Goal: Use online tool/utility: Utilize a website feature to perform a specific function

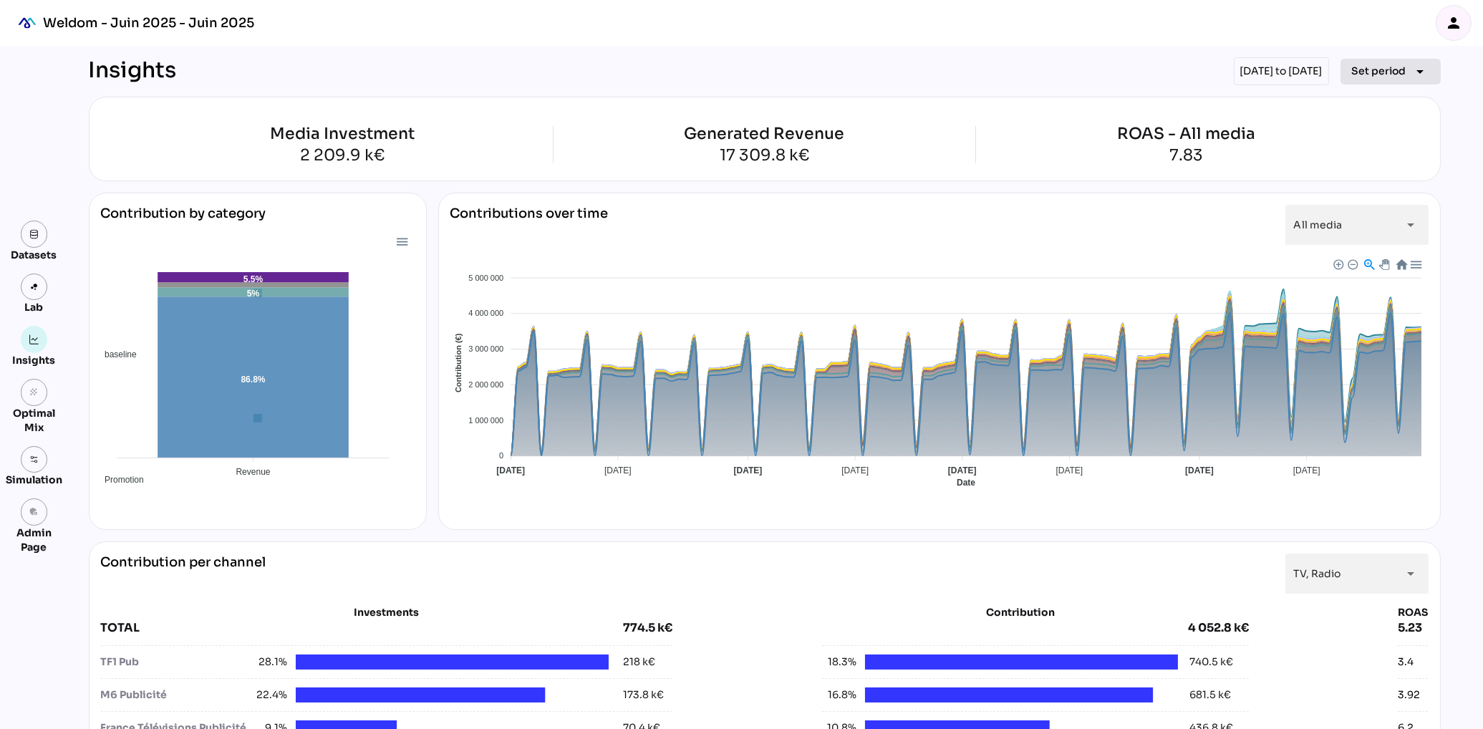
click at [1388, 74] on span "Set period" at bounding box center [1379, 70] width 54 height 17
click at [1384, 141] on div "Year" at bounding box center [1369, 136] width 67 height 12
click at [1309, 212] on div "2025" at bounding box center [1300, 205] width 27 height 23
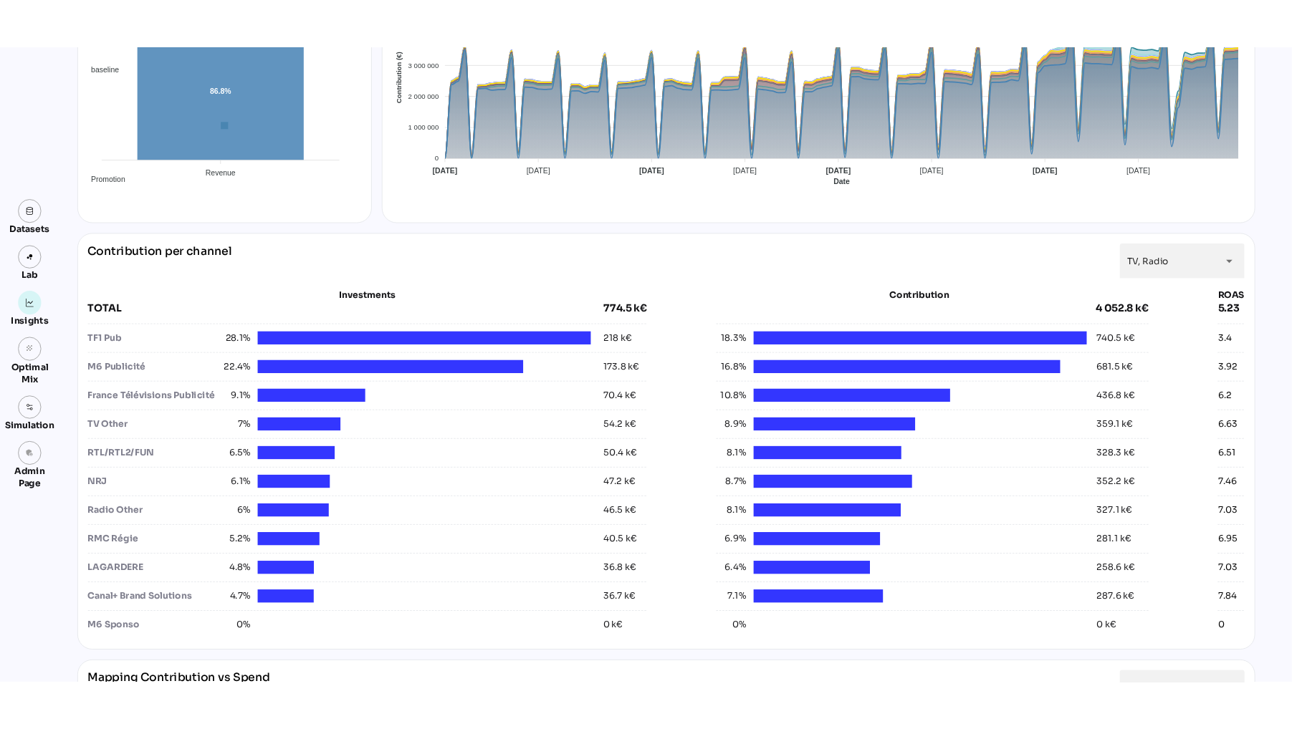
scroll to position [377, 0]
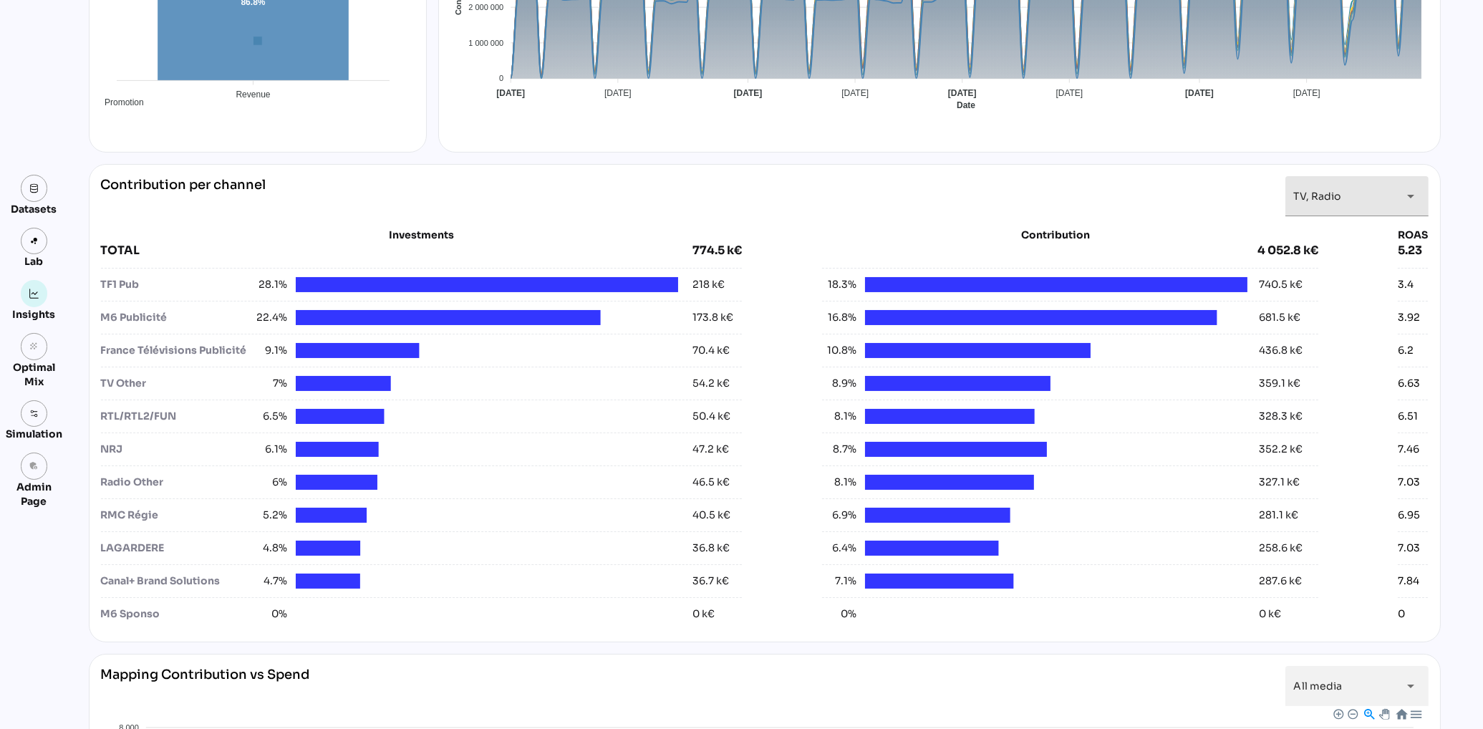
click at [1382, 191] on div "TV, Radio *********" at bounding box center [1344, 196] width 100 height 40
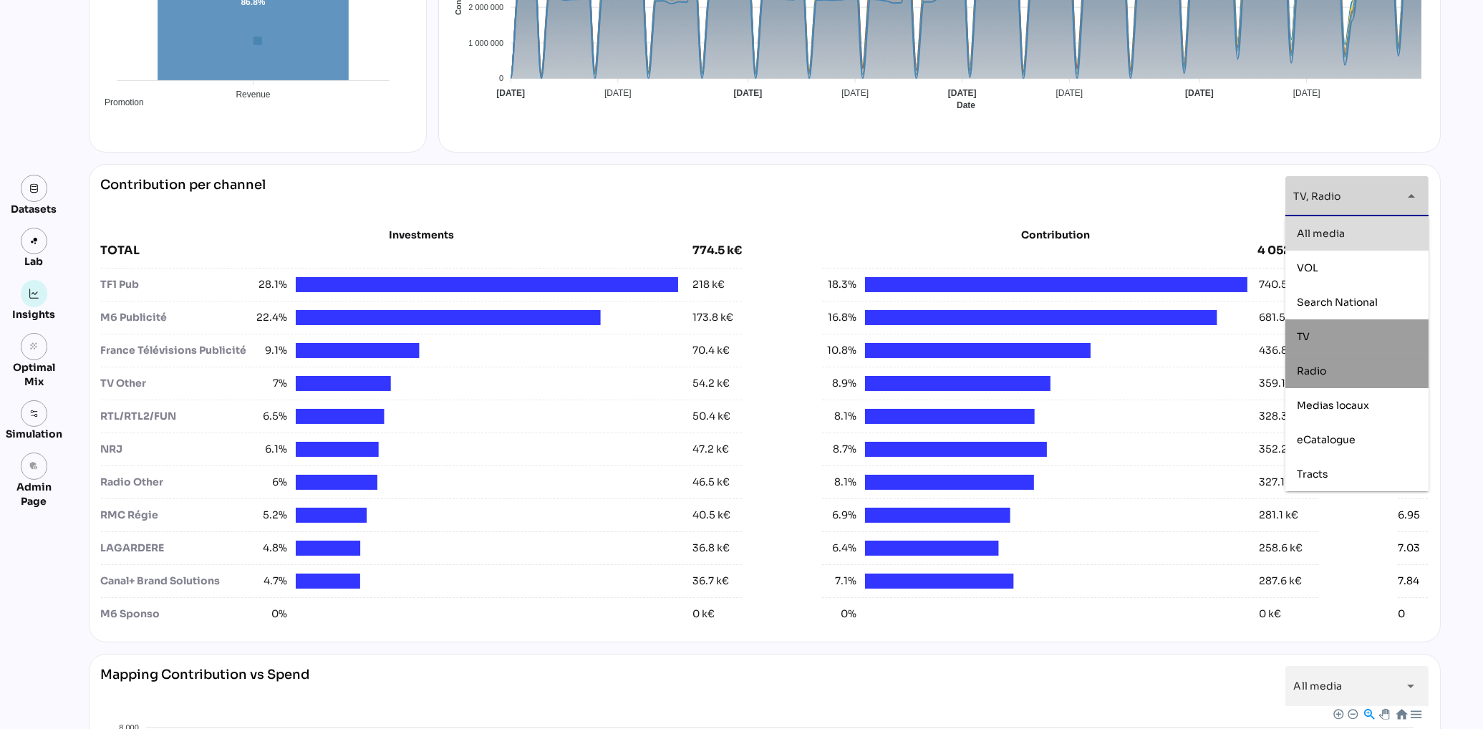
click at [1367, 230] on div "All media" at bounding box center [1357, 233] width 120 height 12
type input "*********"
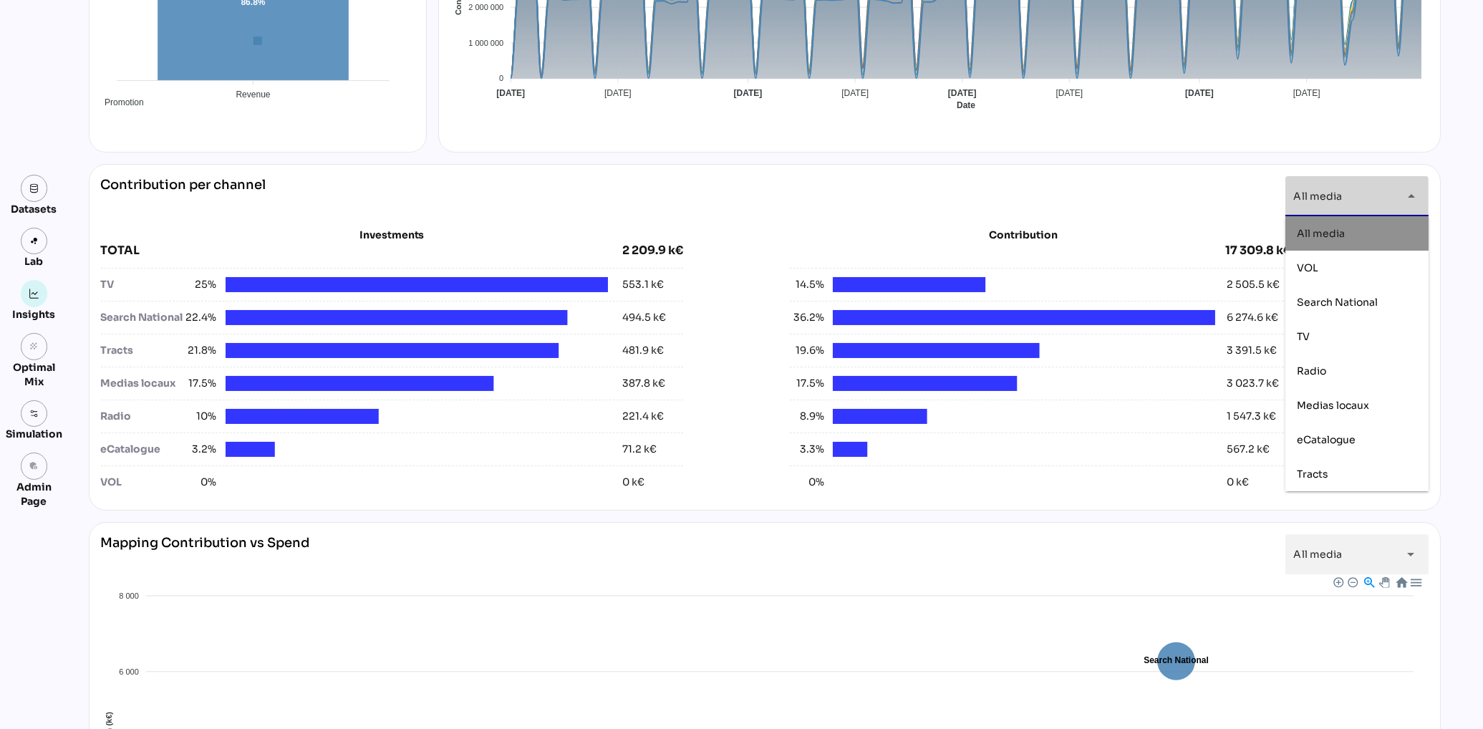
click at [1113, 198] on div "Contribution per channel All media ********* arrow_drop_down" at bounding box center [765, 196] width 1328 height 40
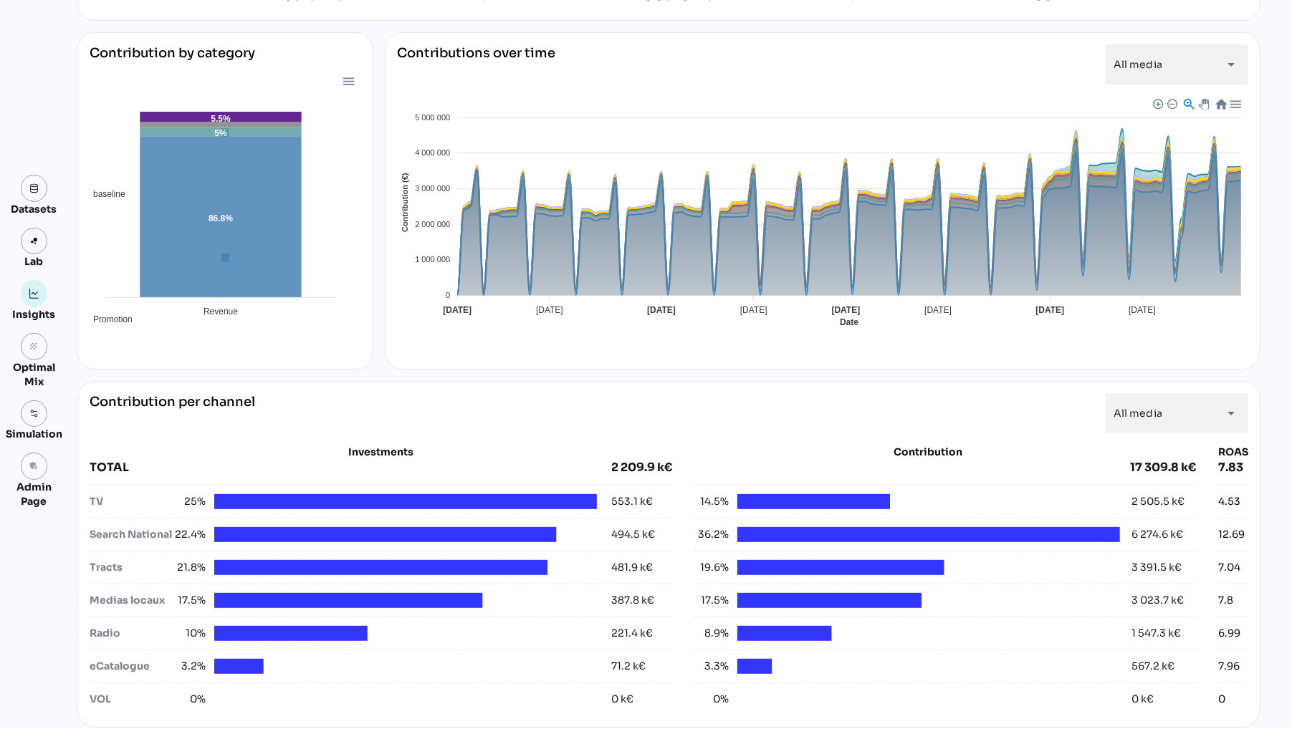
scroll to position [130, 0]
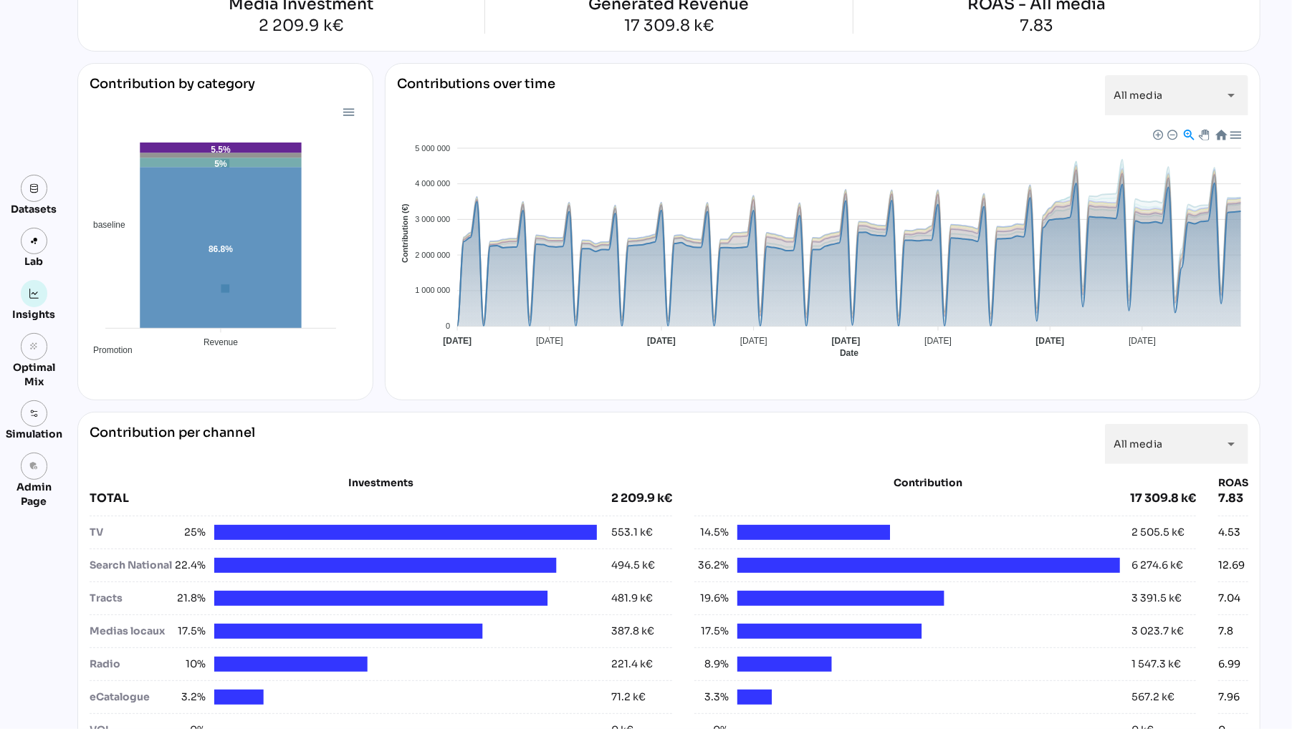
click at [433, 473] on span "Baseline" at bounding box center [412, 478] width 44 height 10
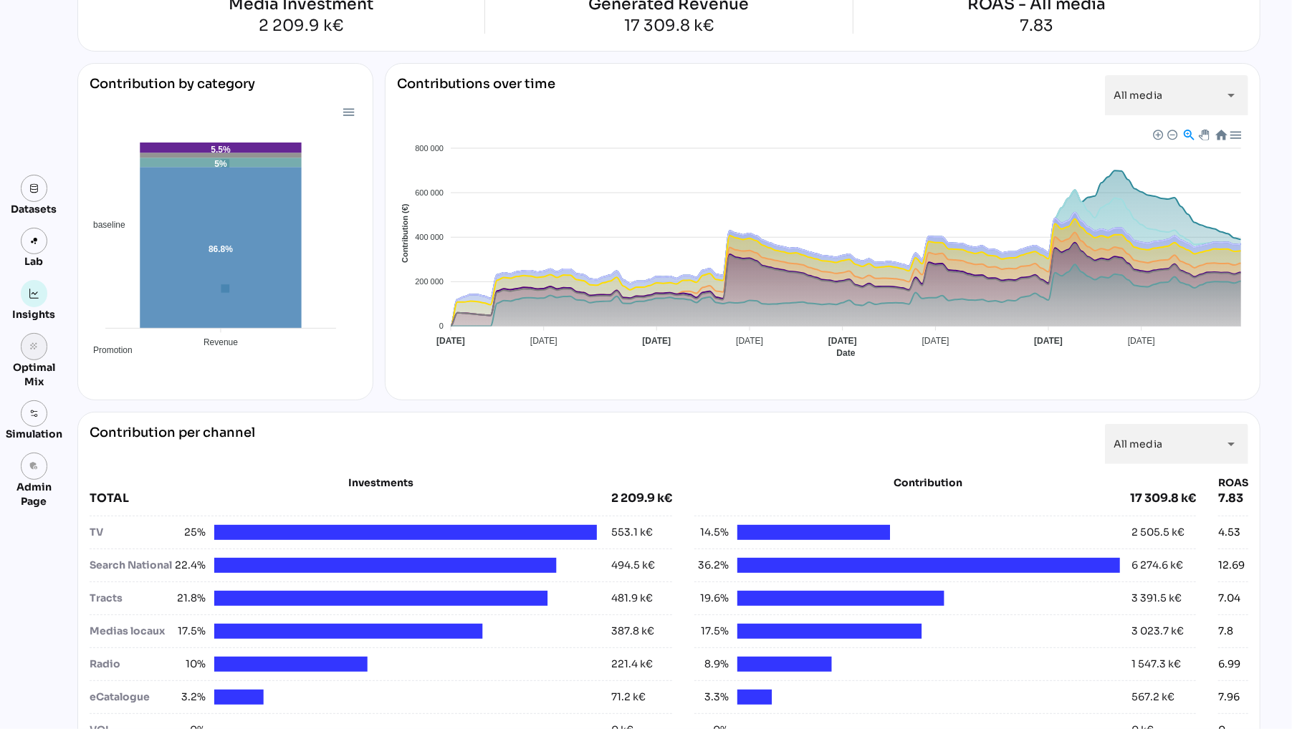
click at [31, 350] on icon "grain" at bounding box center [34, 347] width 10 height 10
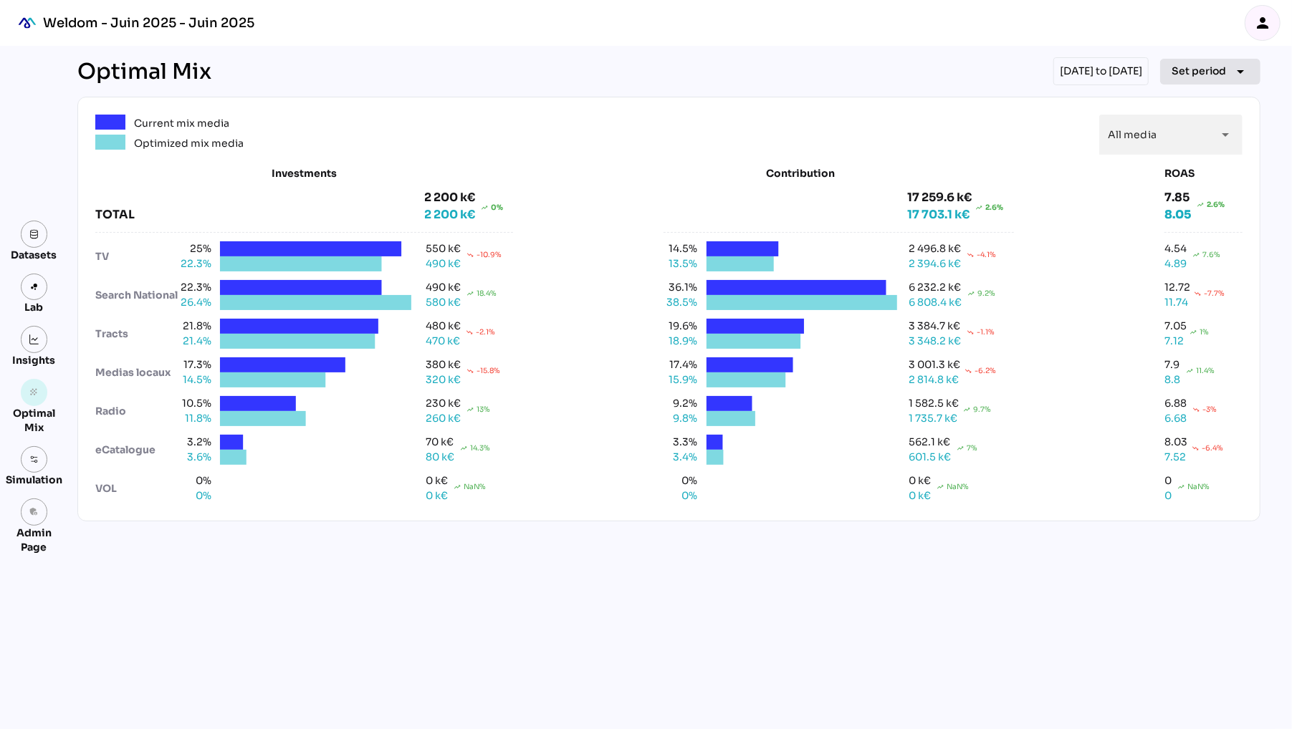
click at [1240, 72] on icon "arrow_drop_down" at bounding box center [1239, 71] width 17 height 17
click at [1196, 134] on div "Year" at bounding box center [1188, 136] width 67 height 12
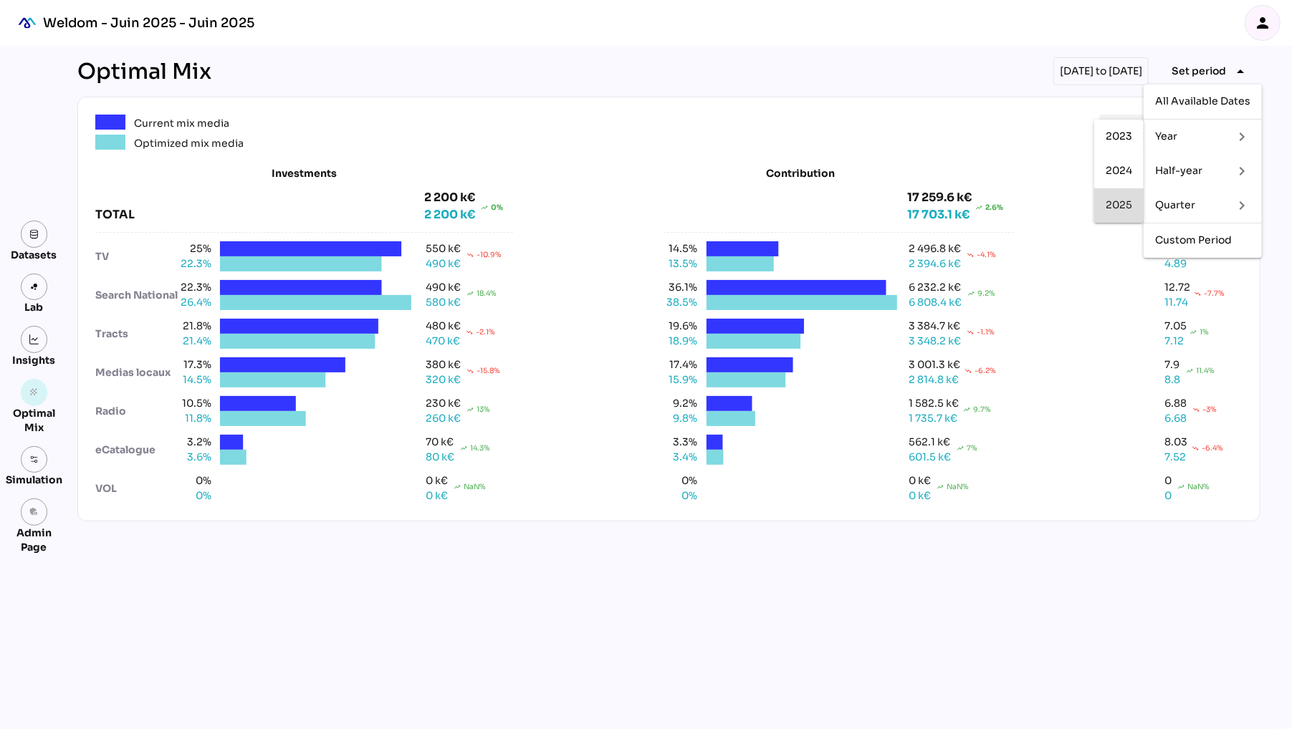
click at [1107, 207] on div "2025" at bounding box center [1118, 205] width 27 height 12
click at [39, 337] on link at bounding box center [34, 339] width 27 height 27
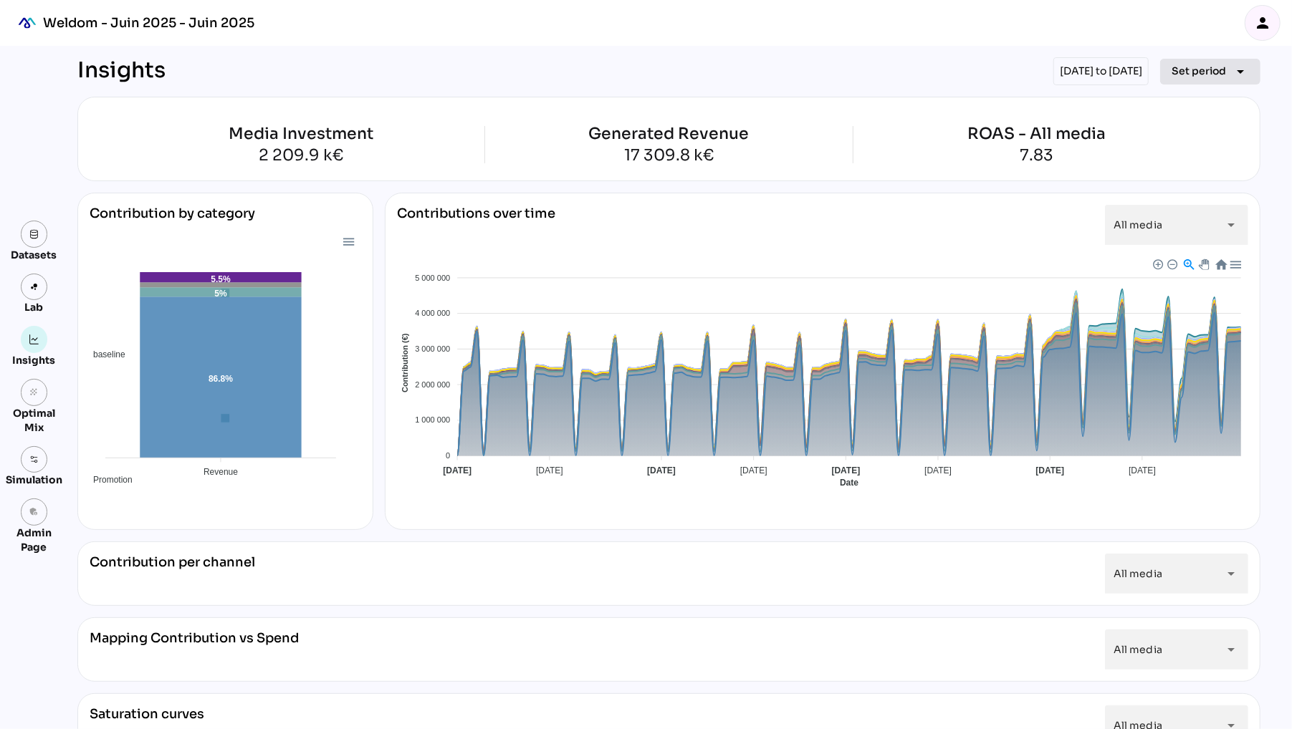
click at [1233, 74] on icon "arrow_drop_down" at bounding box center [1239, 71] width 17 height 17
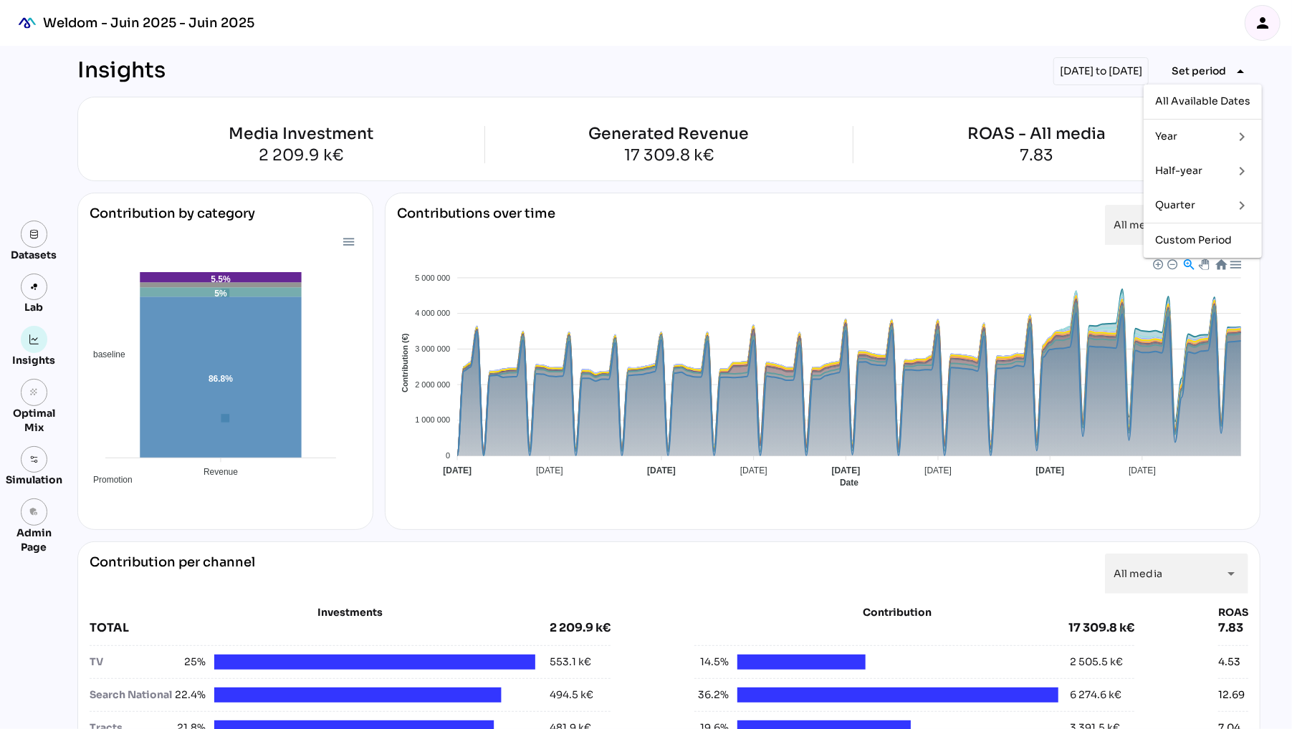
click at [1185, 144] on div "Year" at bounding box center [1188, 136] width 67 height 23
click at [1127, 204] on div "2025" at bounding box center [1118, 205] width 27 height 12
click at [923, 64] on div "Insights 01/01/2025 to 30/04/2025 Set period arrow_drop_down" at bounding box center [668, 71] width 1183 height 28
click at [35, 396] on icon "grain" at bounding box center [34, 393] width 10 height 10
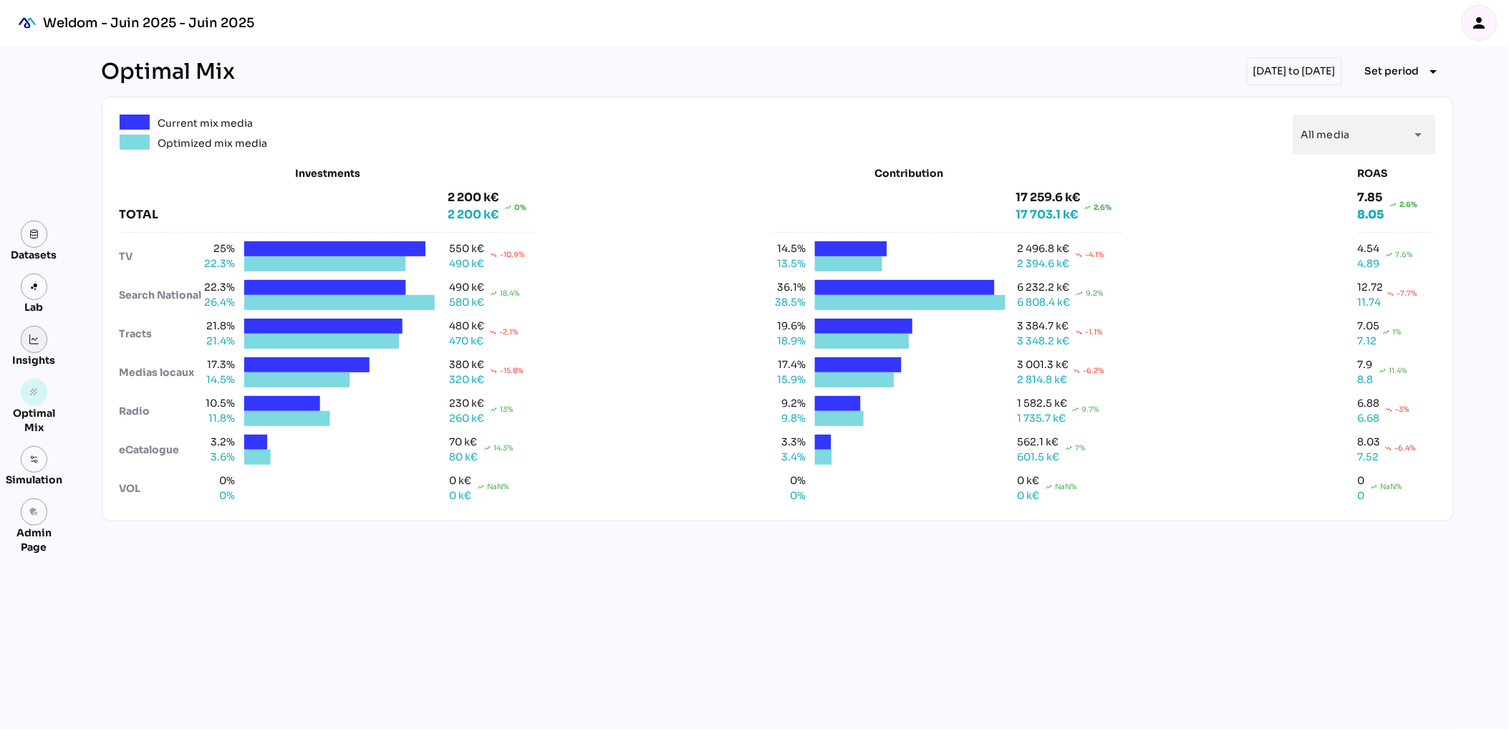
click at [37, 335] on img at bounding box center [34, 340] width 10 height 10
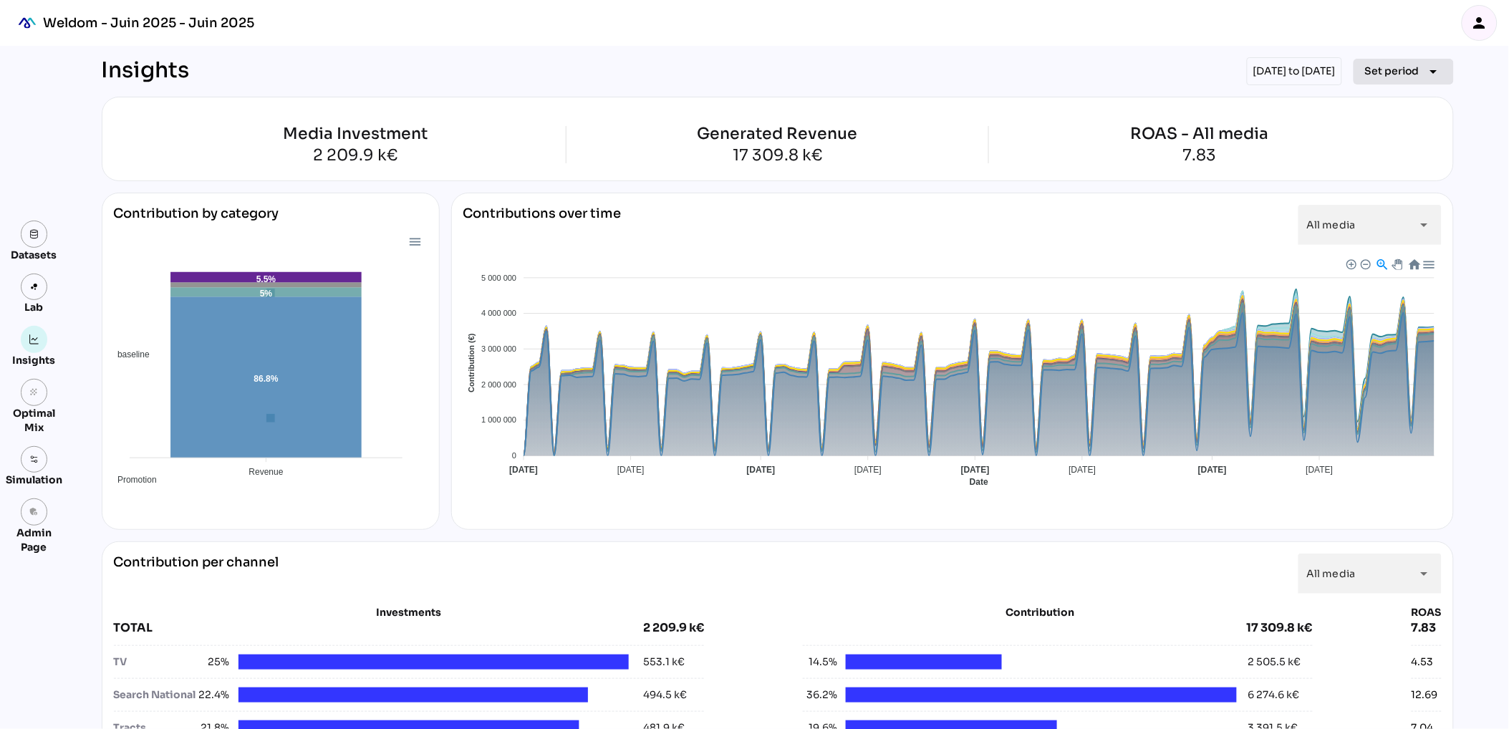
click at [1400, 74] on span "Set period" at bounding box center [1392, 70] width 54 height 17
click at [1398, 110] on div "All Available Dates" at bounding box center [1396, 101] width 95 height 23
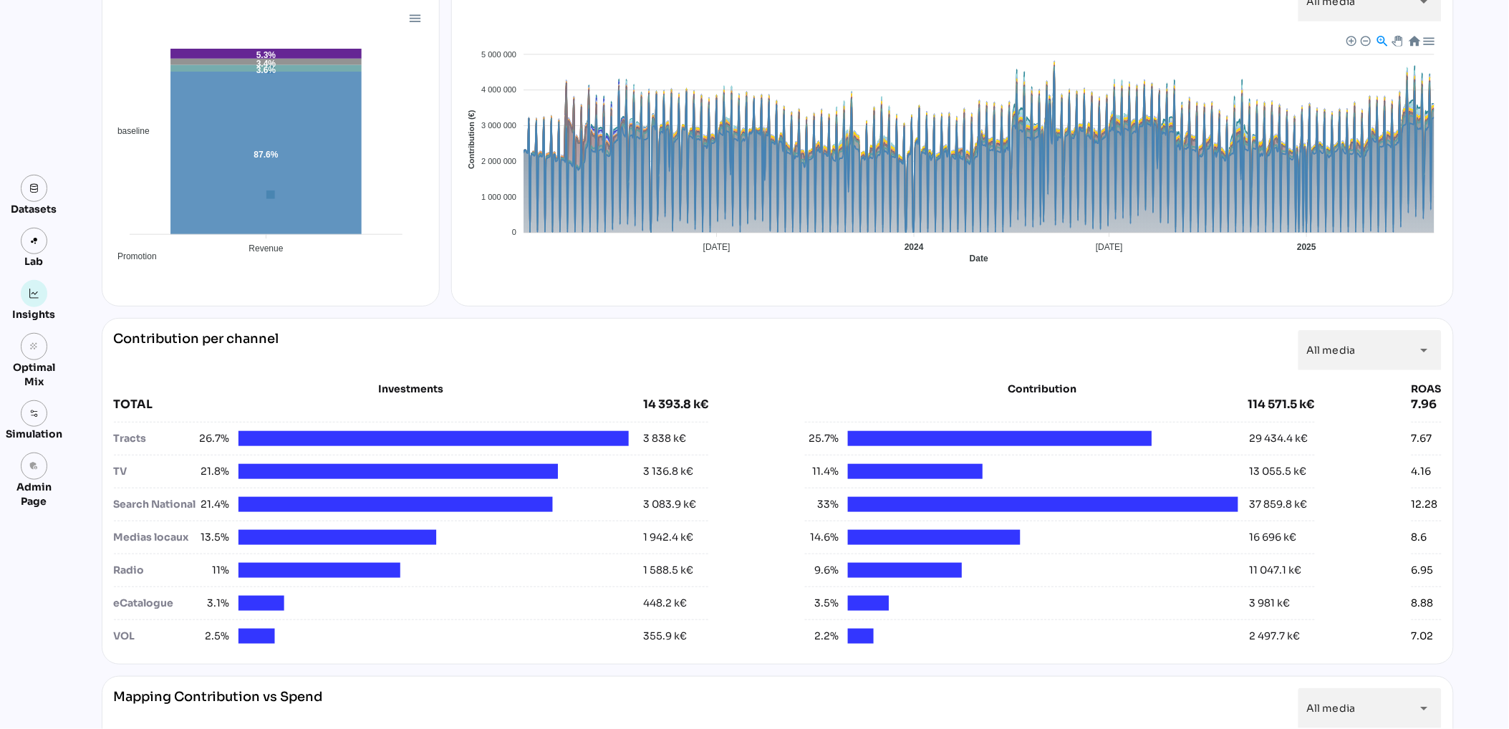
scroll to position [363, 0]
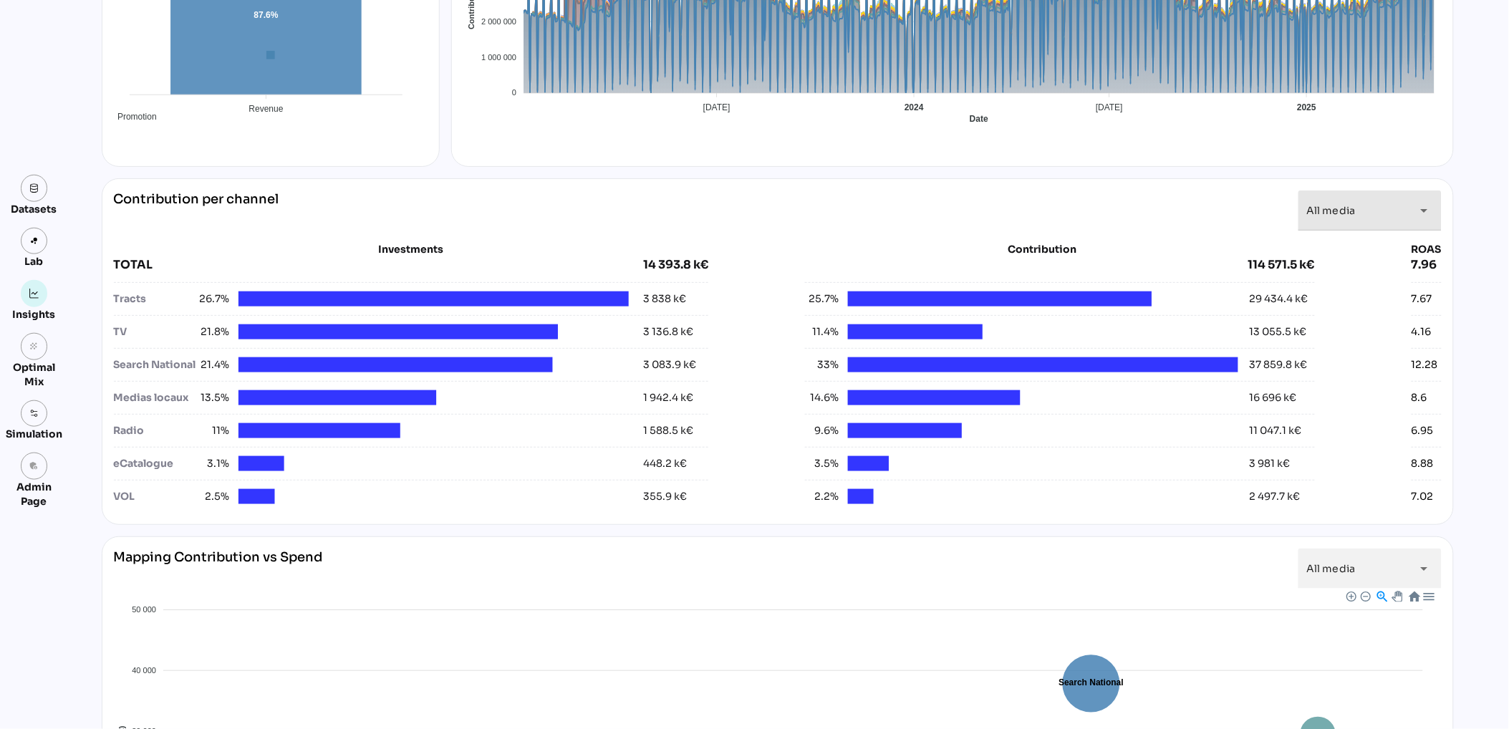
click at [1337, 216] on span "All media" at bounding box center [1331, 210] width 49 height 13
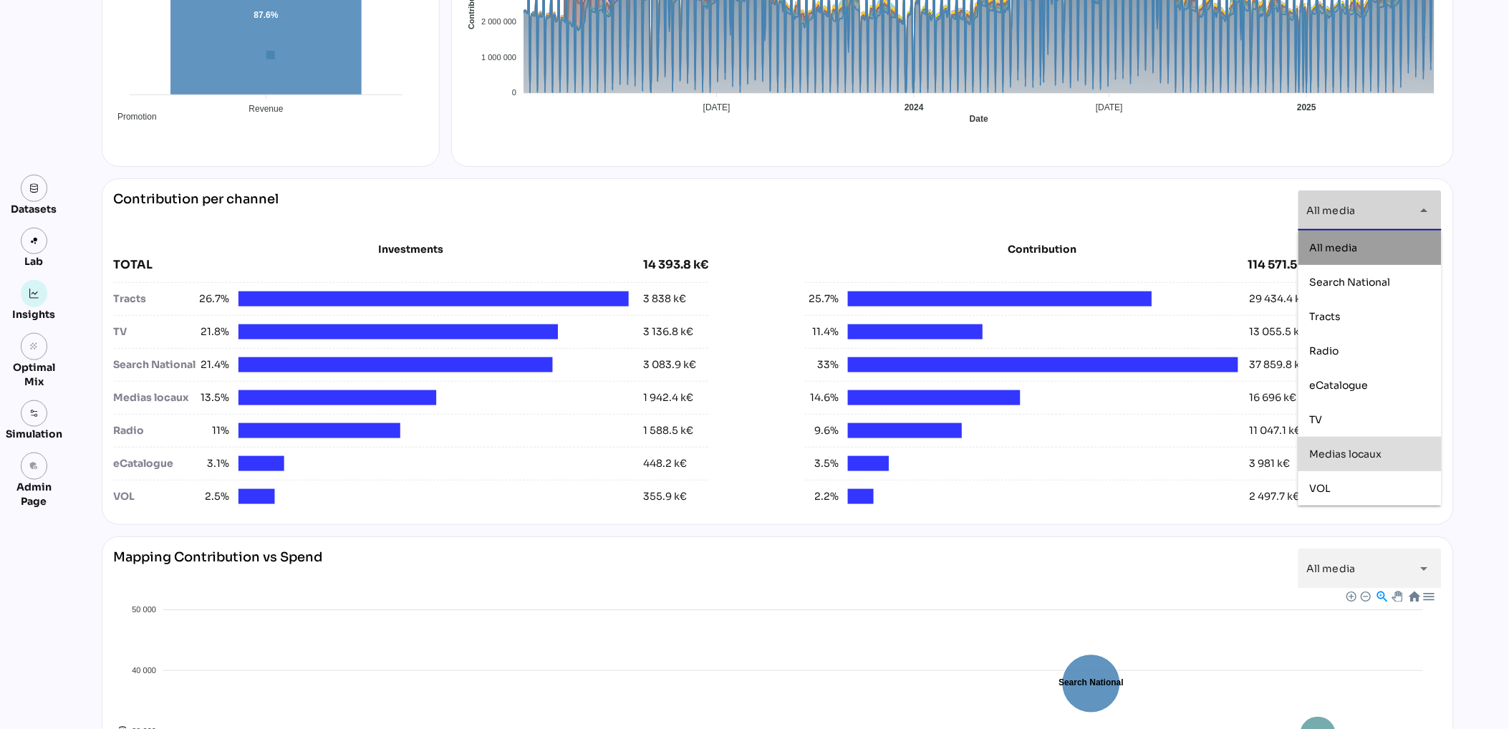
click at [1352, 468] on div "Medias locaux" at bounding box center [1370, 454] width 143 height 34
type input "**********"
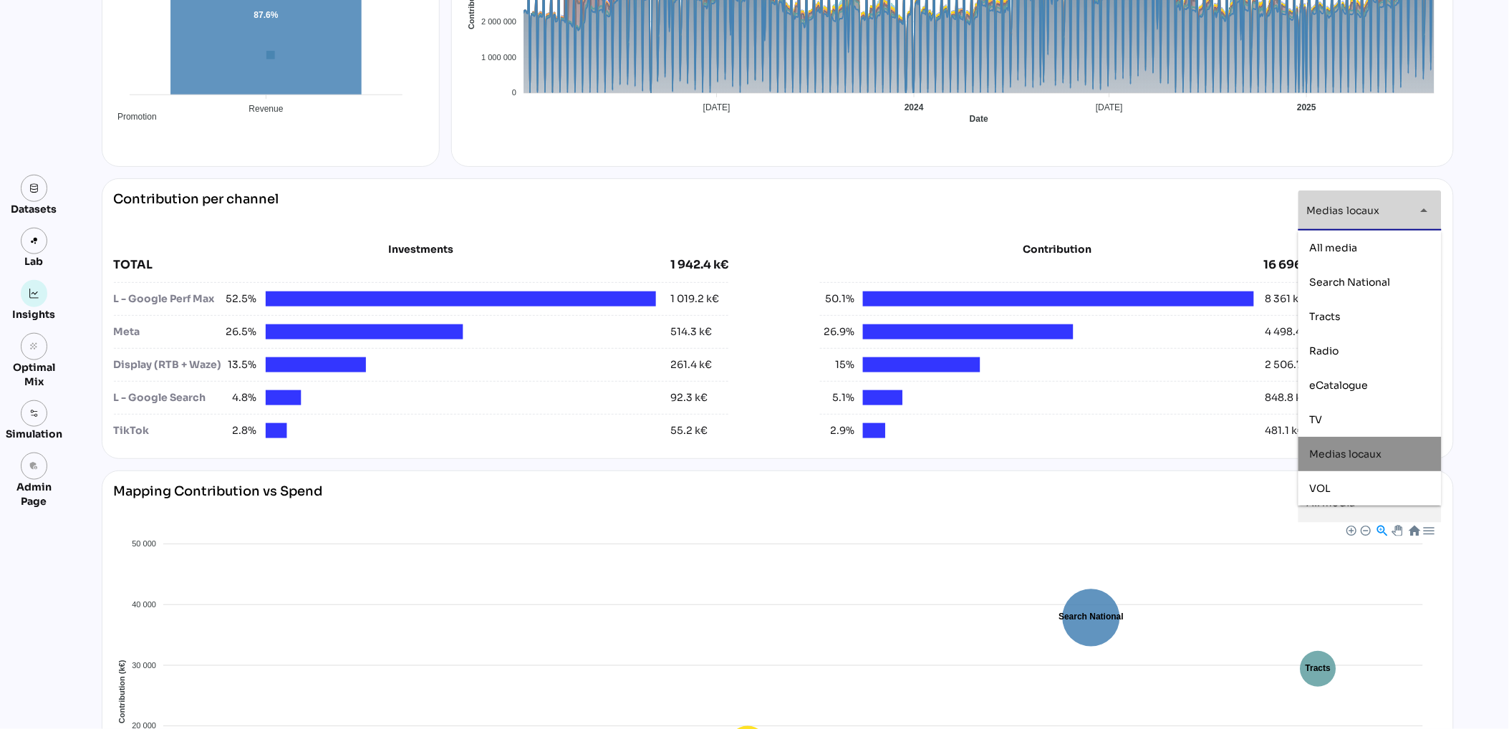
click at [804, 203] on div "**********" at bounding box center [778, 211] width 1328 height 40
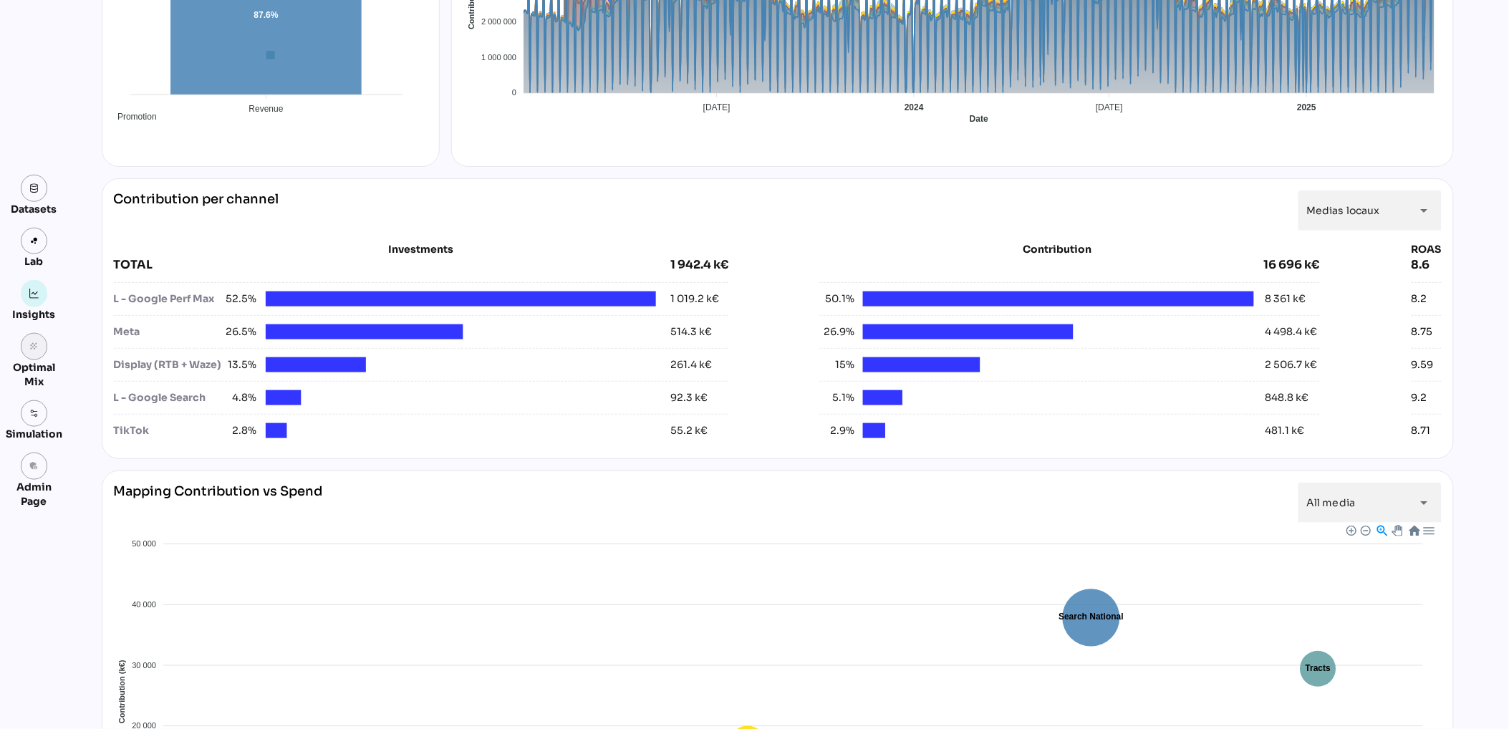
click at [26, 343] on link "grain" at bounding box center [34, 346] width 27 height 27
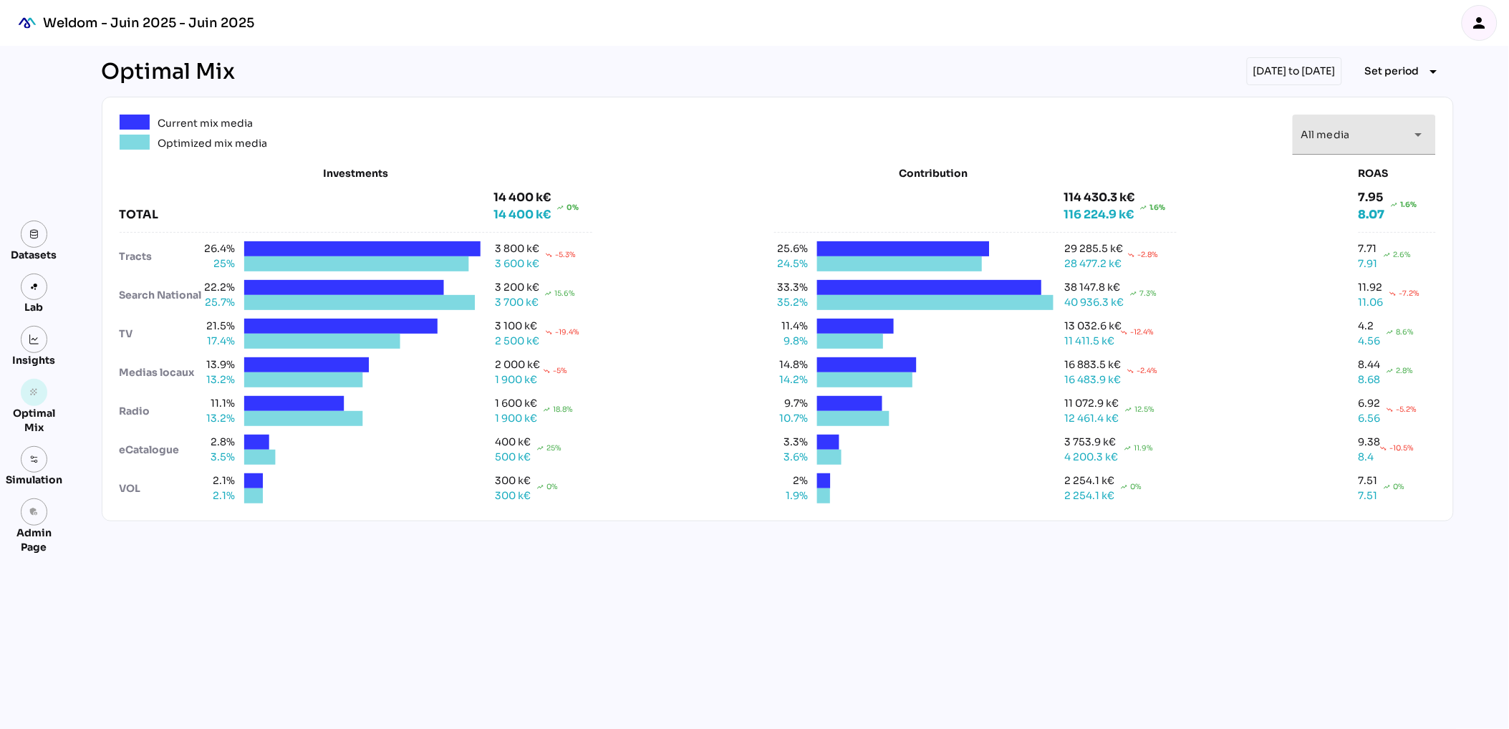
click at [1362, 142] on div "All media *********" at bounding box center [1352, 135] width 100 height 40
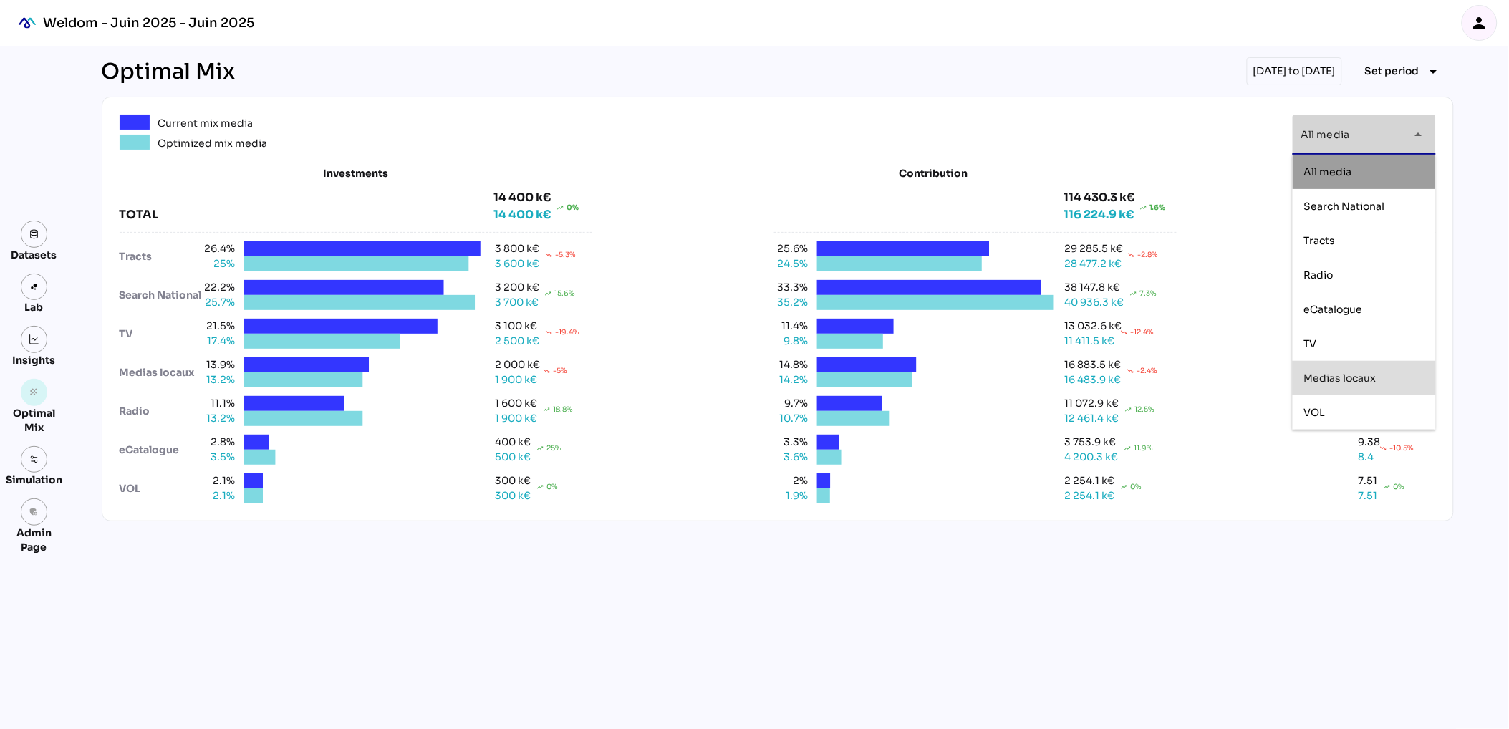
click at [1335, 374] on span "Medias locaux" at bounding box center [1340, 378] width 72 height 13
type input "**********"
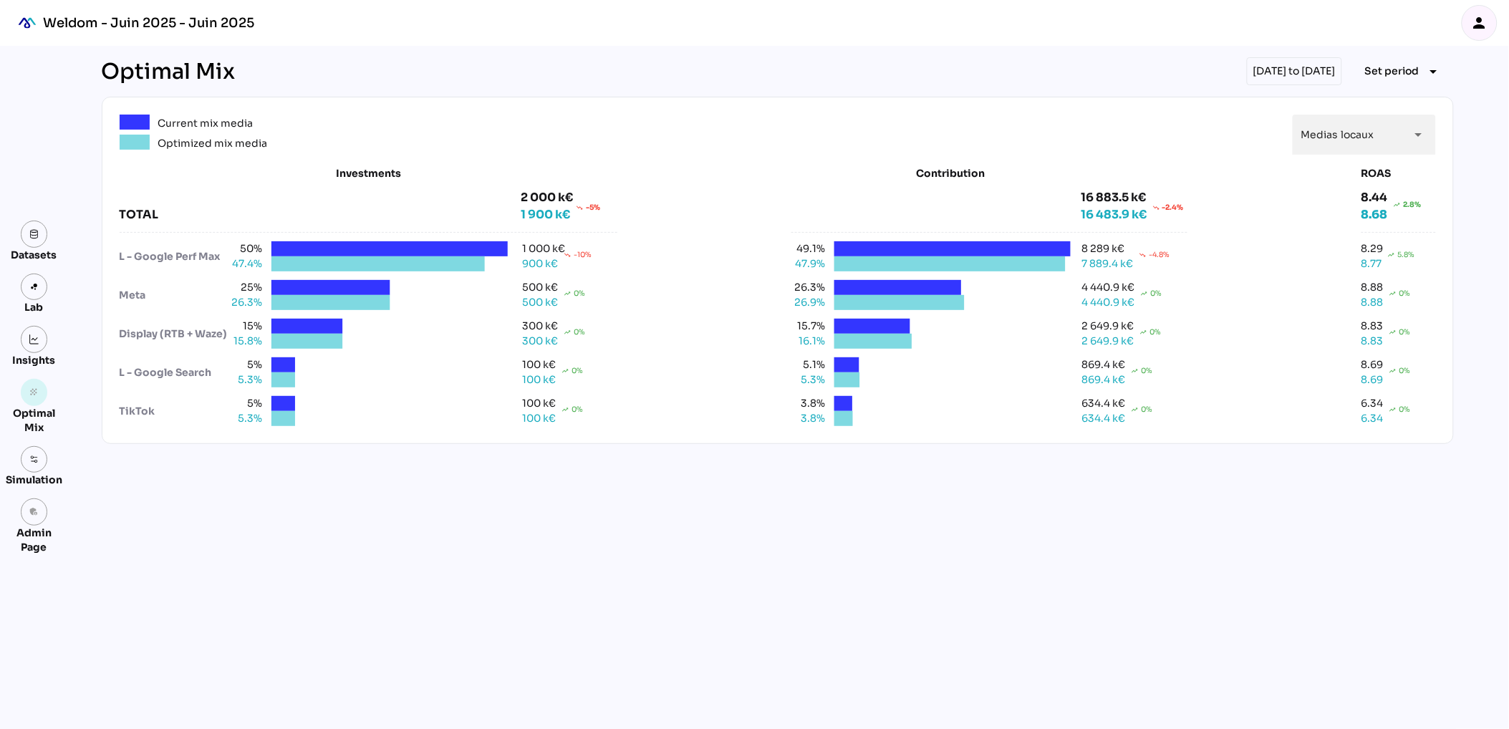
click at [944, 76] on div "Optimal Mix 02/01/2023 to 30/04/2025 Set period arrow_drop_down" at bounding box center [778, 71] width 1352 height 28
click at [1399, 69] on span "Set period" at bounding box center [1392, 70] width 54 height 17
click at [1393, 148] on div "Year keyboard_arrow_right" at bounding box center [1396, 137] width 118 height 34
click at [1477, 213] on div "2025" at bounding box center [1479, 205] width 27 height 23
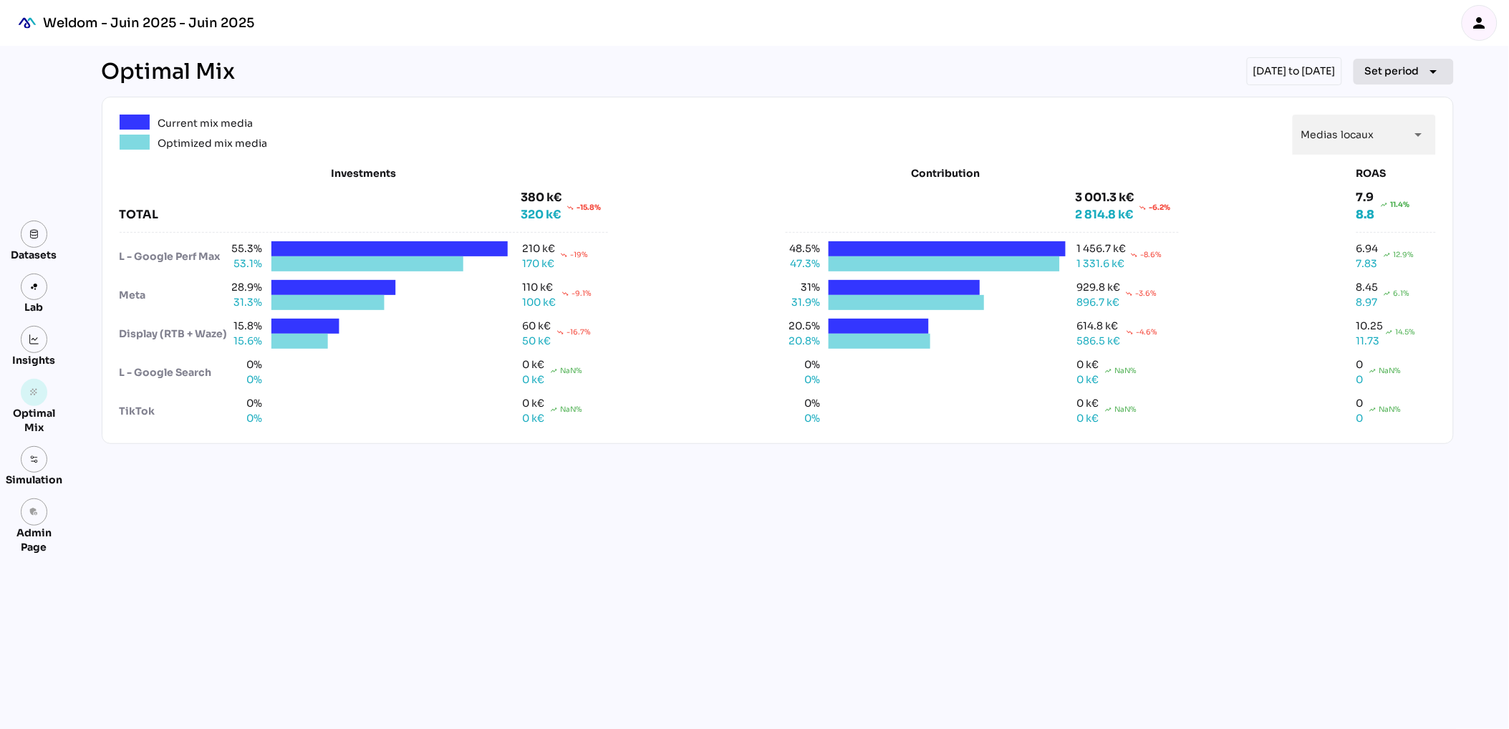
click at [1393, 77] on span "Set period" at bounding box center [1392, 70] width 54 height 17
click at [1390, 98] on div "All Available Dates" at bounding box center [1396, 101] width 95 height 12
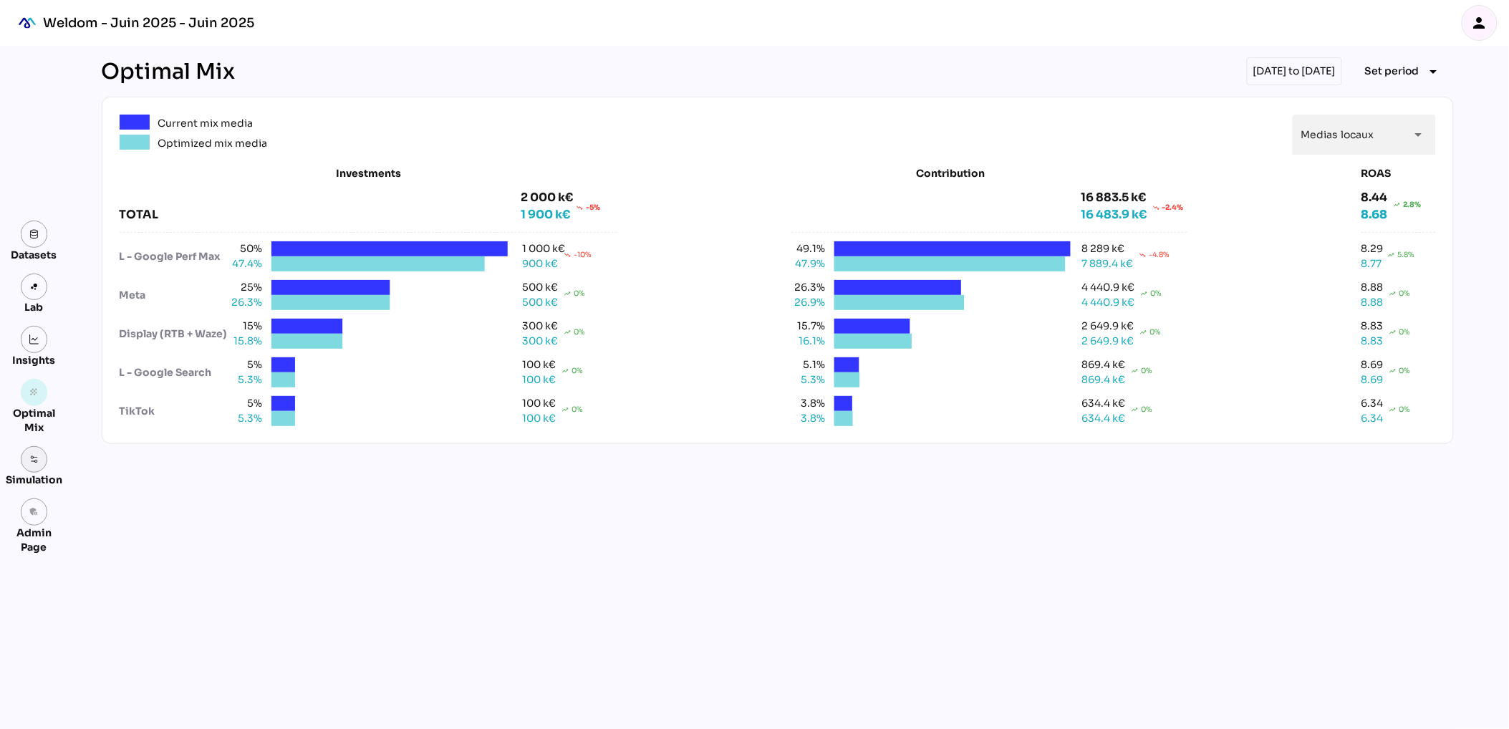
click at [38, 458] on img at bounding box center [34, 460] width 10 height 10
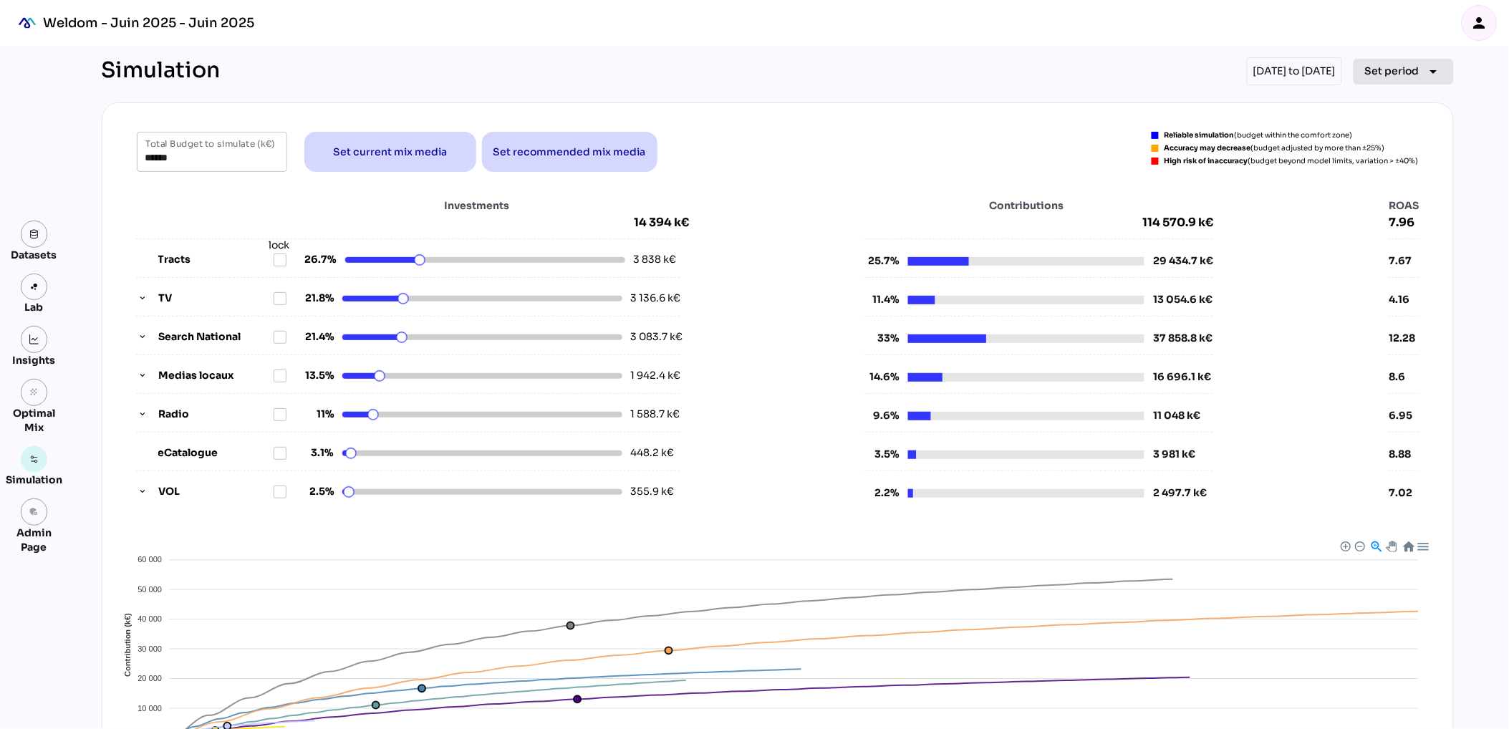
click at [1406, 62] on span "Set period" at bounding box center [1392, 70] width 54 height 17
click at [1395, 134] on div "Year" at bounding box center [1382, 136] width 67 height 12
click at [1481, 208] on div "2025" at bounding box center [1479, 205] width 27 height 12
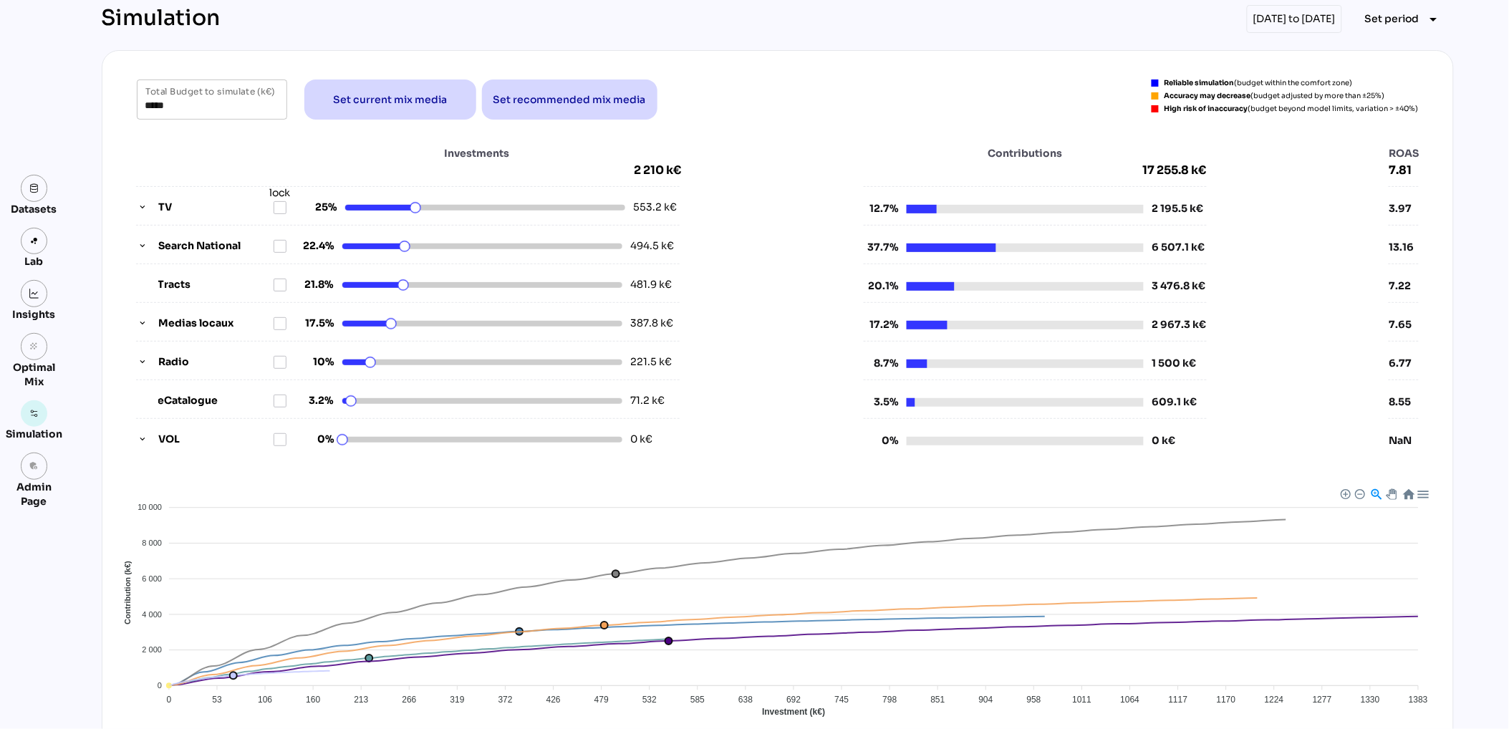
scroll to position [54, 0]
drag, startPoint x: 418, startPoint y: 207, endPoint x: 402, endPoint y: 206, distance: 15.8
click at [402, 206] on html "Weldom - Juin 2025 - Juin 2025 person Datasets Lab Insights grain Optimal Mix S…" at bounding box center [754, 434] width 1509 height 976
click at [276, 206] on icon at bounding box center [279, 206] width 11 height 11
drag, startPoint x: 408, startPoint y: 245, endPoint x: 422, endPoint y: 246, distance: 14.3
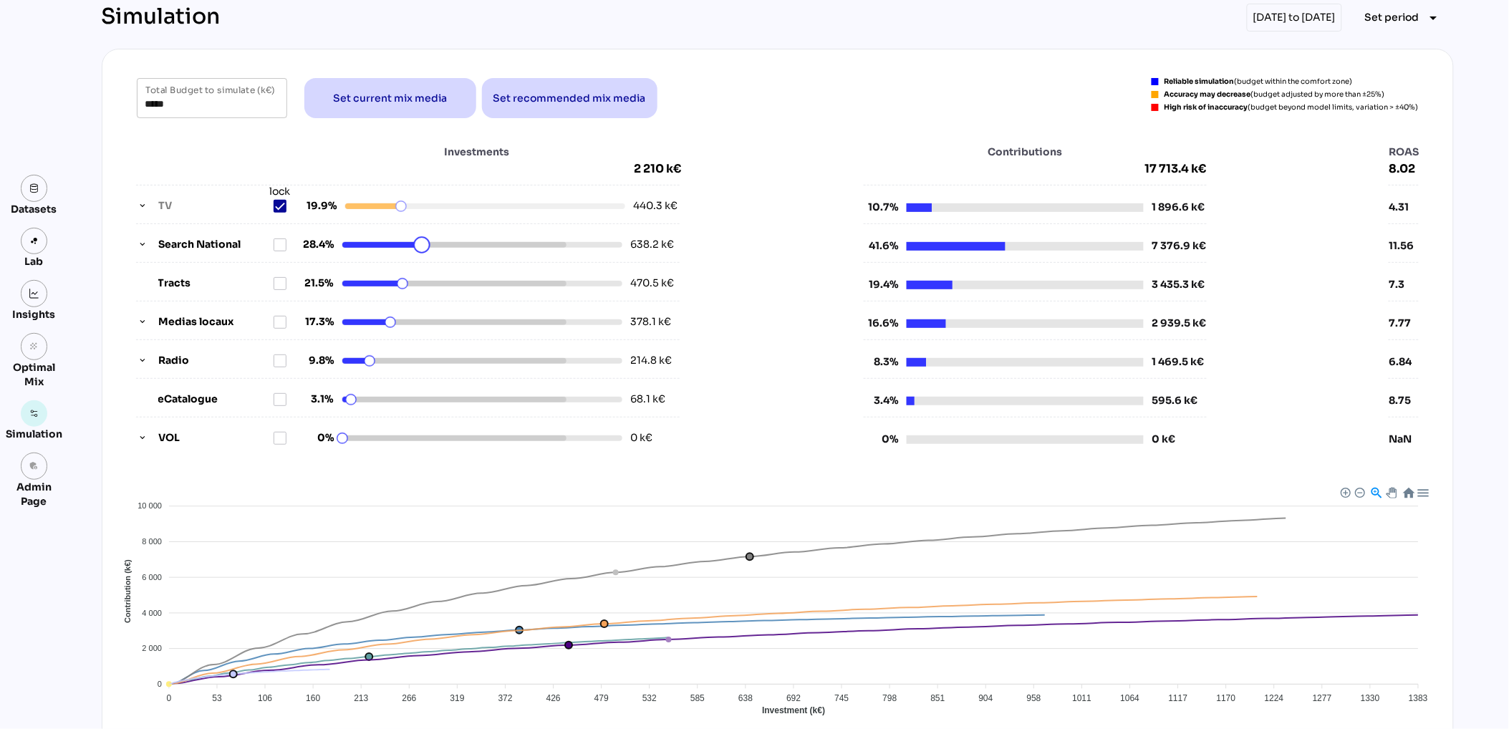
click at [422, 246] on html "Weldom - Juin 2025 - Juin 2025 person Datasets Lab Insights grain Optimal Mix S…" at bounding box center [754, 434] width 1509 height 976
click at [142, 244] on icon "button" at bounding box center [143, 245] width 10 height 10
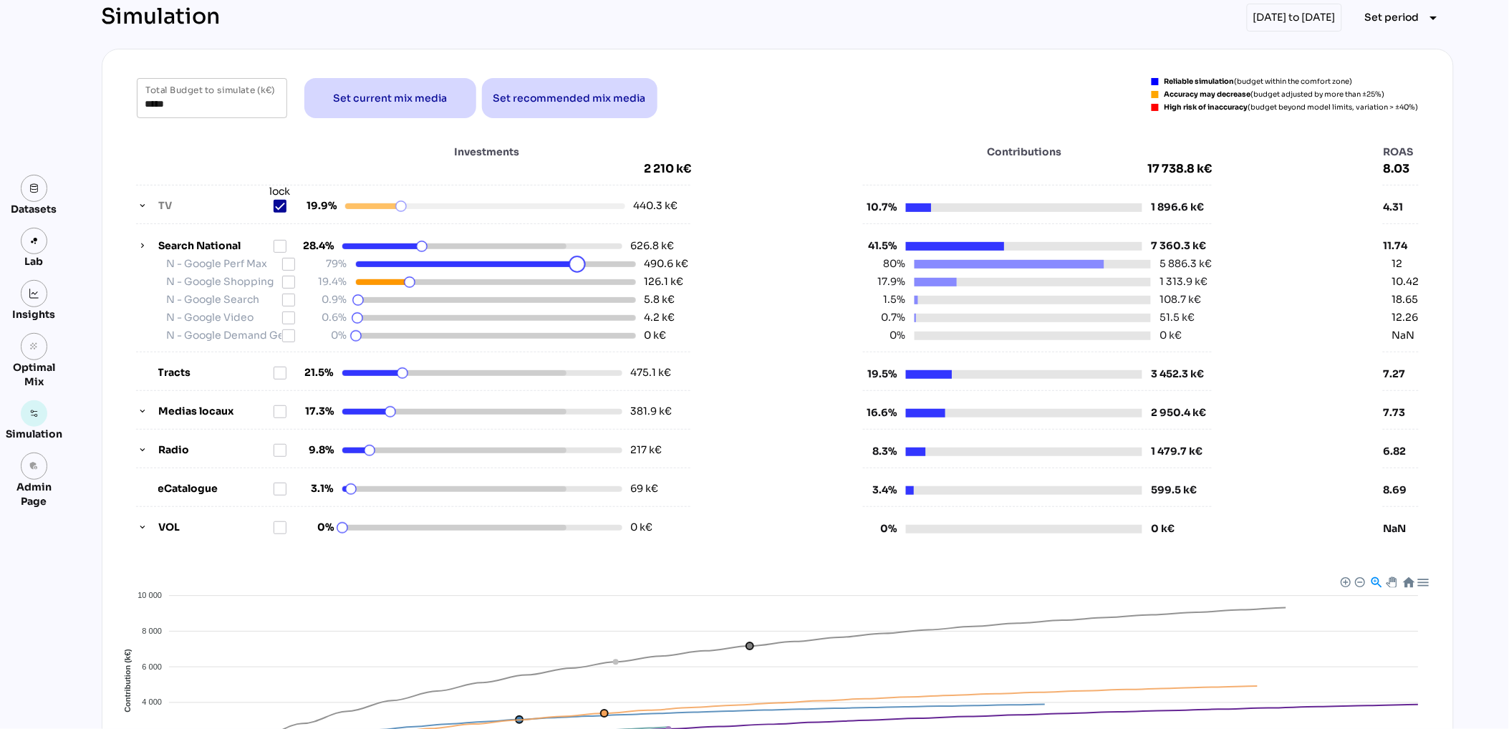
drag, startPoint x: 561, startPoint y: 264, endPoint x: 577, endPoint y: 262, distance: 16.5
click at [577, 262] on html "Weldom - Juin 2025 - Juin 2025 person Datasets Lab Insights grain Optimal Mix S…" at bounding box center [754, 479] width 1509 height 1066
click at [404, 285] on html "Weldom - Juin 2025 - Juin 2025 person Datasets Lab Insights grain Optimal Mix S…" at bounding box center [754, 479] width 1509 height 1066
click at [358, 302] on html "Weldom - Juin 2025 - Juin 2025 person Datasets Lab Insights grain Optimal Mix S…" at bounding box center [754, 479] width 1509 height 1066
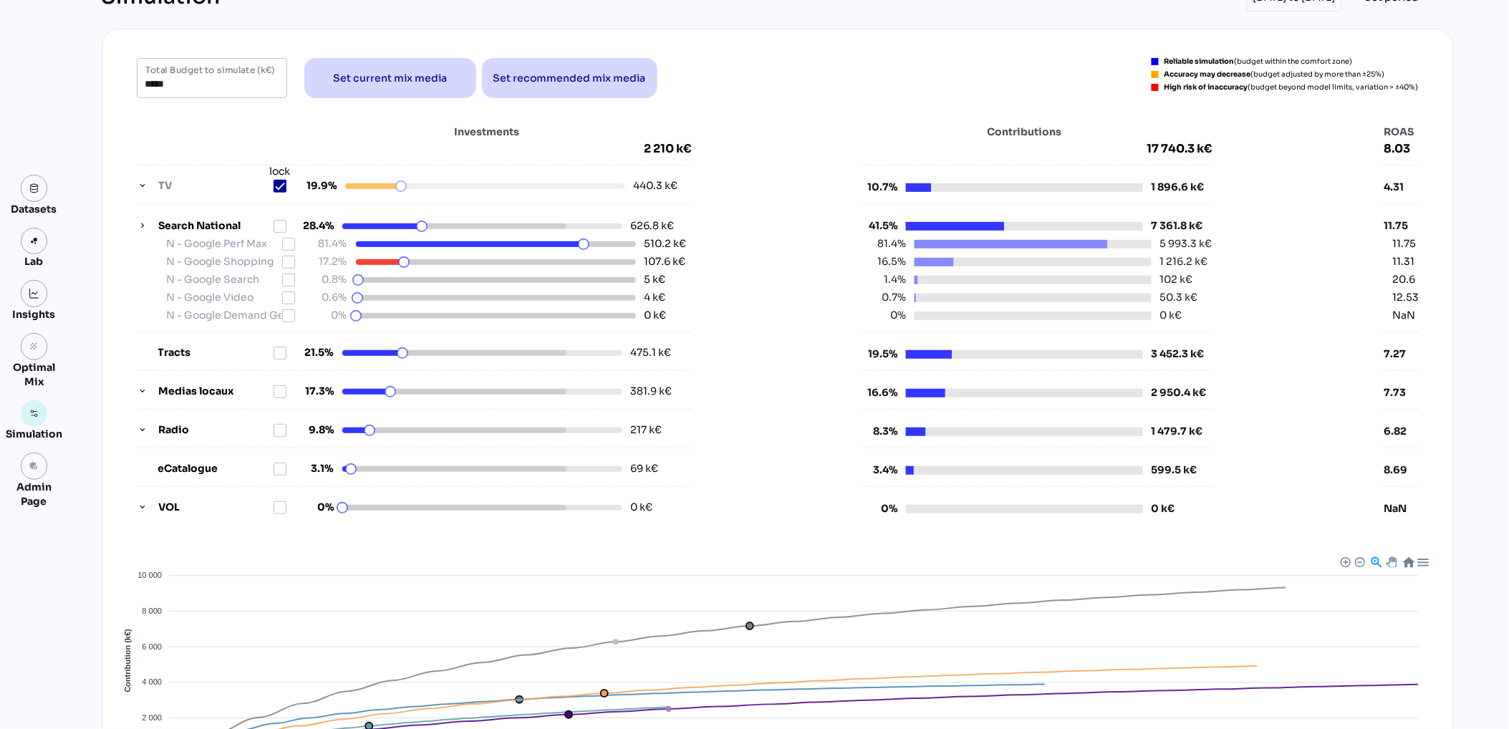
scroll to position [81, 0]
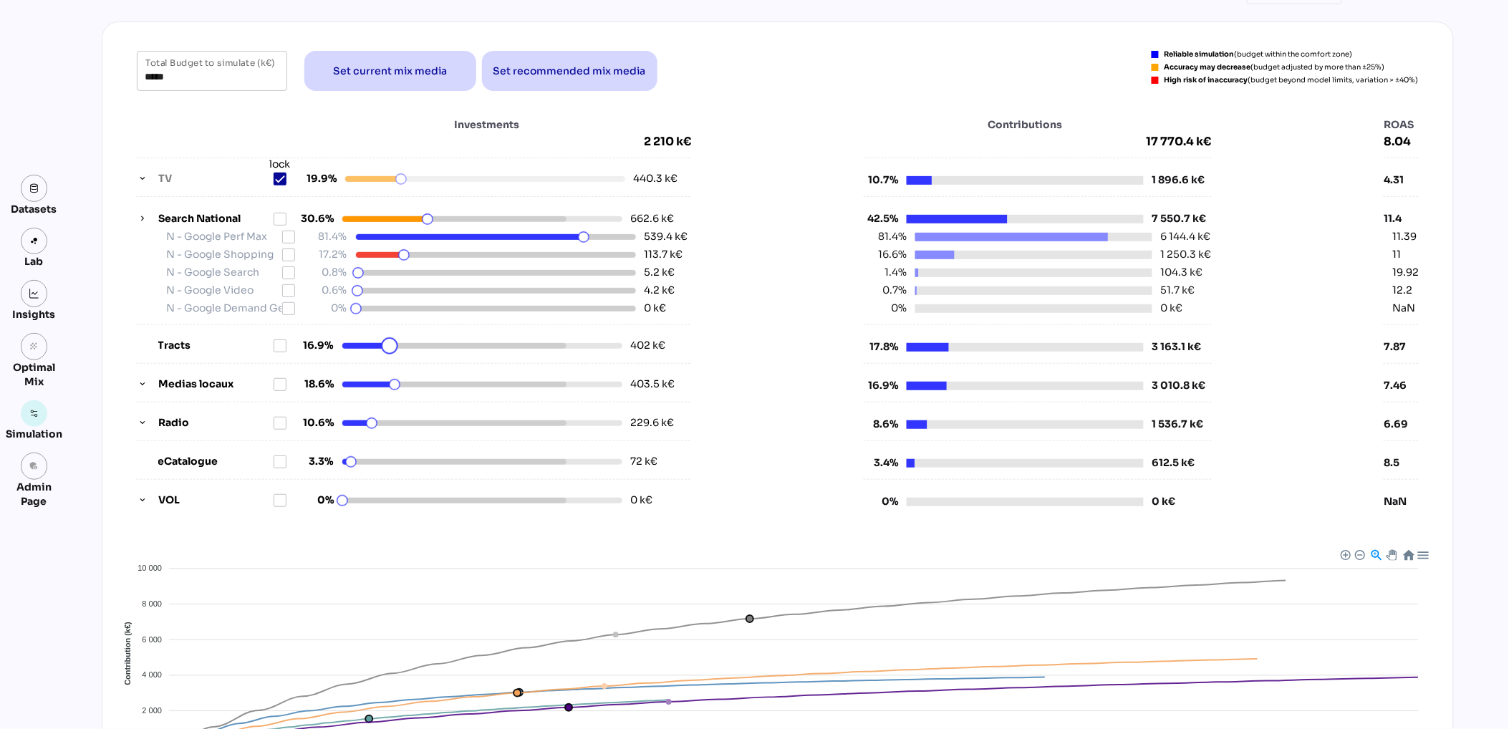
drag, startPoint x: 400, startPoint y: 347, endPoint x: 390, endPoint y: 349, distance: 10.1
click at [390, 349] on html "Weldom - Juin 2025 - Juin 2025 person Datasets Lab Insights grain Optimal Mix S…" at bounding box center [754, 452] width 1509 height 1066
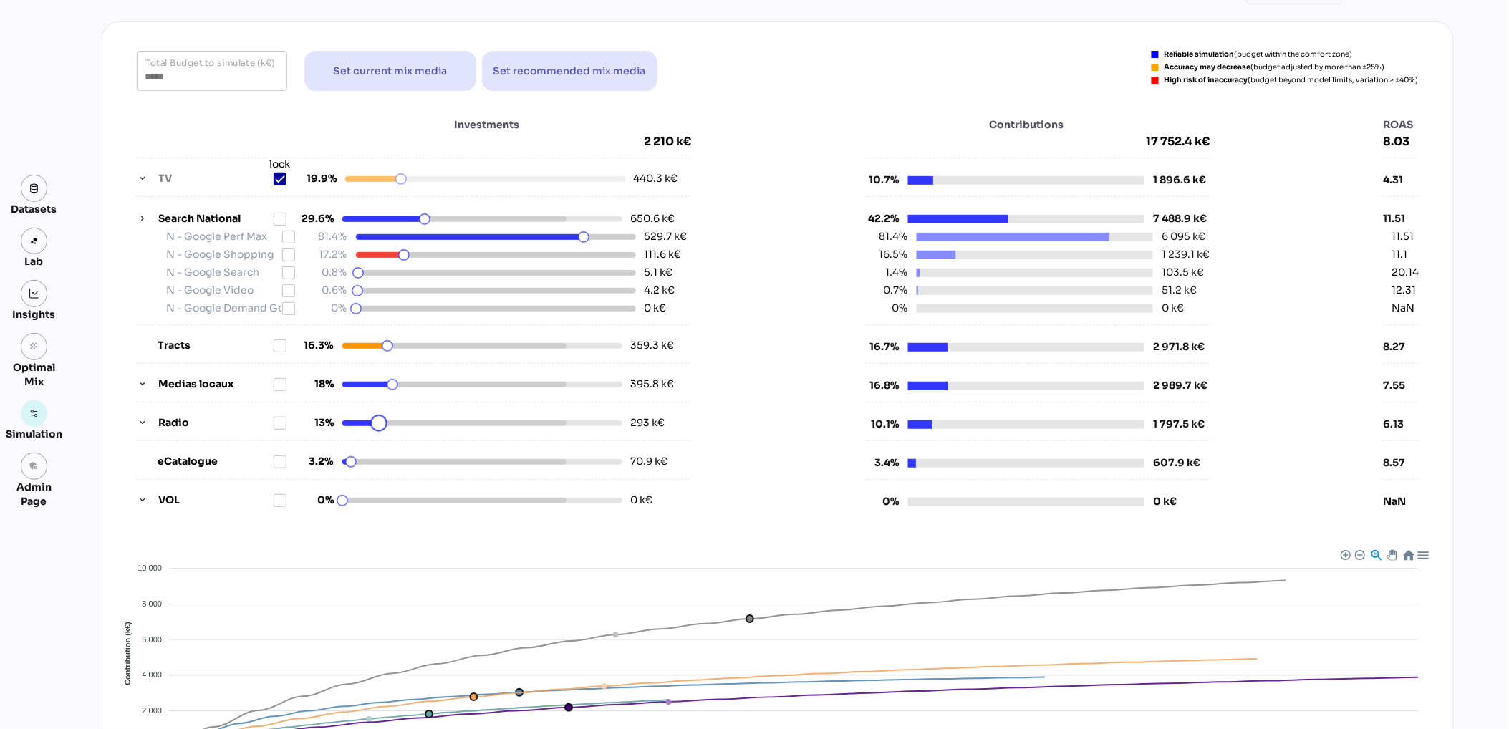
click at [378, 423] on html "Weldom - Juin 2025 - Juin 2025 person Datasets Lab Insights grain Optimal Mix S…" at bounding box center [754, 452] width 1509 height 1066
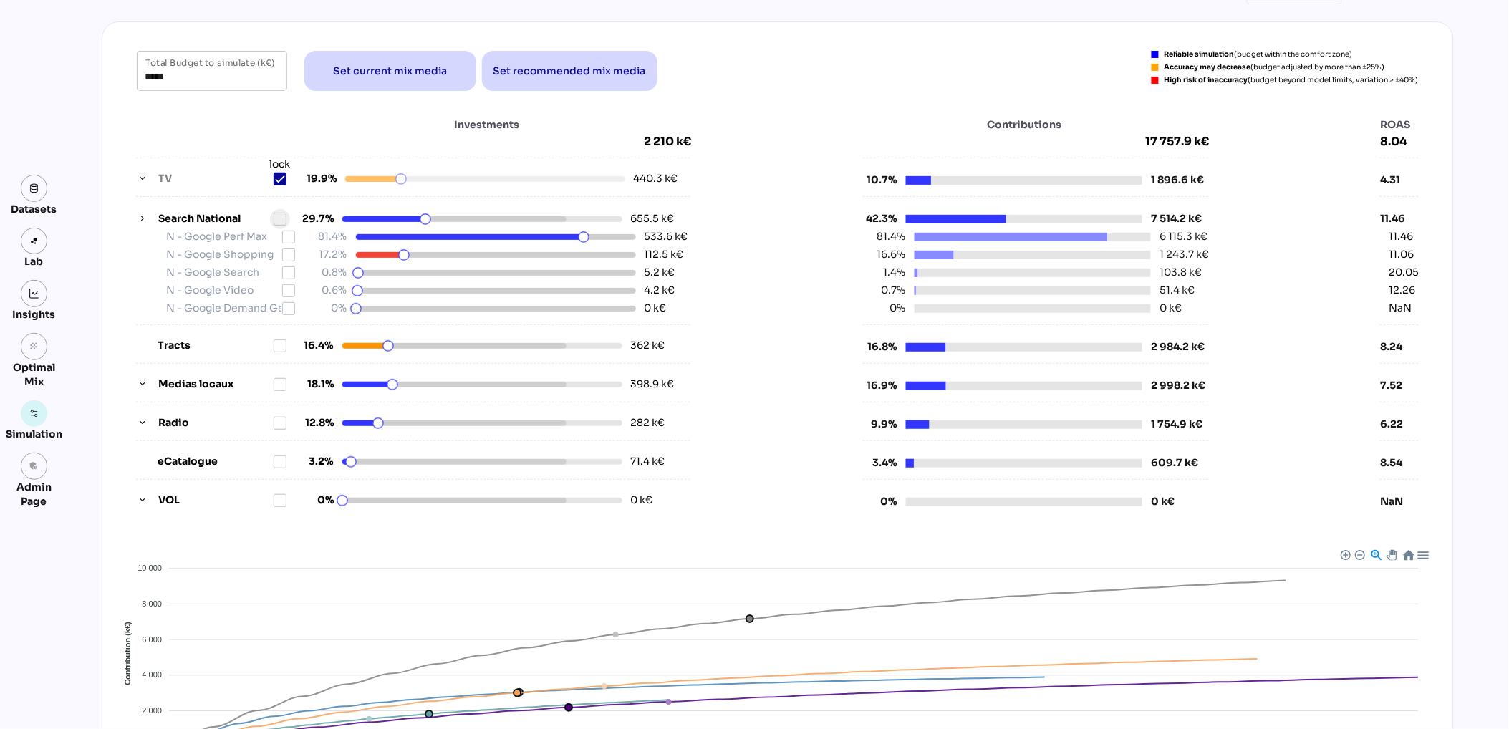
click at [284, 220] on icon at bounding box center [279, 218] width 11 height 11
drag, startPoint x: 400, startPoint y: 259, endPoint x: 421, endPoint y: 263, distance: 21.1
click at [421, 263] on html "Weldom - Juin 2025 - Juin 2025 person Datasets Lab Insights grain Optimal Mix S…" at bounding box center [754, 452] width 1509 height 1066
click at [292, 239] on icon at bounding box center [288, 236] width 11 height 11
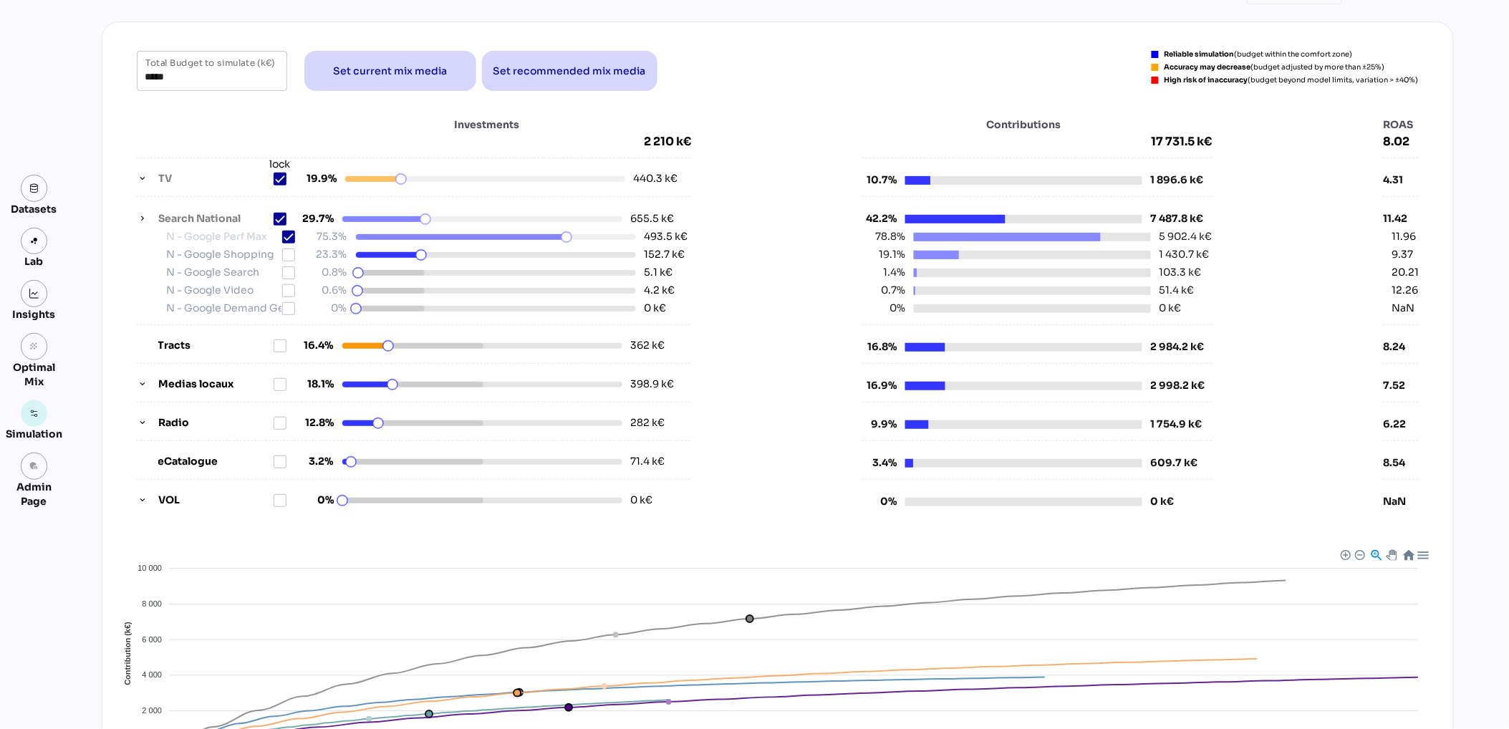
click at [569, 237] on div at bounding box center [566, 237] width 17 height 17
click at [293, 236] on icon at bounding box center [289, 237] width 10 height 10
click at [291, 256] on icon at bounding box center [288, 254] width 11 height 11
drag, startPoint x: 564, startPoint y: 236, endPoint x: 580, endPoint y: 234, distance: 16.5
click at [582, 235] on html "Weldom - Juin 2025 - Juin 2025 person Datasets Lab Insights grain Optimal Mix S…" at bounding box center [754, 452] width 1509 height 1066
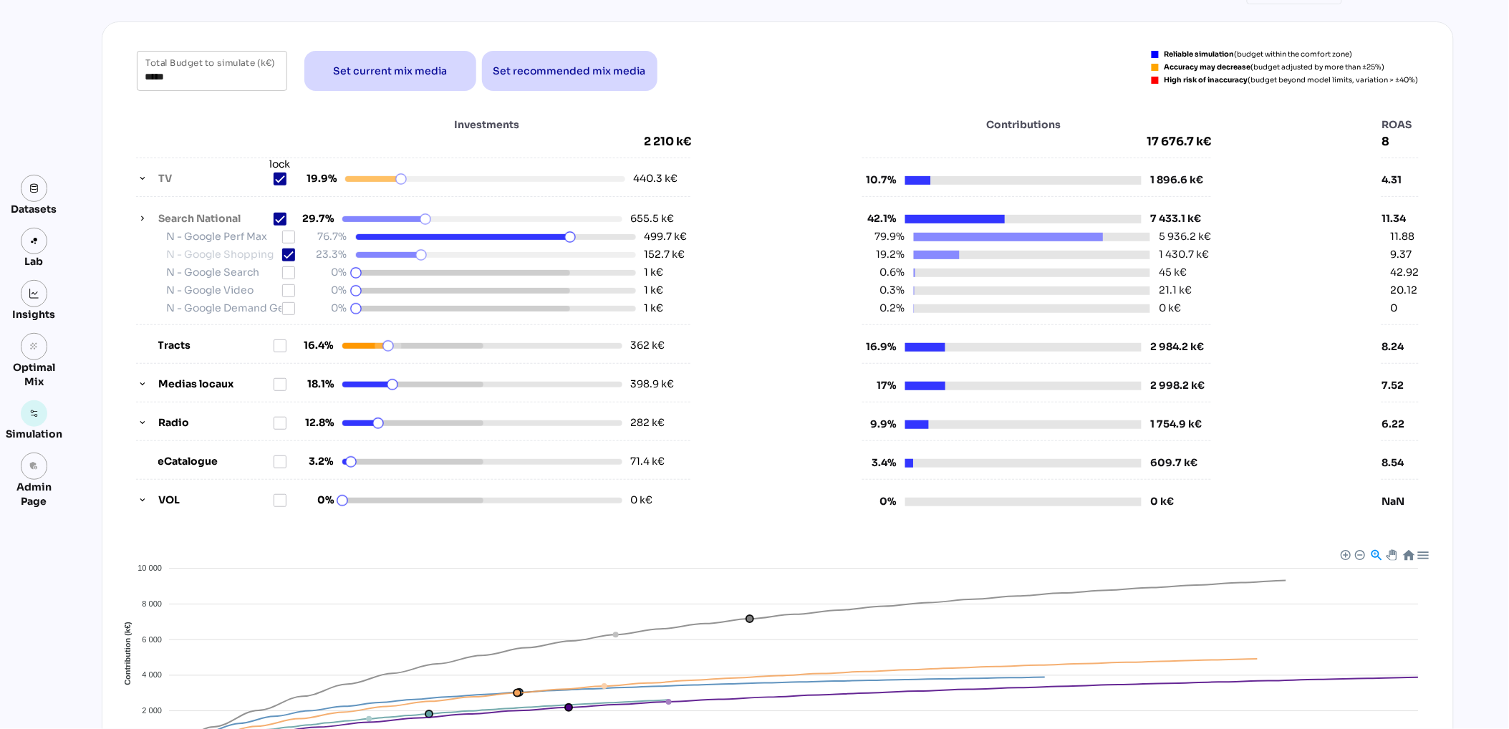
scroll to position [125, 0]
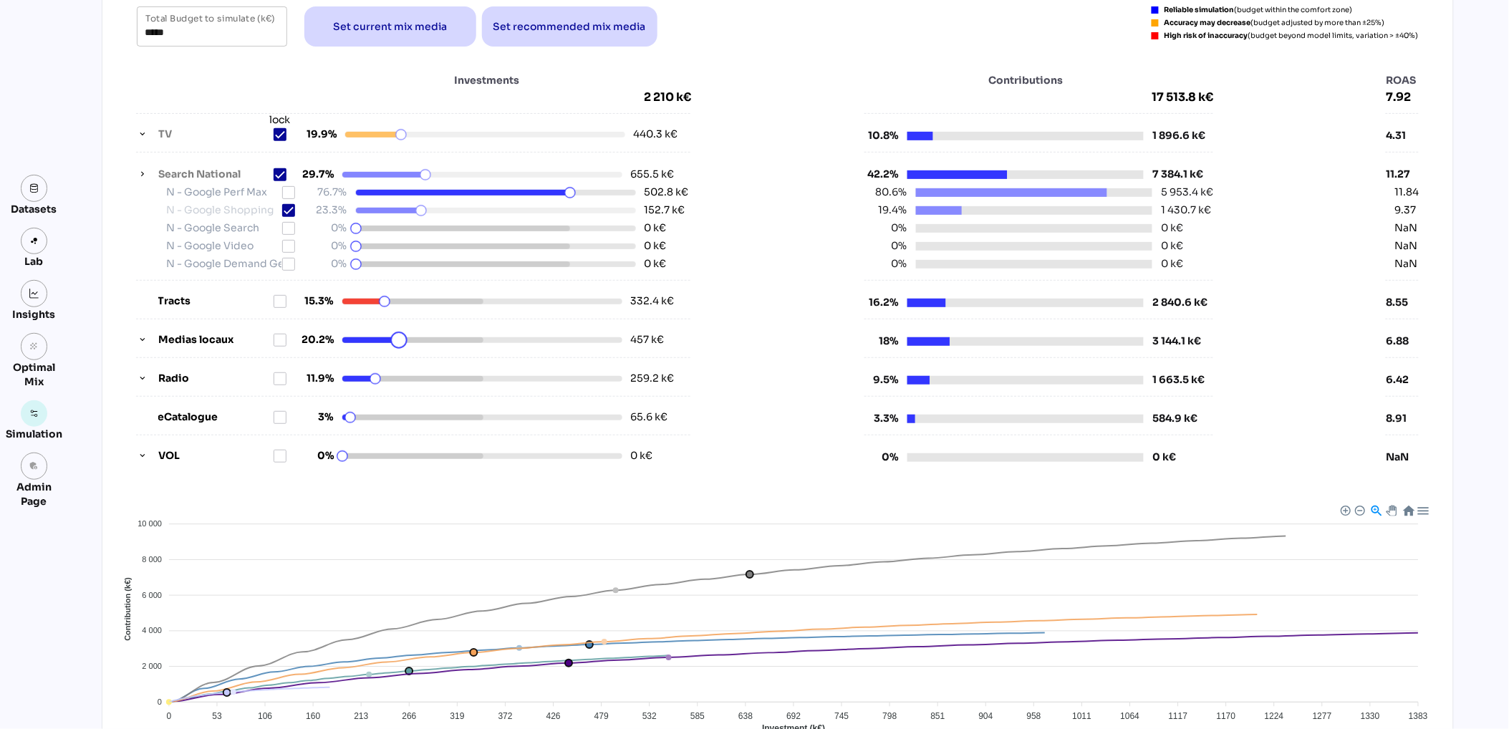
drag, startPoint x: 390, startPoint y: 340, endPoint x: 399, endPoint y: 337, distance: 9.1
click at [399, 339] on html "Weldom - Juin 2025 - Juin 2025 person Datasets Lab Insights grain Optimal Mix S…" at bounding box center [754, 408] width 1509 height 1066
click at [284, 300] on icon at bounding box center [279, 301] width 11 height 11
click at [383, 300] on div at bounding box center [384, 301] width 17 height 17
click at [282, 299] on icon at bounding box center [280, 302] width 10 height 10
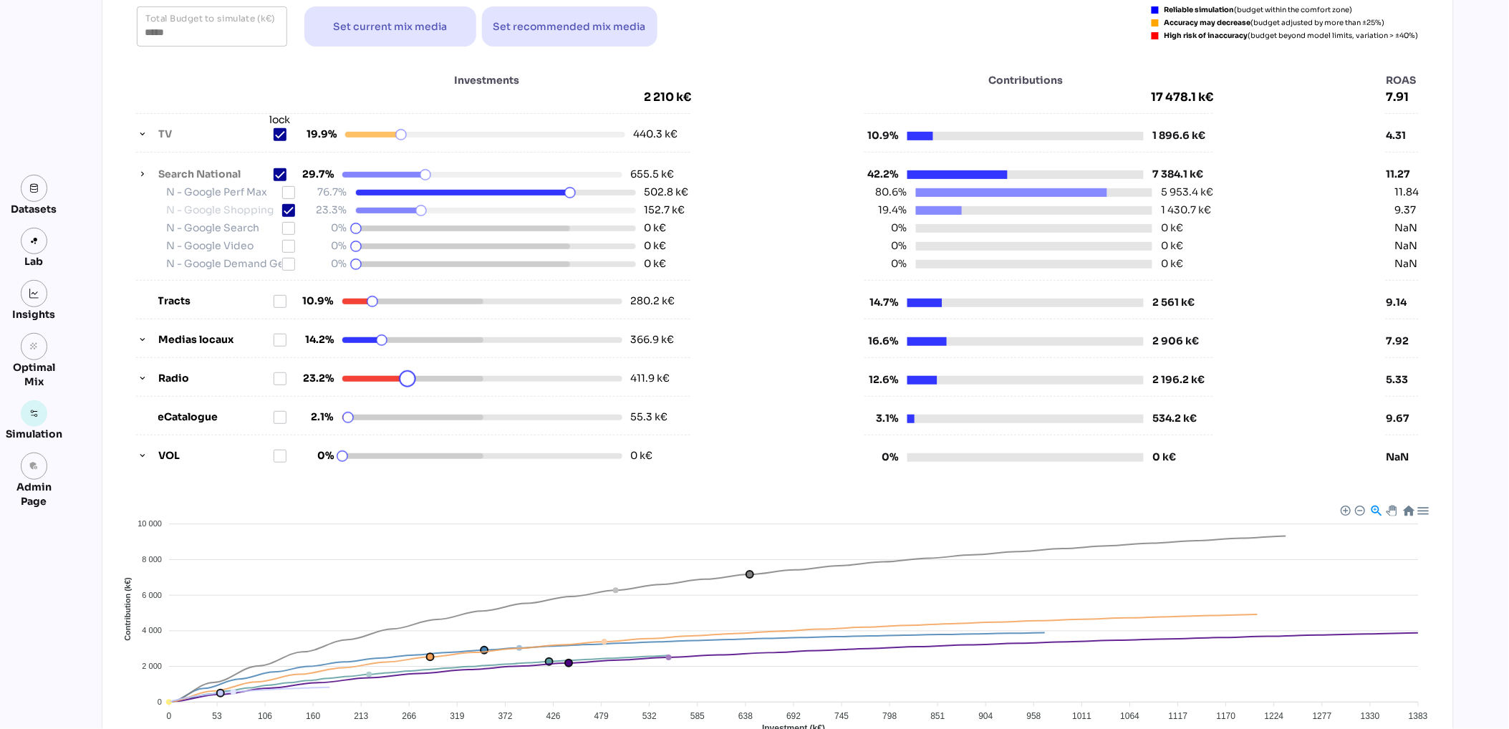
drag, startPoint x: 375, startPoint y: 380, endPoint x: 404, endPoint y: 370, distance: 31.0
click at [406, 370] on html "Weldom - Juin 2025 - Juin 2025 person Datasets Lab Insights grain Optimal Mix S…" at bounding box center [754, 408] width 1509 height 1066
drag, startPoint x: 350, startPoint y: 420, endPoint x: 413, endPoint y: 418, distance: 63.8
click at [413, 418] on html "Weldom - Juin 2025 - Juin 2025 person Datasets Lab Insights grain Optimal Mix S…" at bounding box center [754, 408] width 1509 height 1066
drag, startPoint x: 413, startPoint y: 418, endPoint x: 355, endPoint y: 416, distance: 57.3
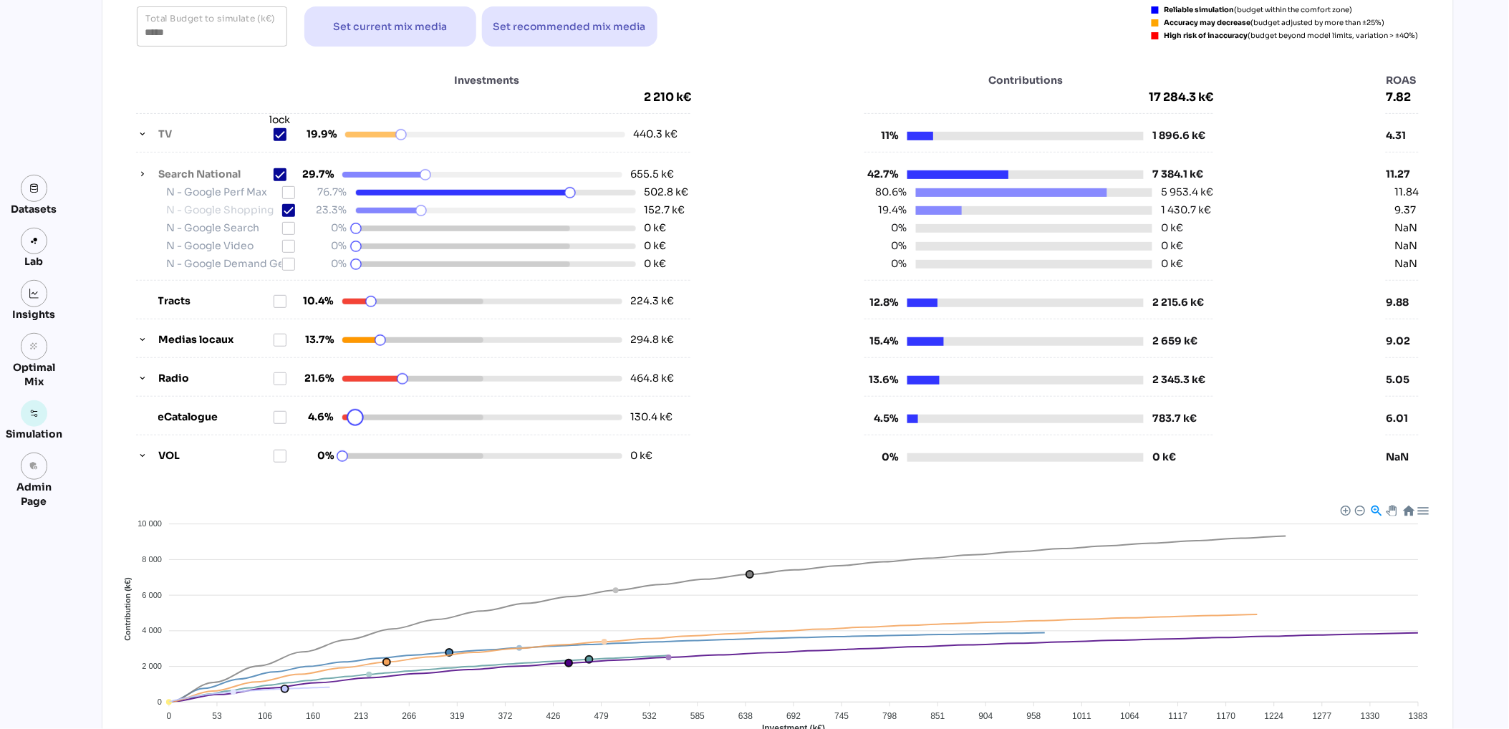
click at [355, 416] on html "Weldom - Juin 2025 - Juin 2025 person Datasets Lab Insights grain Optimal Mix S…" at bounding box center [754, 408] width 1509 height 1066
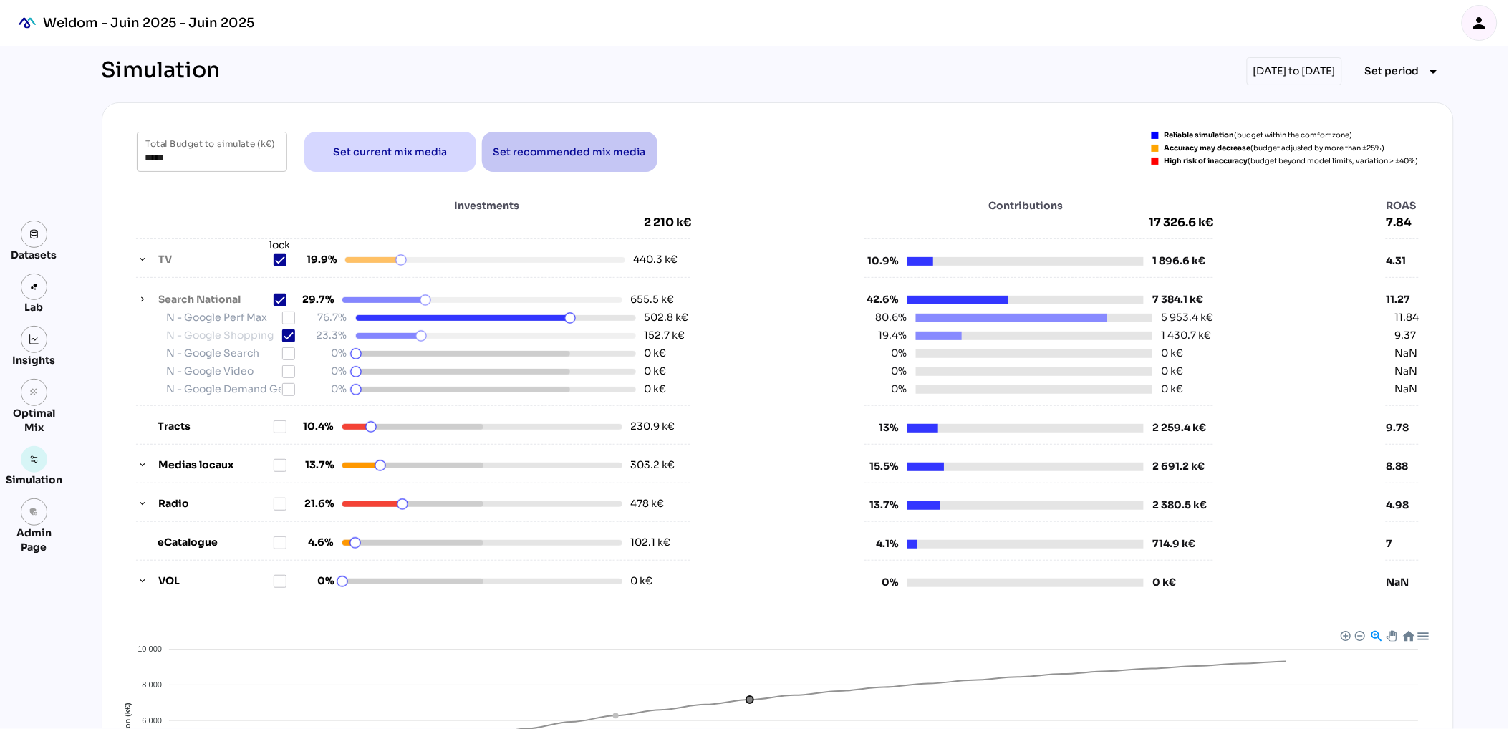
click at [542, 143] on span "Set recommended mix media" at bounding box center [570, 151] width 153 height 17
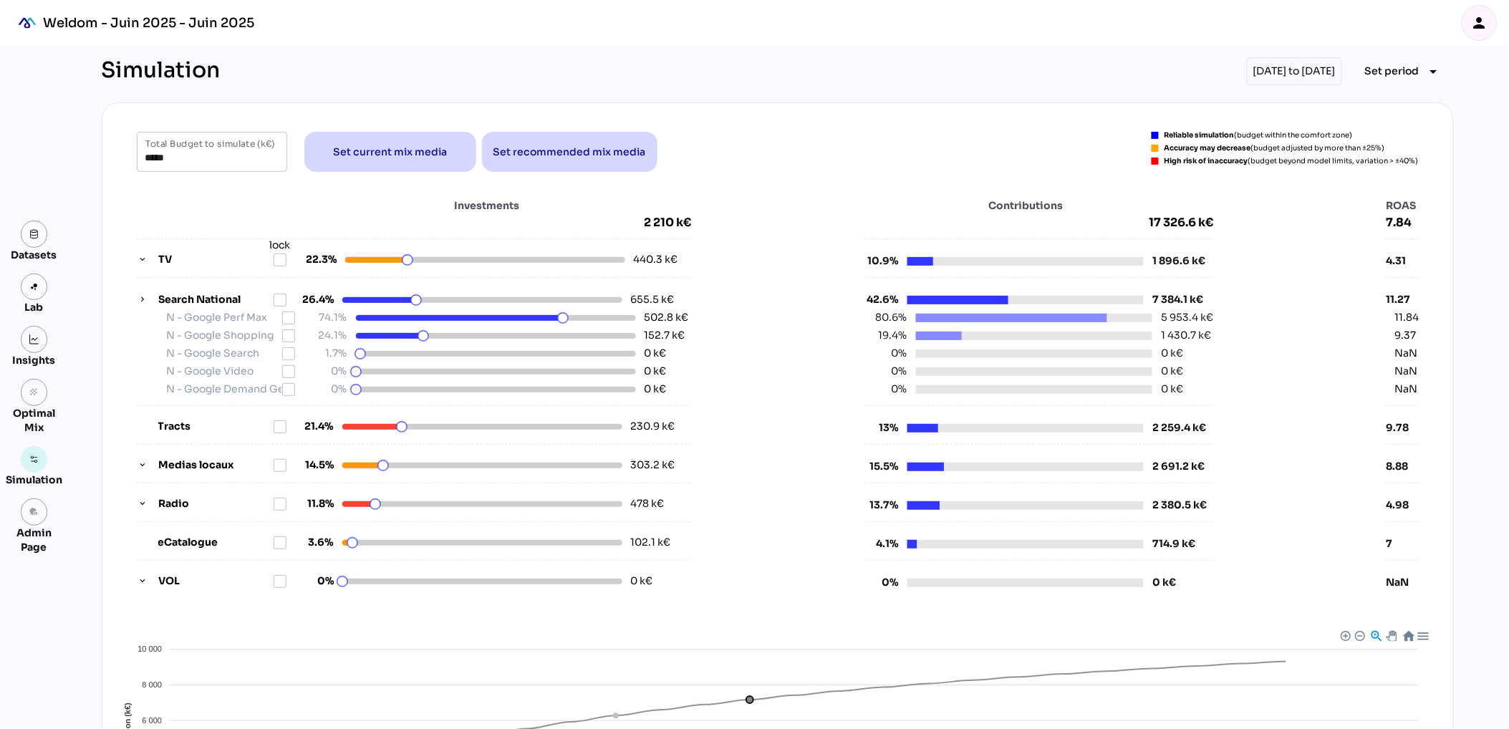
type input "*****"
click at [1403, 72] on span "Set period" at bounding box center [1392, 70] width 54 height 17
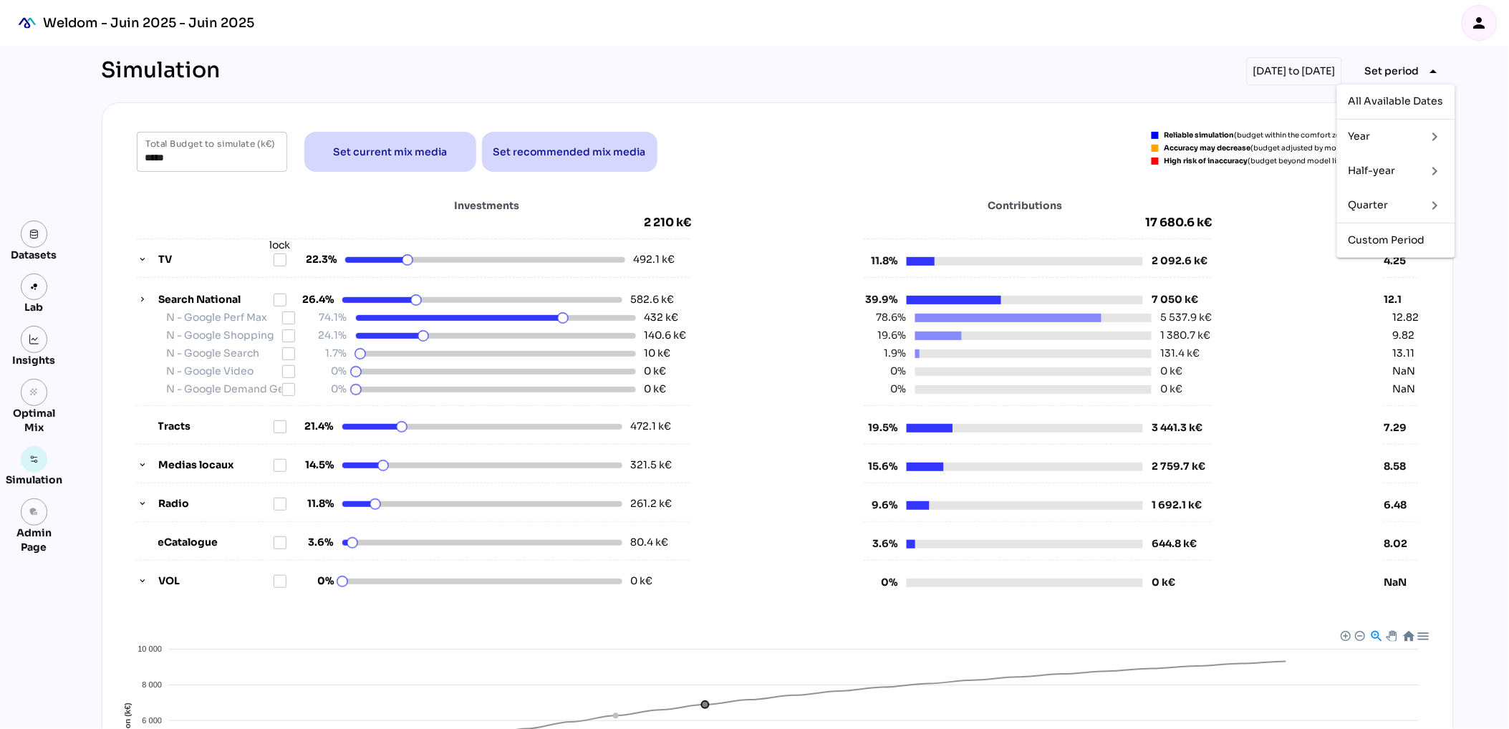
click at [1398, 139] on div "Year" at bounding box center [1382, 136] width 67 height 12
click at [1477, 200] on div "2025" at bounding box center [1479, 205] width 27 height 12
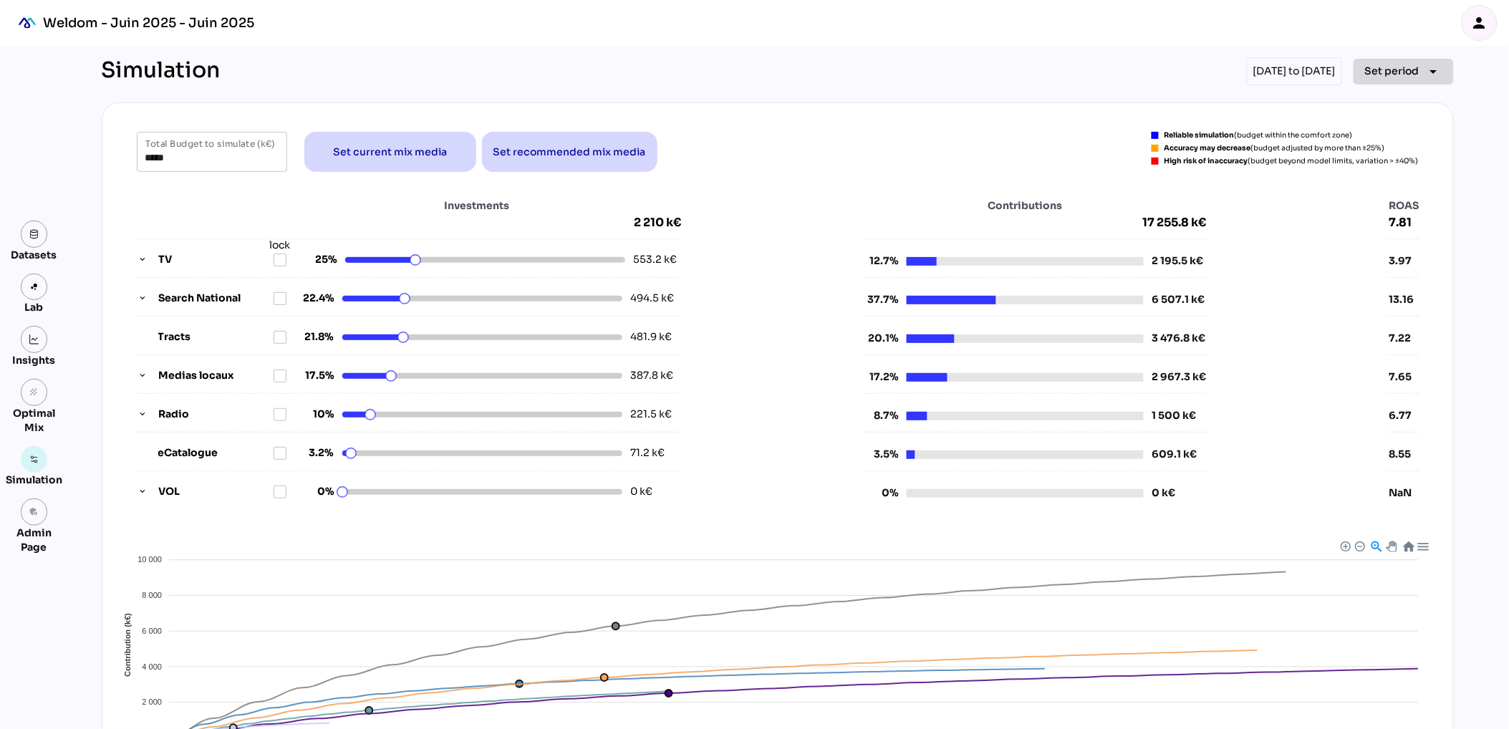
click at [1428, 68] on icon "arrow_drop_down" at bounding box center [1433, 71] width 17 height 17
click at [1395, 206] on div "Quarter" at bounding box center [1382, 205] width 67 height 12
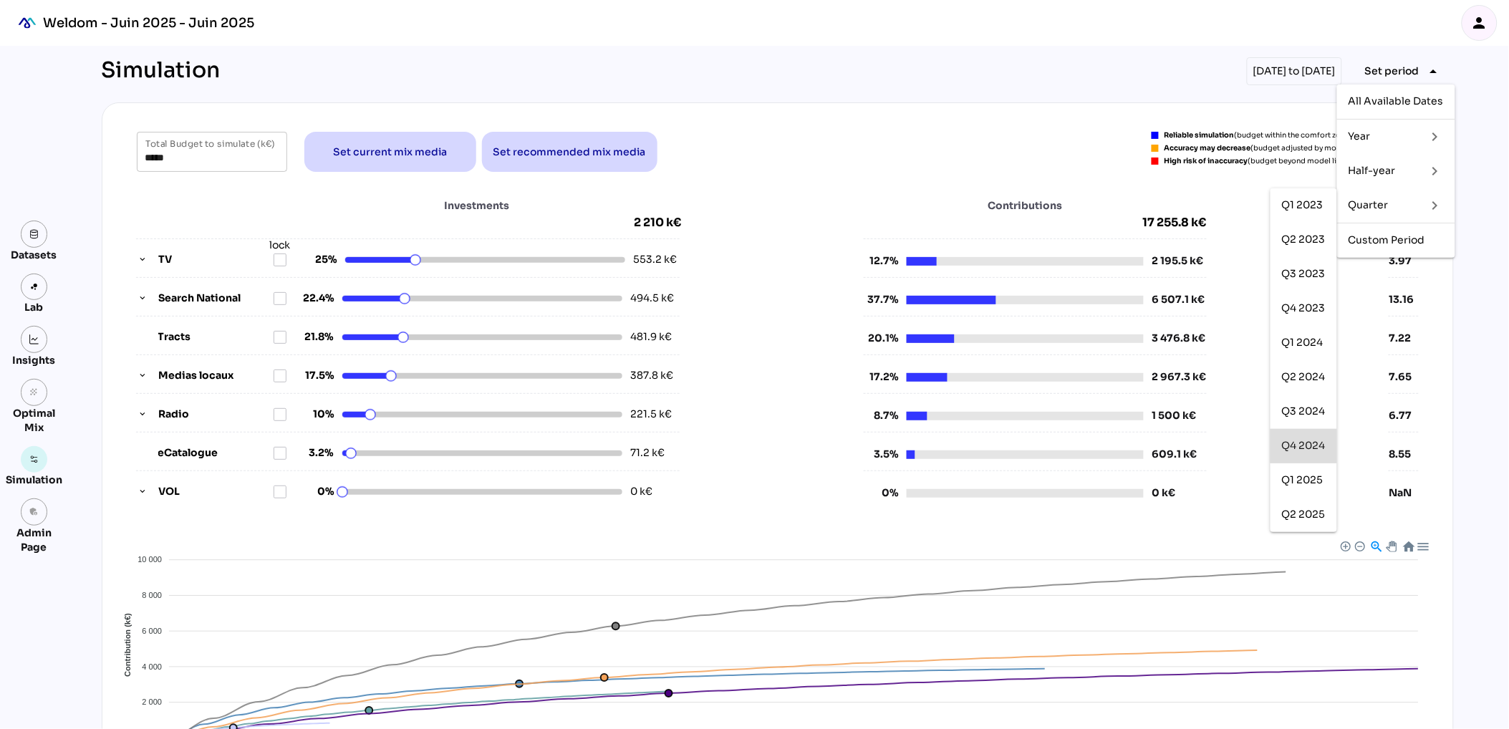
click at [1307, 446] on div "Q4 2024" at bounding box center [1304, 446] width 44 height 12
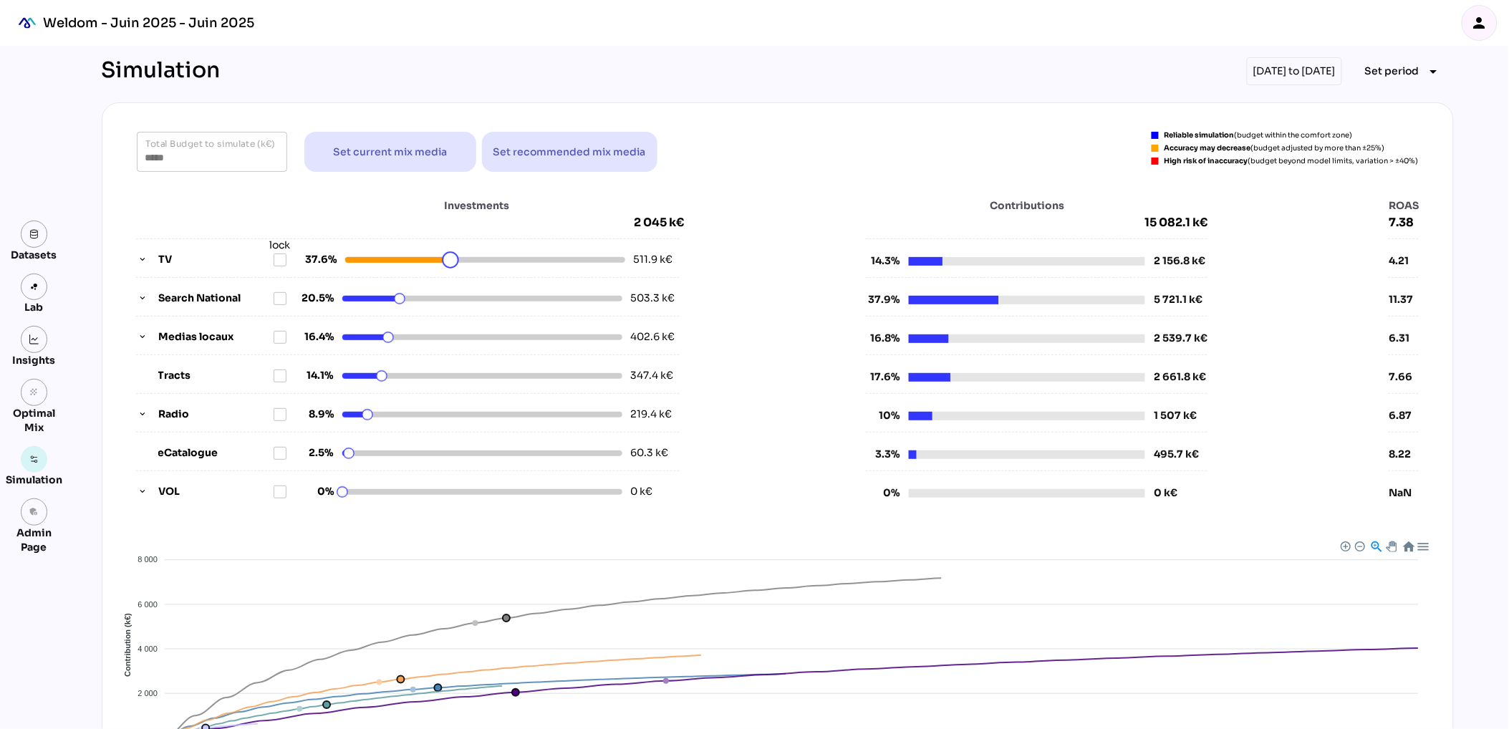
drag, startPoint x: 443, startPoint y: 260, endPoint x: 451, endPoint y: 255, distance: 9.3
click at [453, 256] on html "Weldom - Juin 2025 - Juin 2025 person Datasets Lab Insights grain Optimal Mix S…" at bounding box center [754, 488] width 1509 height 976
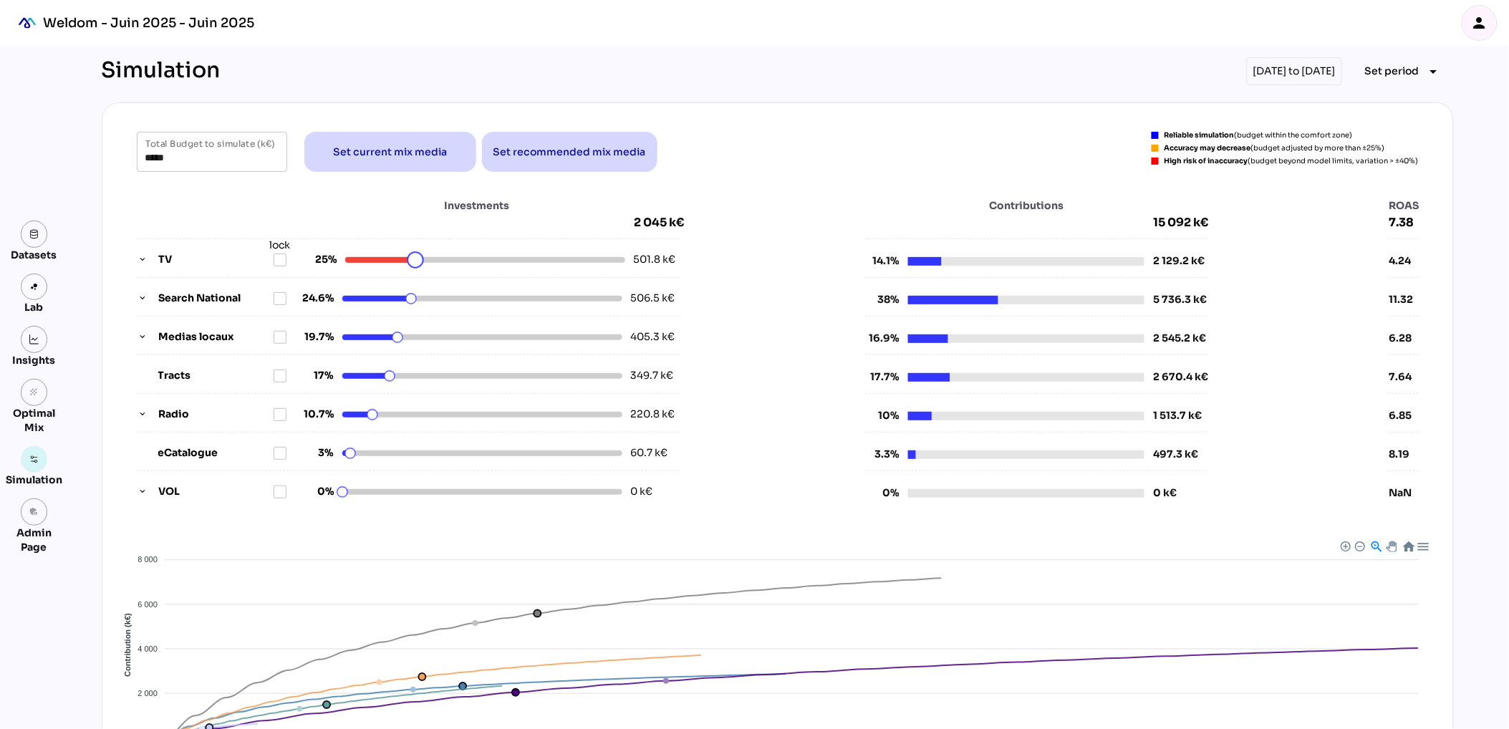
drag, startPoint x: 452, startPoint y: 261, endPoint x: 416, endPoint y: 261, distance: 35.8
click at [416, 261] on html "Weldom - Juin 2025 - Juin 2025 person Datasets Lab Insights grain Optimal Mix S…" at bounding box center [754, 488] width 1509 height 976
click at [277, 261] on icon at bounding box center [279, 259] width 11 height 11
drag, startPoint x: 411, startPoint y: 301, endPoint x: 420, endPoint y: 302, distance: 9.3
click at [420, 302] on html "Weldom - Juin 2025 - Juin 2025 person Datasets Lab Insights grain Optimal Mix S…" at bounding box center [754, 488] width 1509 height 976
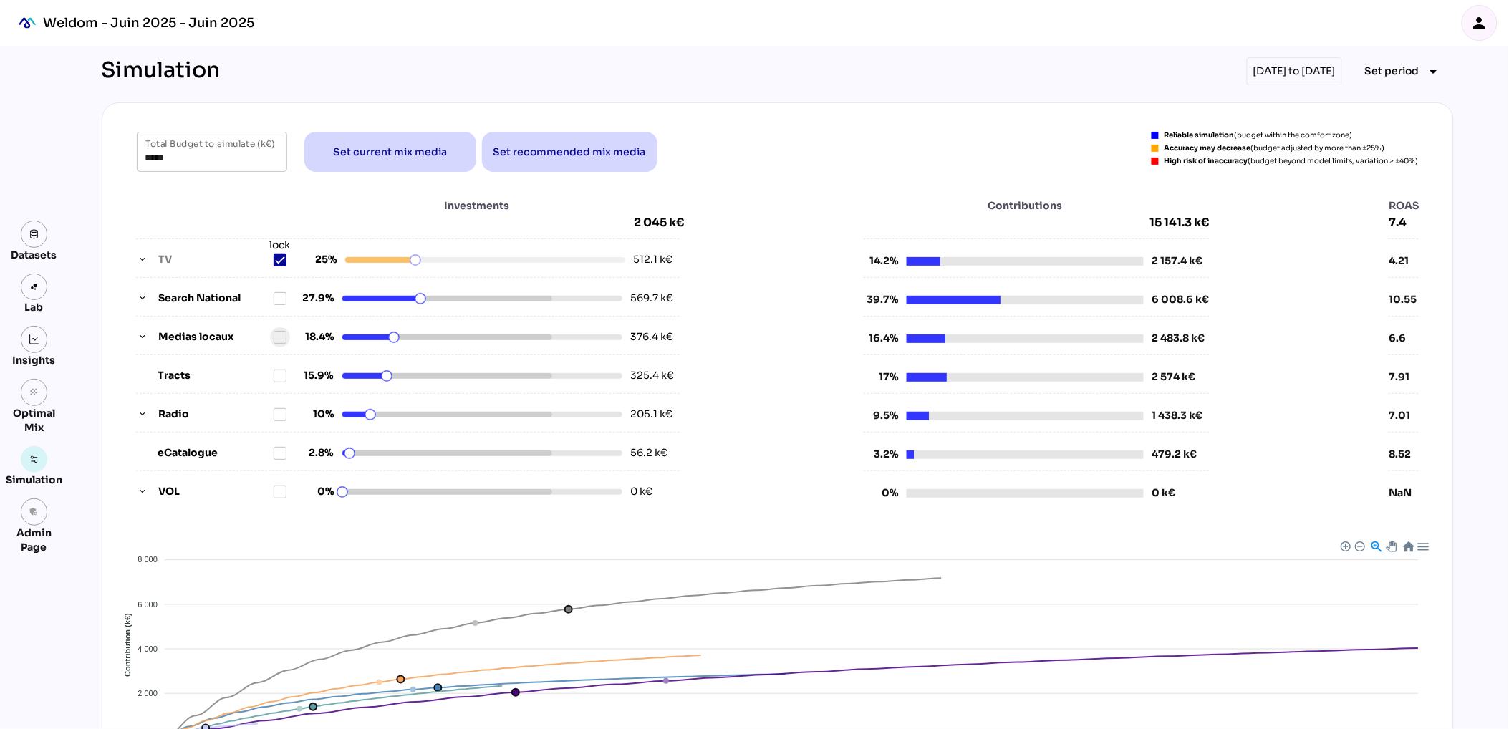
click at [280, 338] on icon at bounding box center [279, 337] width 11 height 11
click at [391, 338] on div at bounding box center [393, 337] width 17 height 17
click at [279, 336] on icon at bounding box center [280, 337] width 10 height 10
click at [276, 294] on icon at bounding box center [279, 298] width 11 height 11
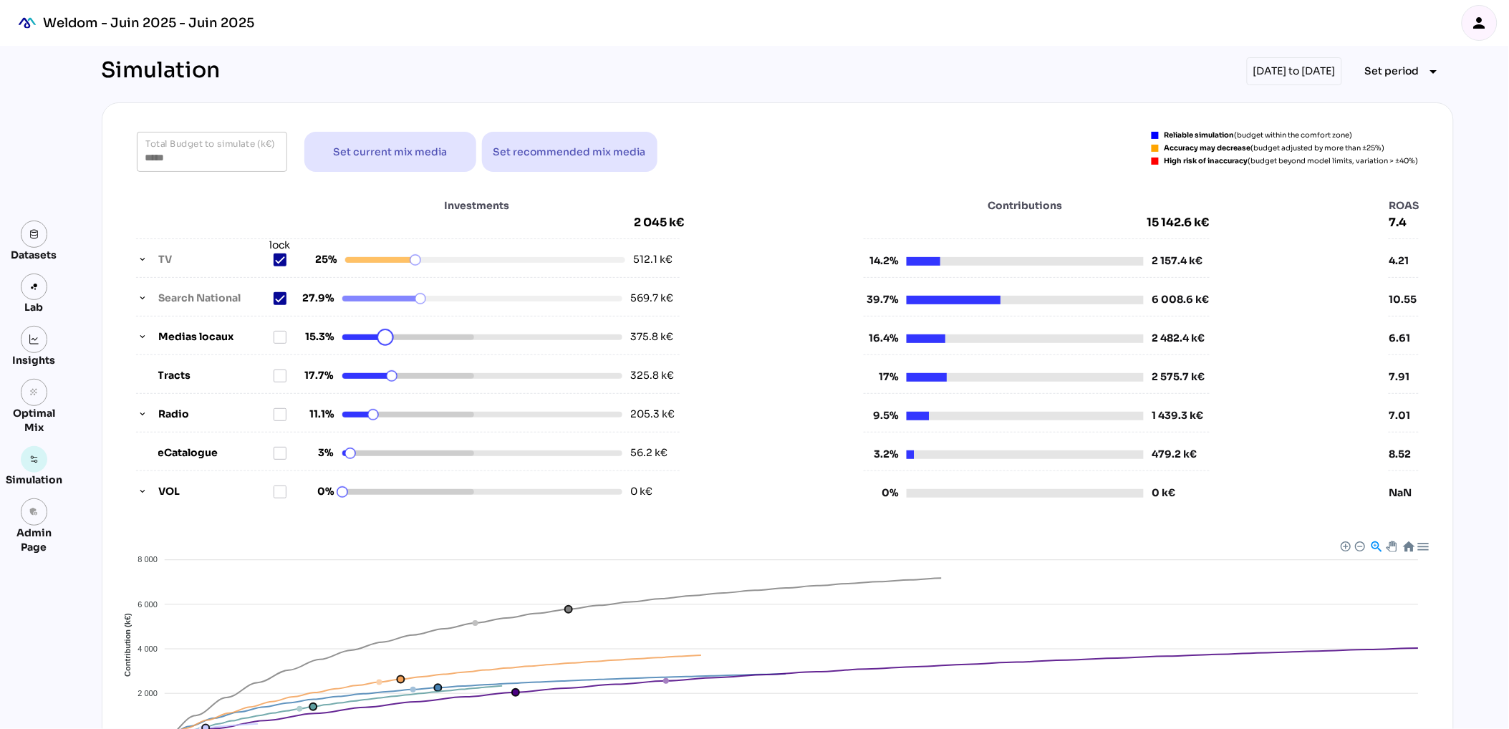
drag, startPoint x: 394, startPoint y: 340, endPoint x: 385, endPoint y: 340, distance: 8.6
click at [385, 340] on html "Weldom - Juin 2025 - Juin 2025 person Datasets Lab Insights grain Optimal Mix S…" at bounding box center [754, 488] width 1509 height 976
click at [279, 377] on icon at bounding box center [279, 375] width 11 height 11
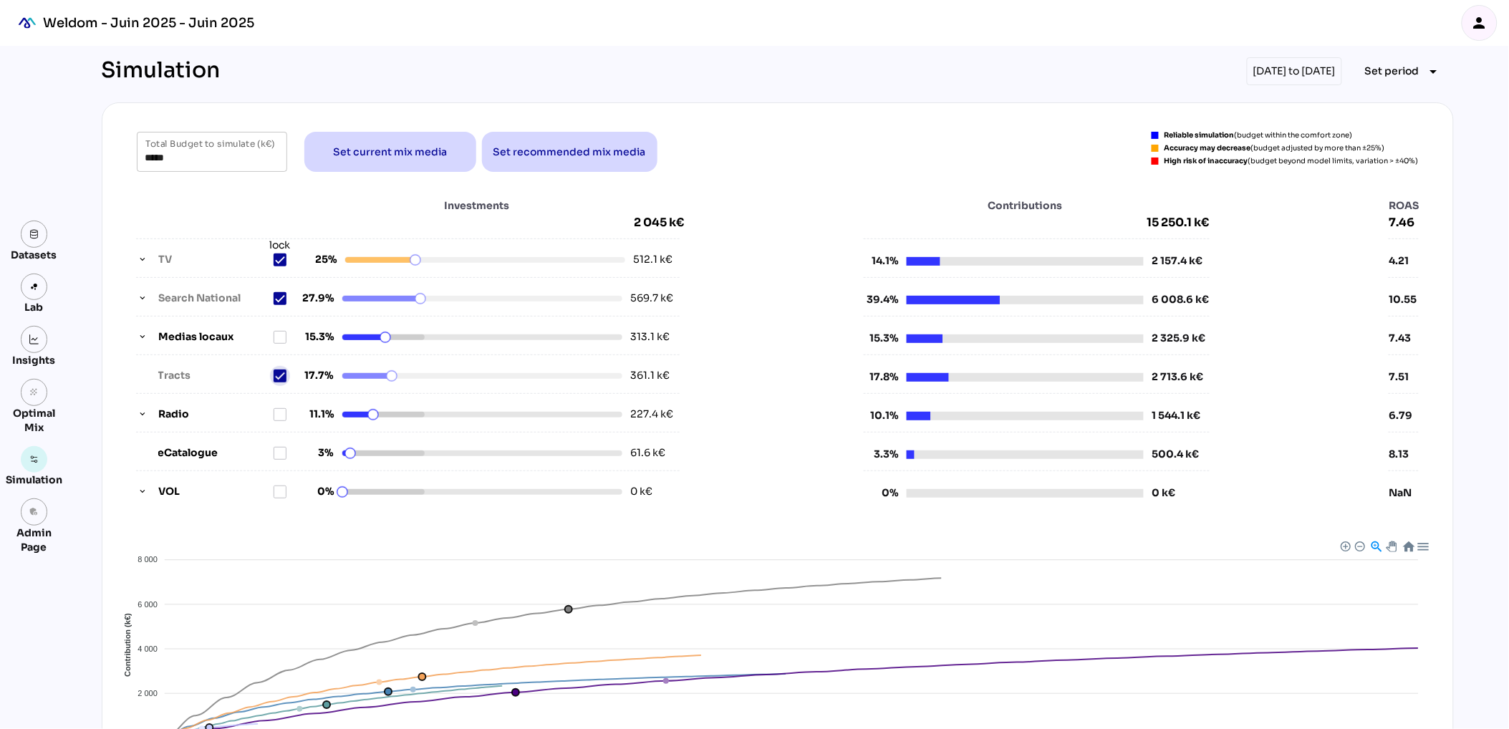
click at [280, 377] on icon at bounding box center [280, 375] width 9 height 6
click at [281, 338] on icon at bounding box center [279, 337] width 11 height 11
click at [383, 376] on html "Weldom - Juin 2025 - Juin 2025 person Datasets Lab Insights grain Optimal Mix S…" at bounding box center [754, 488] width 1509 height 976
click at [276, 381] on icon at bounding box center [279, 375] width 11 height 11
drag, startPoint x: 383, startPoint y: 415, endPoint x: 405, endPoint y: 408, distance: 22.7
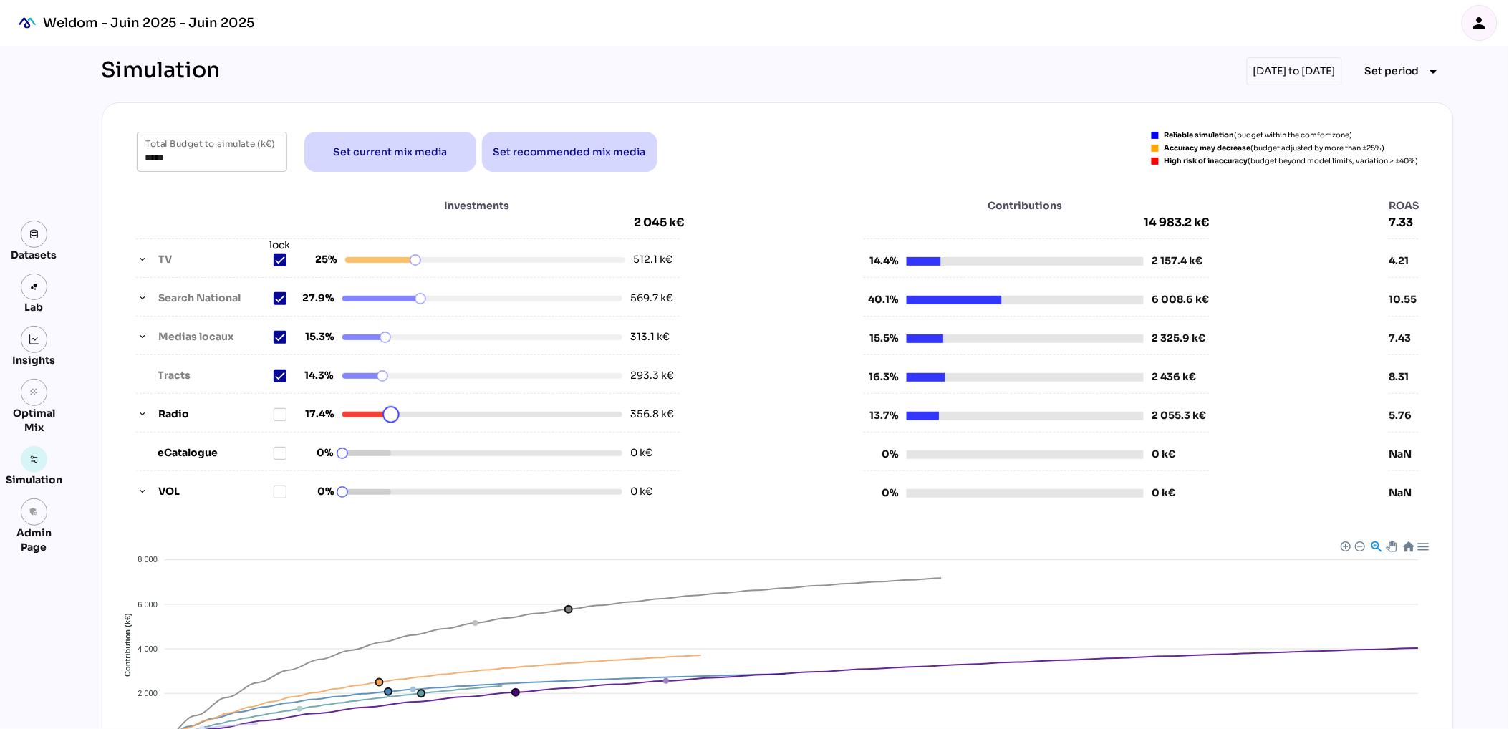
click at [405, 410] on html "Weldom - Juin 2025 - Juin 2025 person Datasets Lab Insights grain Optimal Mix S…" at bounding box center [754, 488] width 1509 height 976
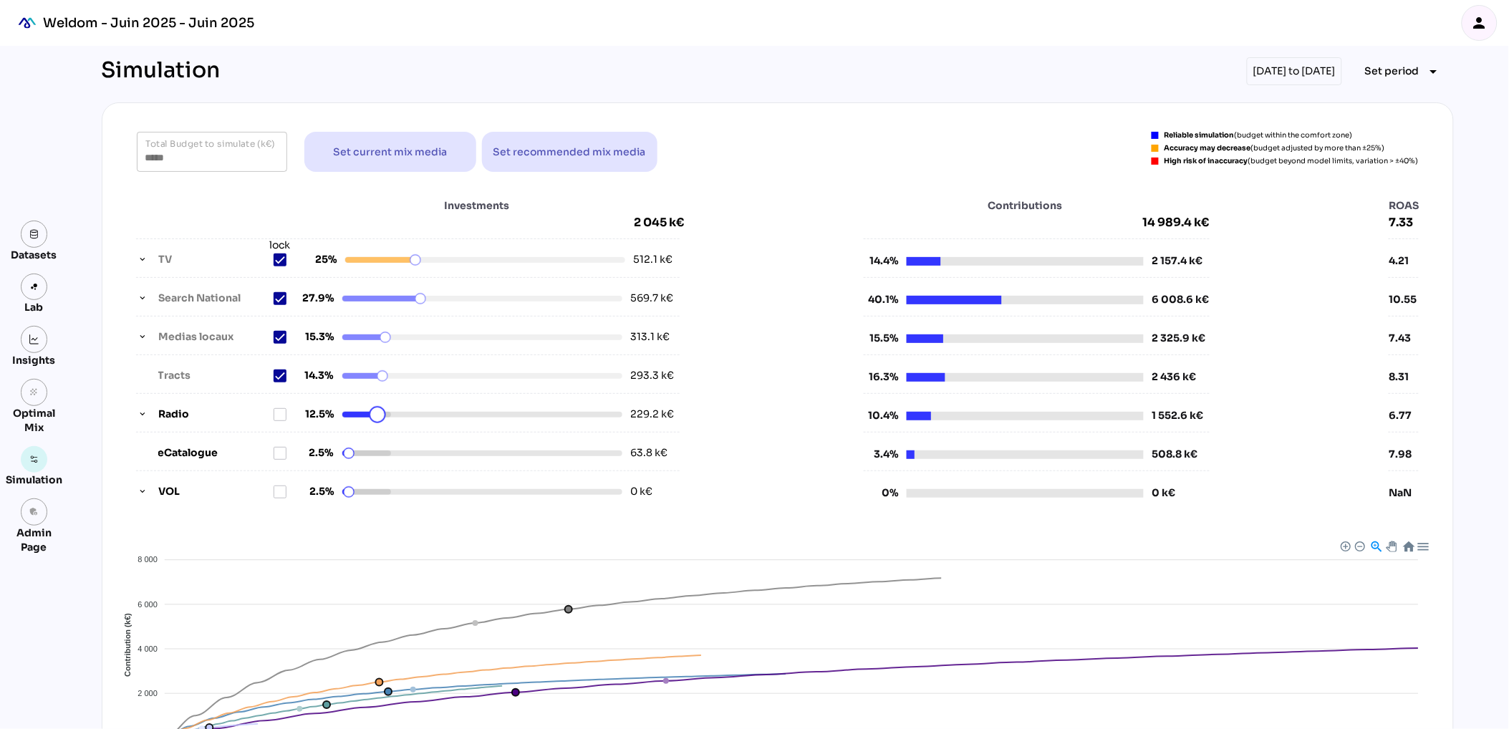
drag, startPoint x: 389, startPoint y: 414, endPoint x: 376, endPoint y: 413, distance: 12.9
click at [377, 414] on html "Weldom - Juin 2025 - Juin 2025 person Datasets Lab Insights grain Optimal Mix S…" at bounding box center [754, 488] width 1509 height 976
click at [282, 410] on icon at bounding box center [279, 414] width 11 height 11
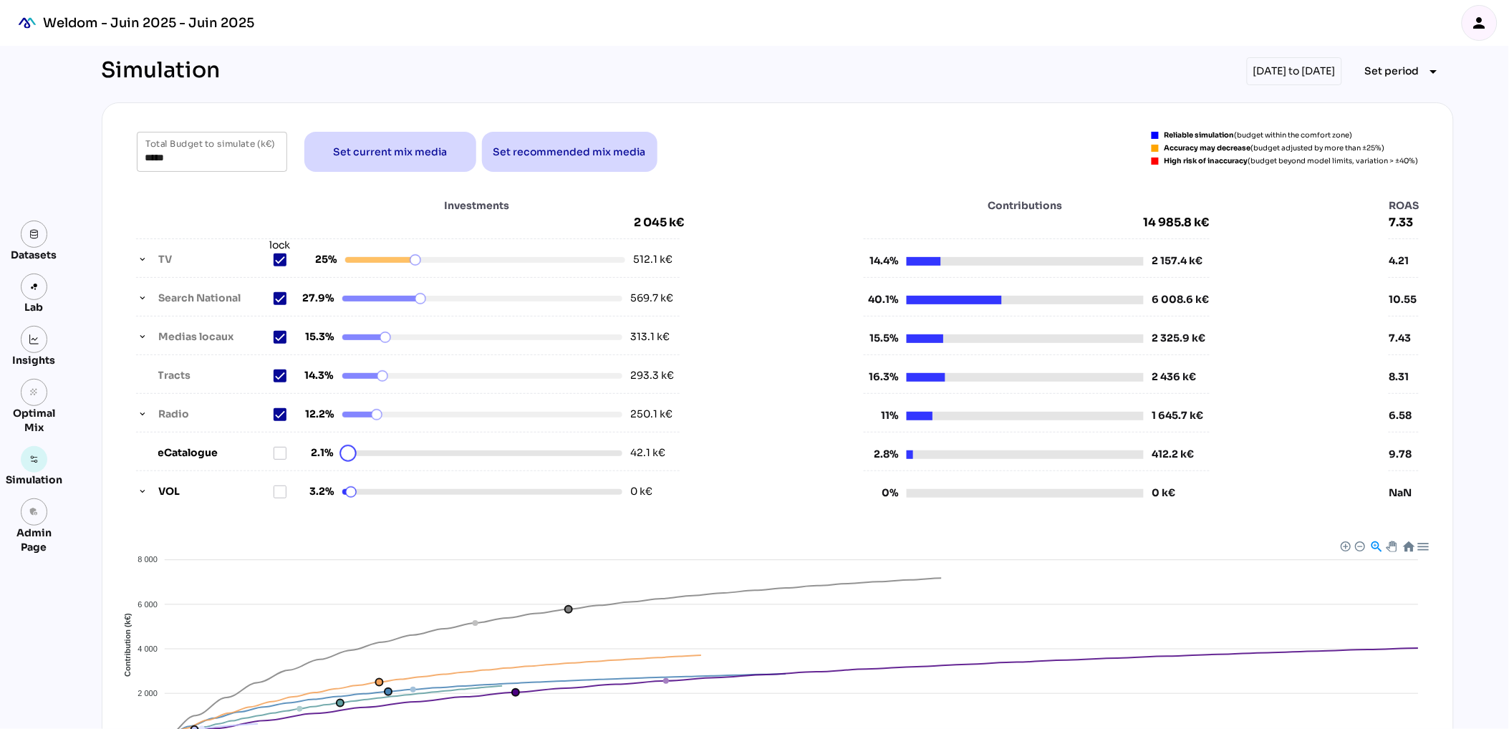
click at [348, 457] on html "Weldom - Juin 2025 - Juin 2025 person Datasets Lab Insights grain Optimal Mix S…" at bounding box center [754, 488] width 1509 height 976
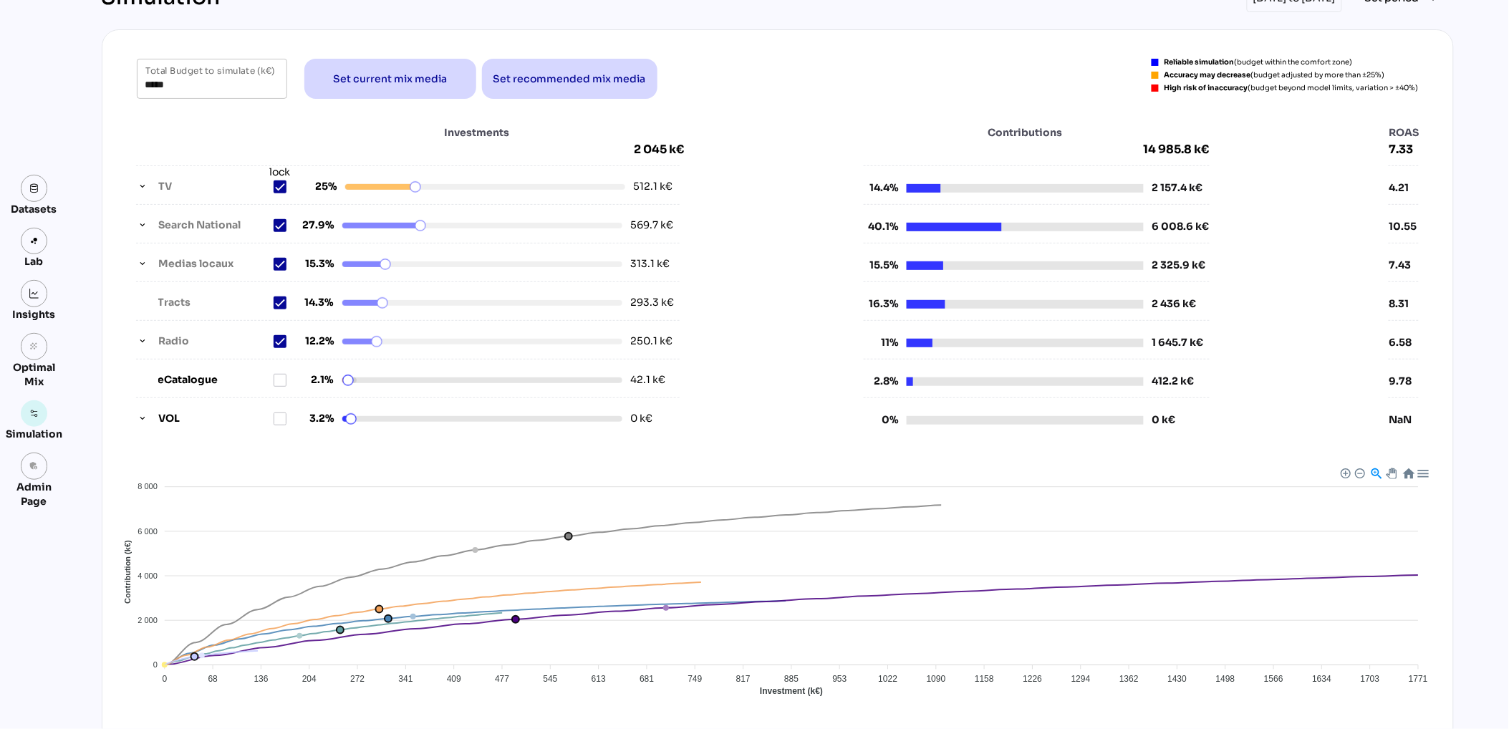
scroll to position [26, 0]
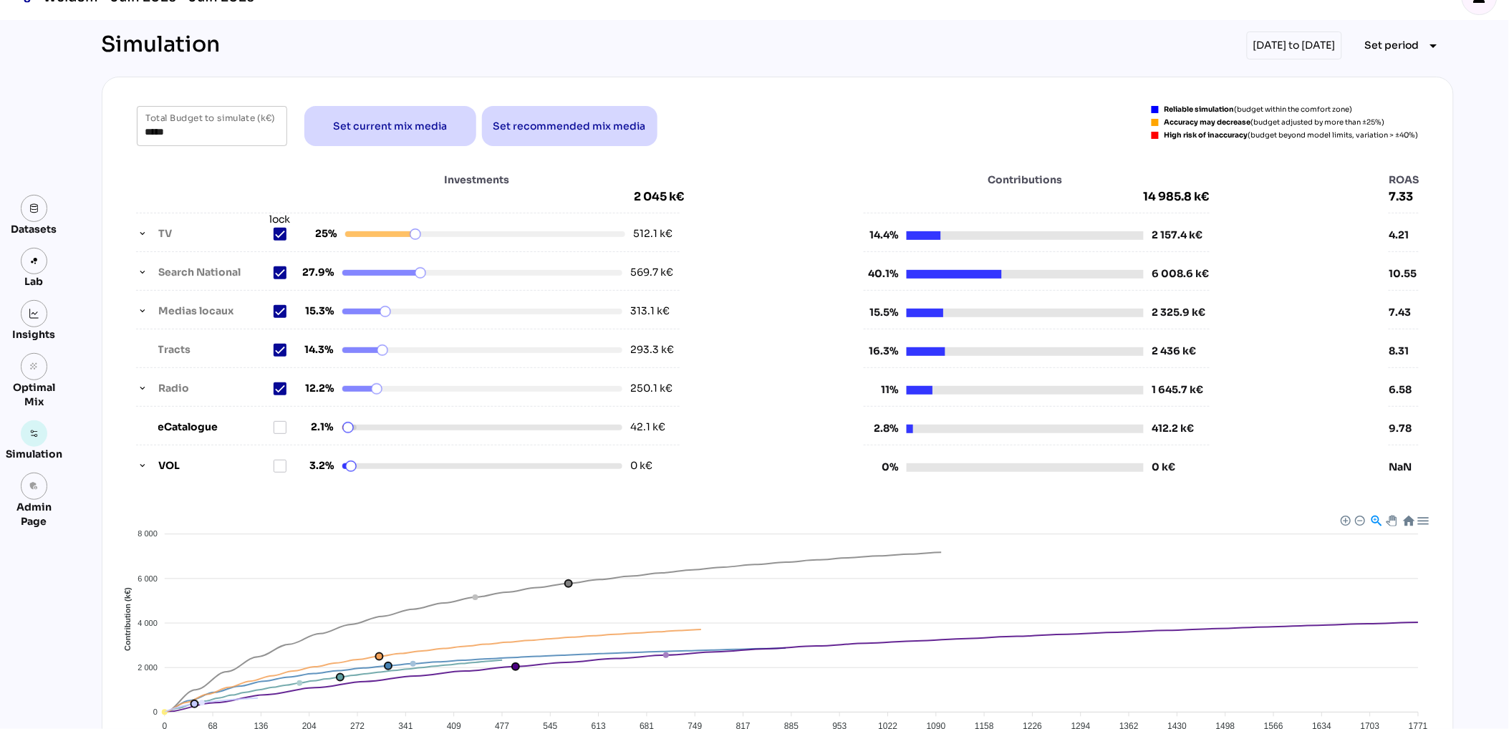
click at [749, 118] on div "***** Total Budget to simulate (k€) Set current mix media Set recommended mix m…" at bounding box center [778, 126] width 1282 height 40
click at [143, 271] on icon "button" at bounding box center [143, 273] width 10 height 10
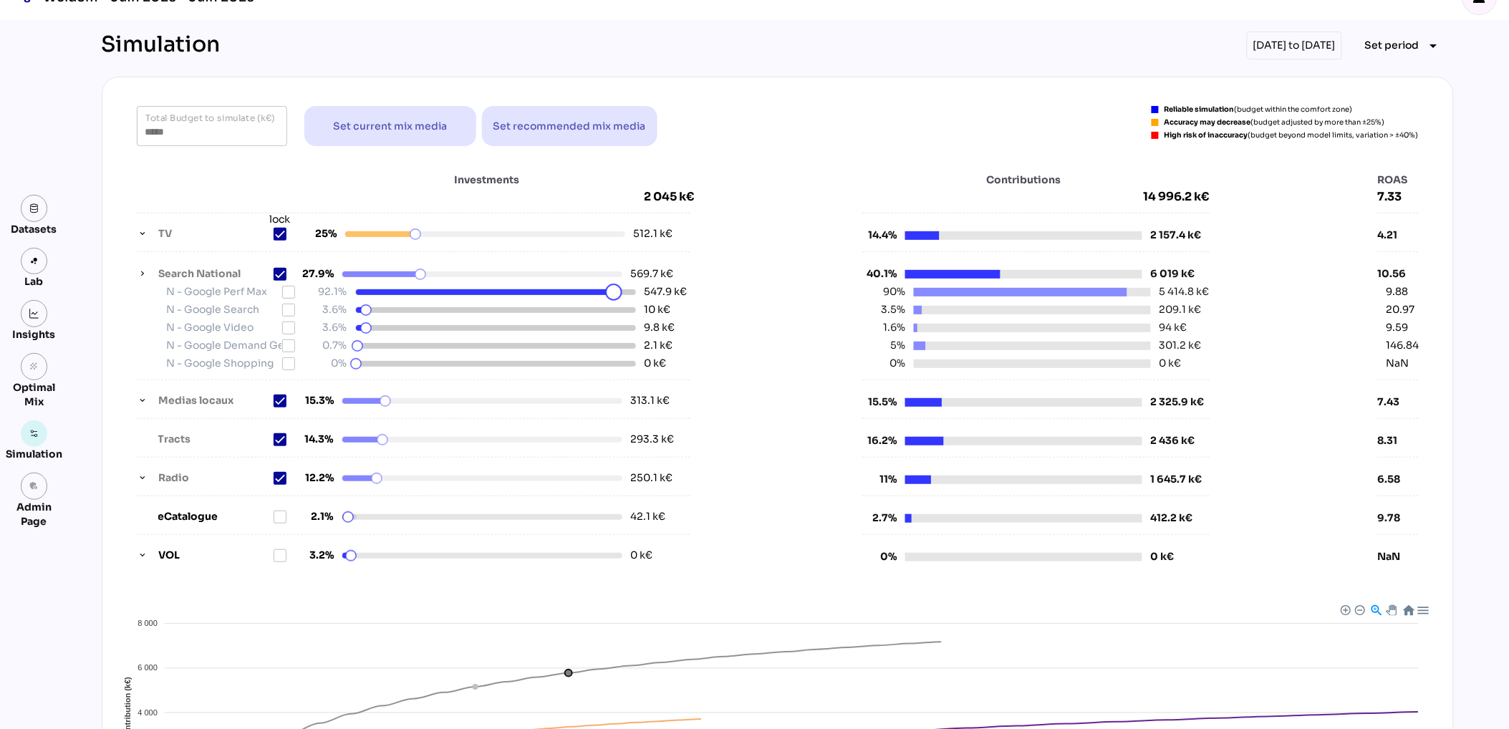
drag, startPoint x: 625, startPoint y: 295, endPoint x: 614, endPoint y: 295, distance: 11.5
click at [614, 295] on html "Weldom - Juin 2025 - Juin 2025 person Datasets Lab Insights grain Optimal Mix S…" at bounding box center [754, 507] width 1509 height 1066
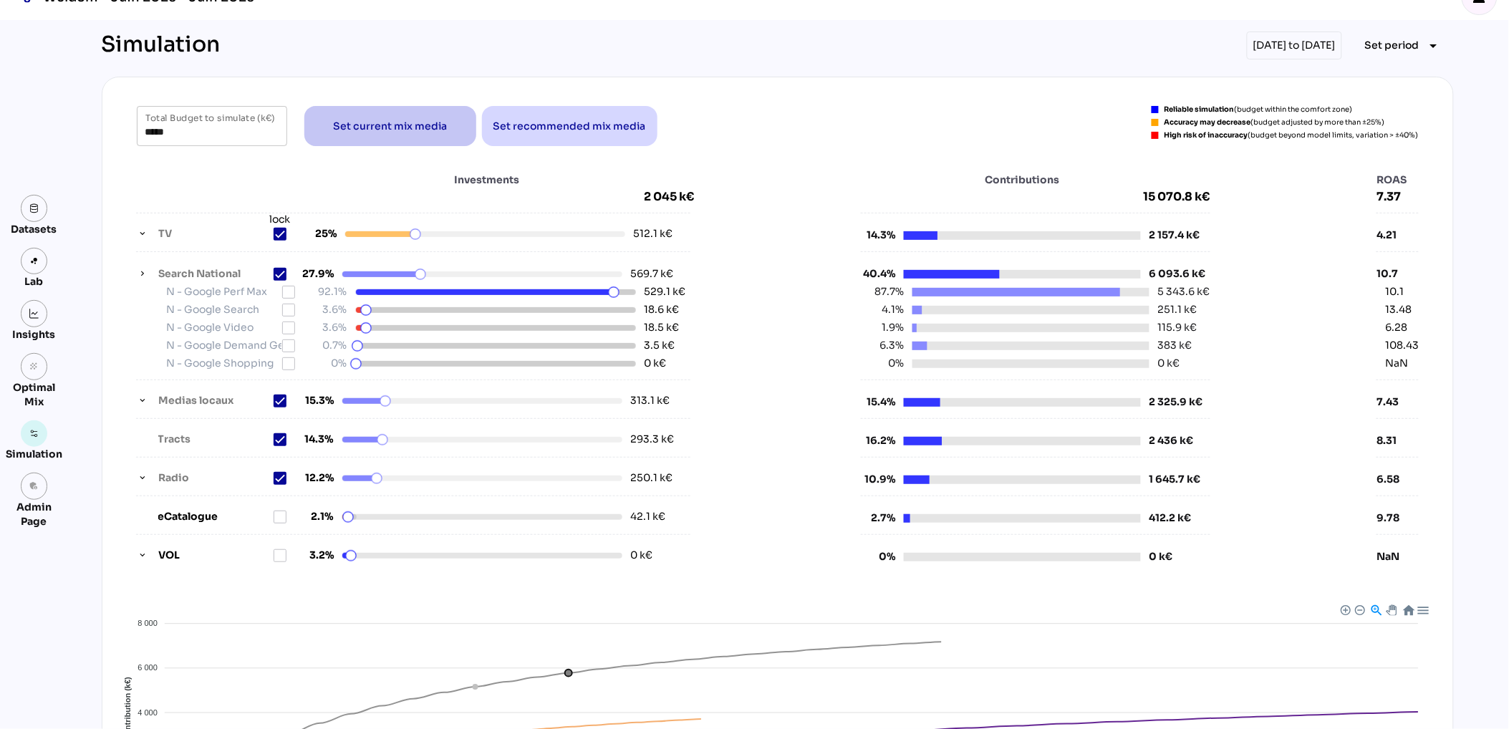
click at [399, 129] on span "Set current mix media" at bounding box center [390, 125] width 114 height 17
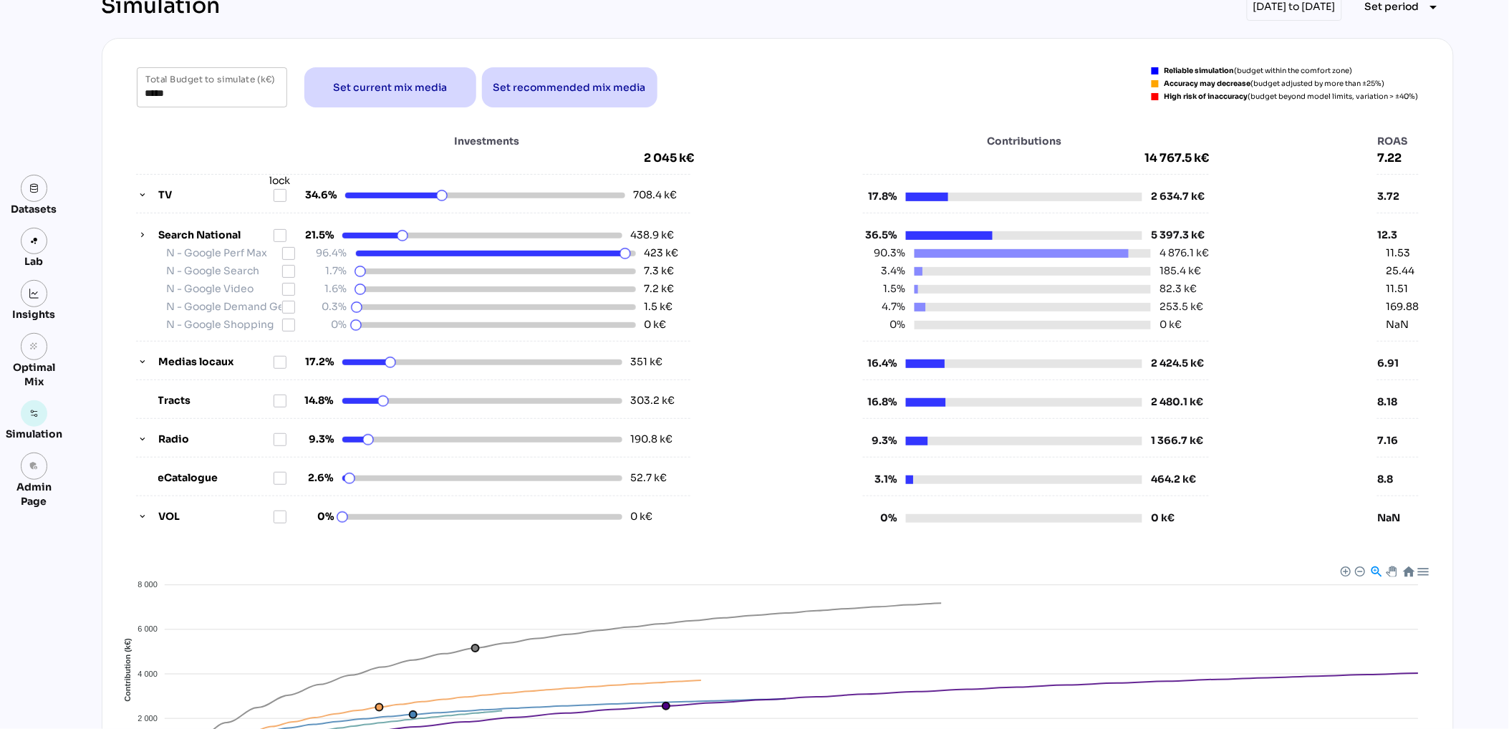
scroll to position [62, 0]
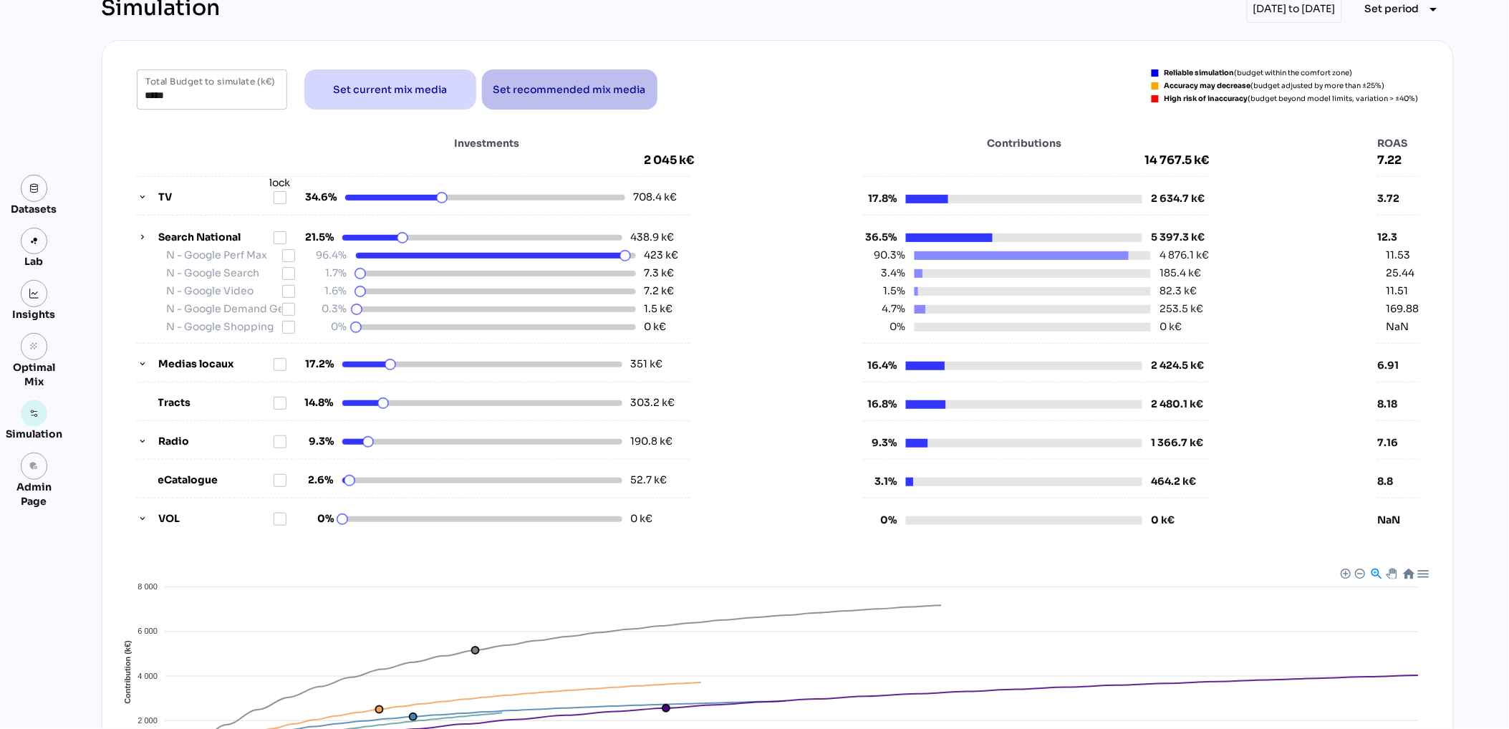
click at [632, 93] on span "Set recommended mix media" at bounding box center [570, 89] width 153 height 17
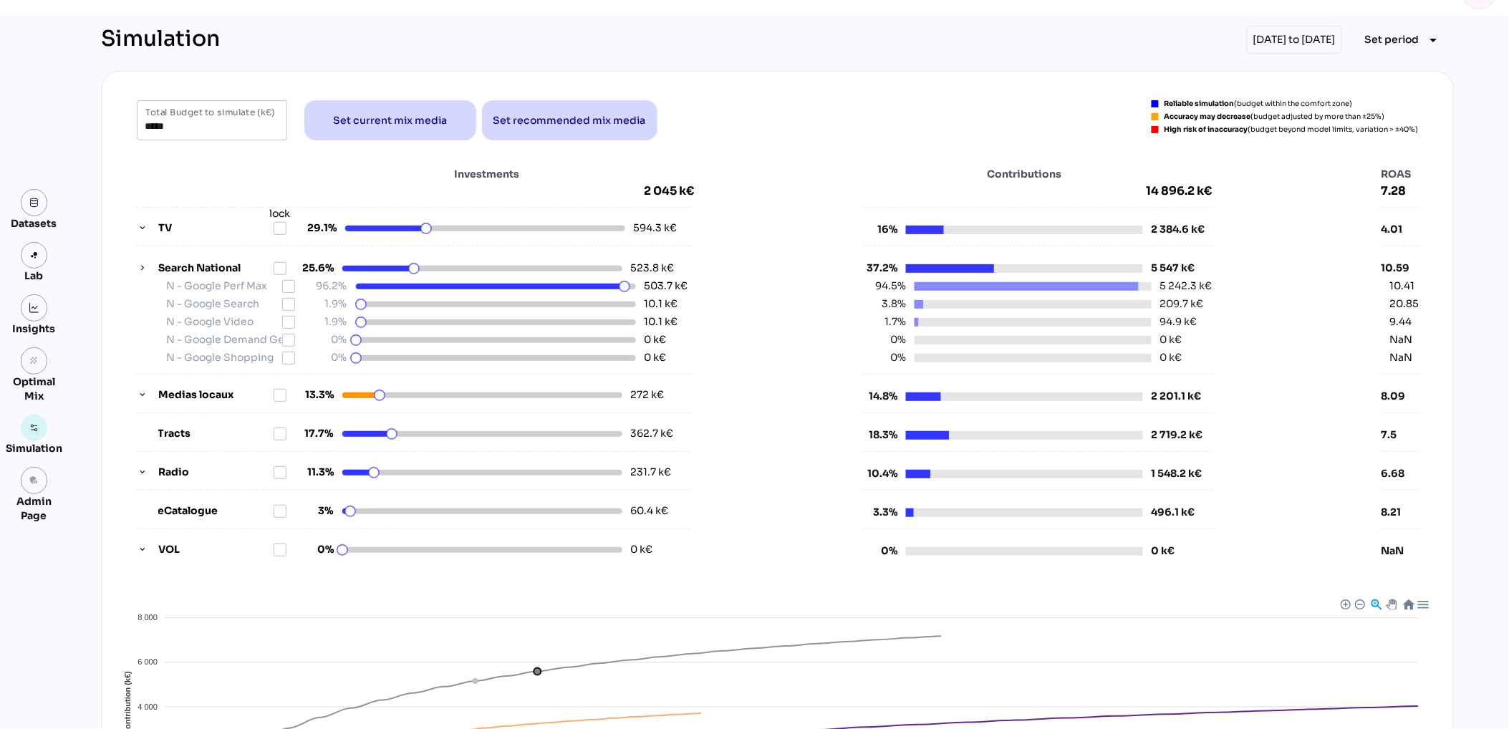
scroll to position [0, 0]
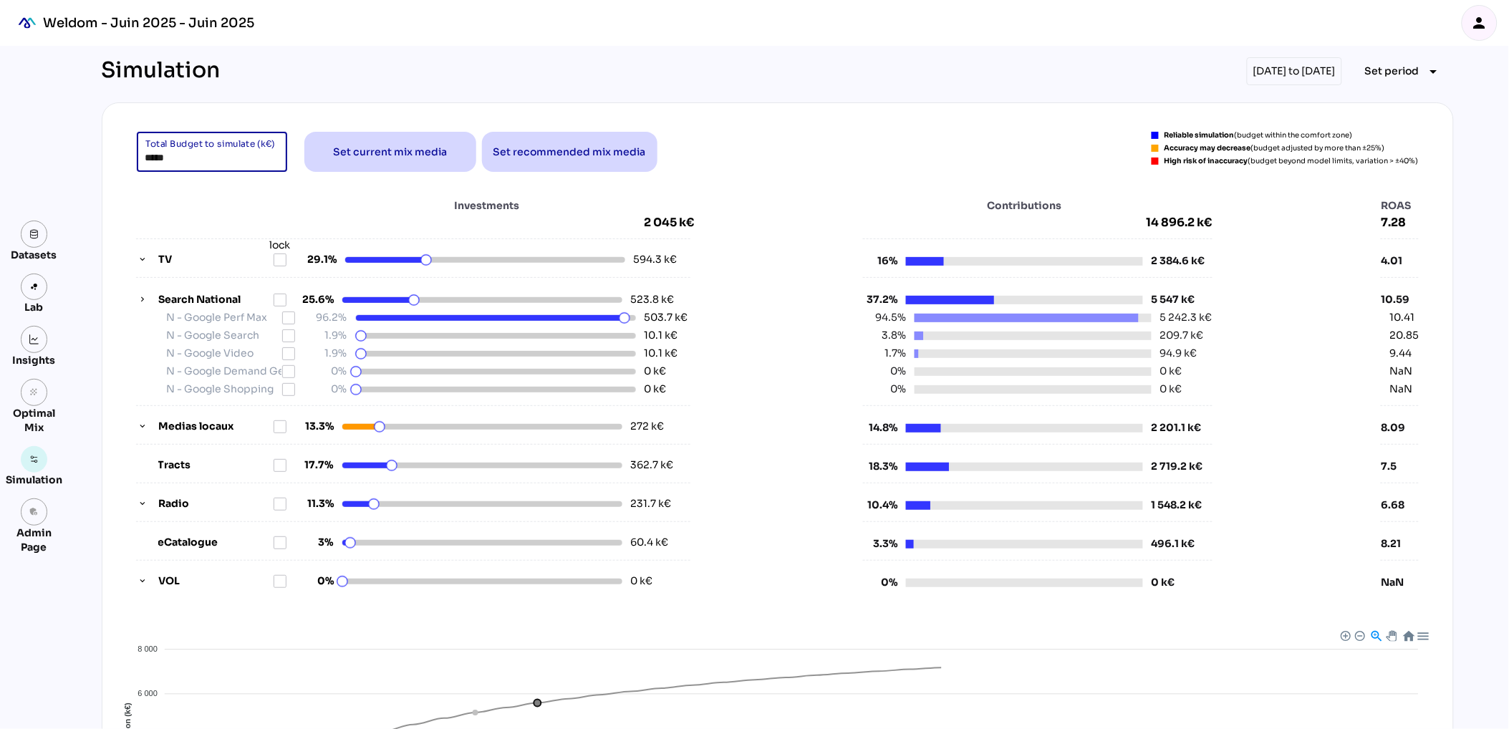
drag, startPoint x: 178, startPoint y: 157, endPoint x: 117, endPoint y: 156, distance: 61.6
click at [117, 156] on div "***** Total Budget to simulate (k€) Set current mix media Set recommended mix m…" at bounding box center [778, 535] width 1352 height 866
click at [722, 154] on div "***** Total Budget to simulate (k€) Set current mix media Set recommended mix m…" at bounding box center [778, 152] width 1282 height 40
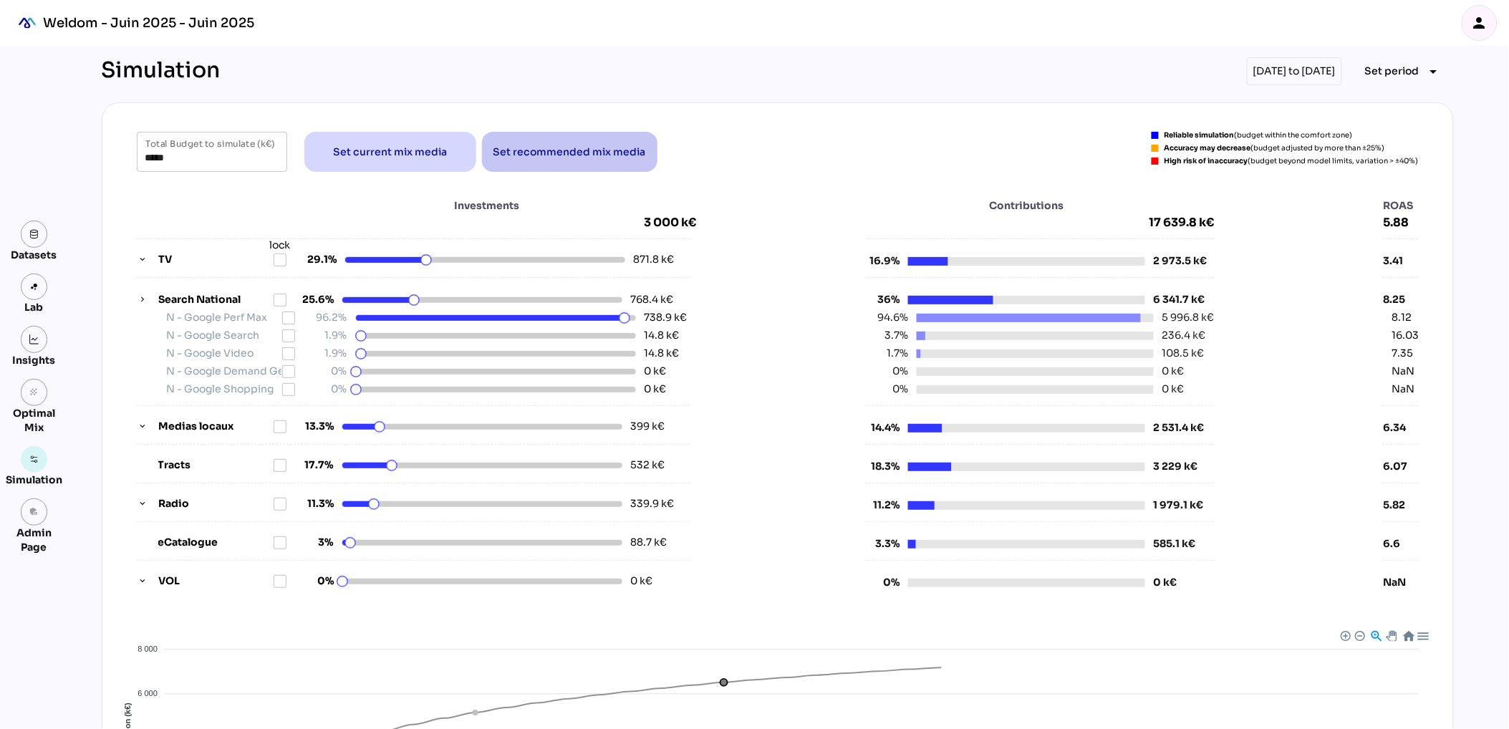
click at [568, 153] on span "Set recommended mix media" at bounding box center [570, 151] width 153 height 17
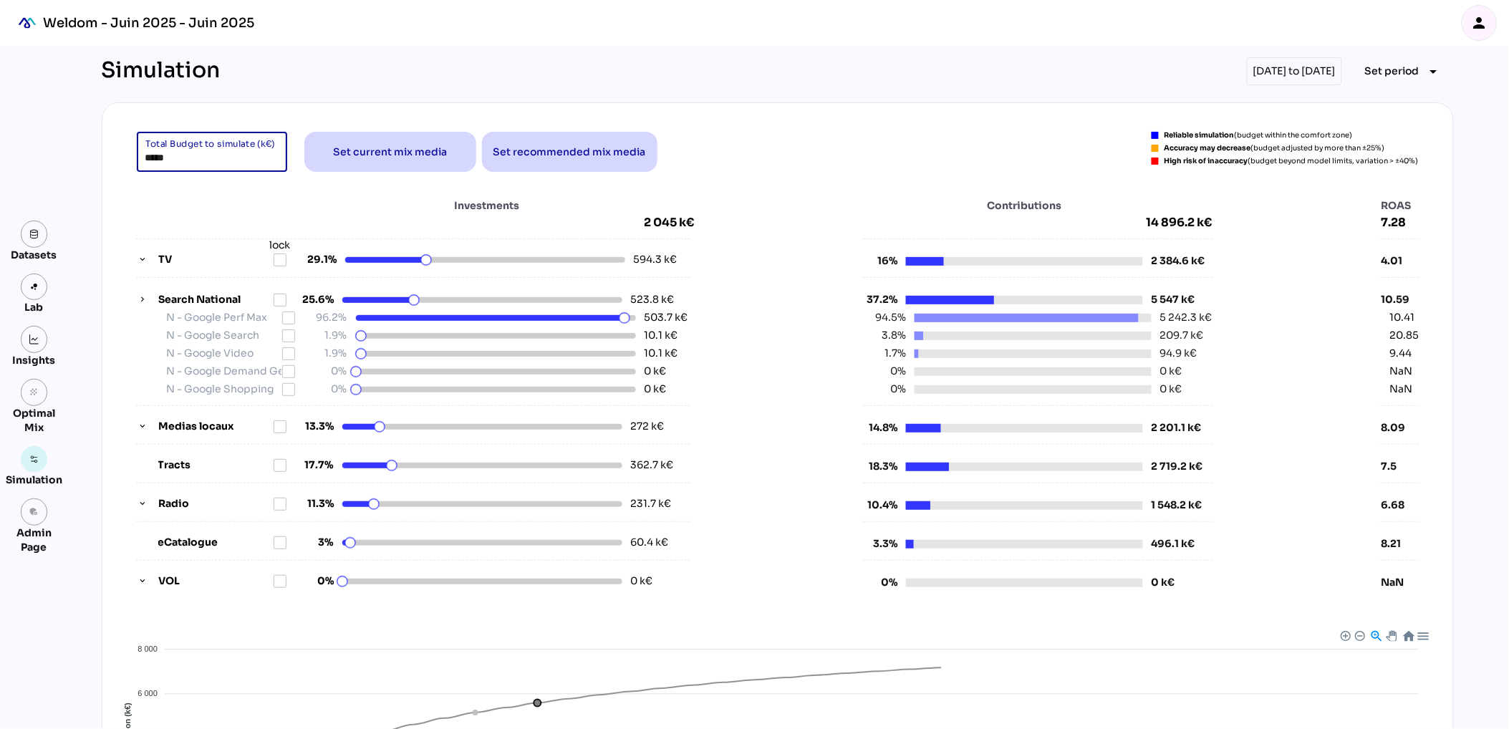
drag, startPoint x: 193, startPoint y: 155, endPoint x: 115, endPoint y: 153, distance: 78.8
click at [115, 153] on div "***** Total Budget to simulate (k€) Set current mix media Set recommended mix m…" at bounding box center [778, 535] width 1352 height 866
click at [830, 188] on div "Investments 2 045 k€ TV lock 29.1% 594.3 k€ Search National 25.6% 523.8 k€ N - …" at bounding box center [778, 394] width 1317 height 422
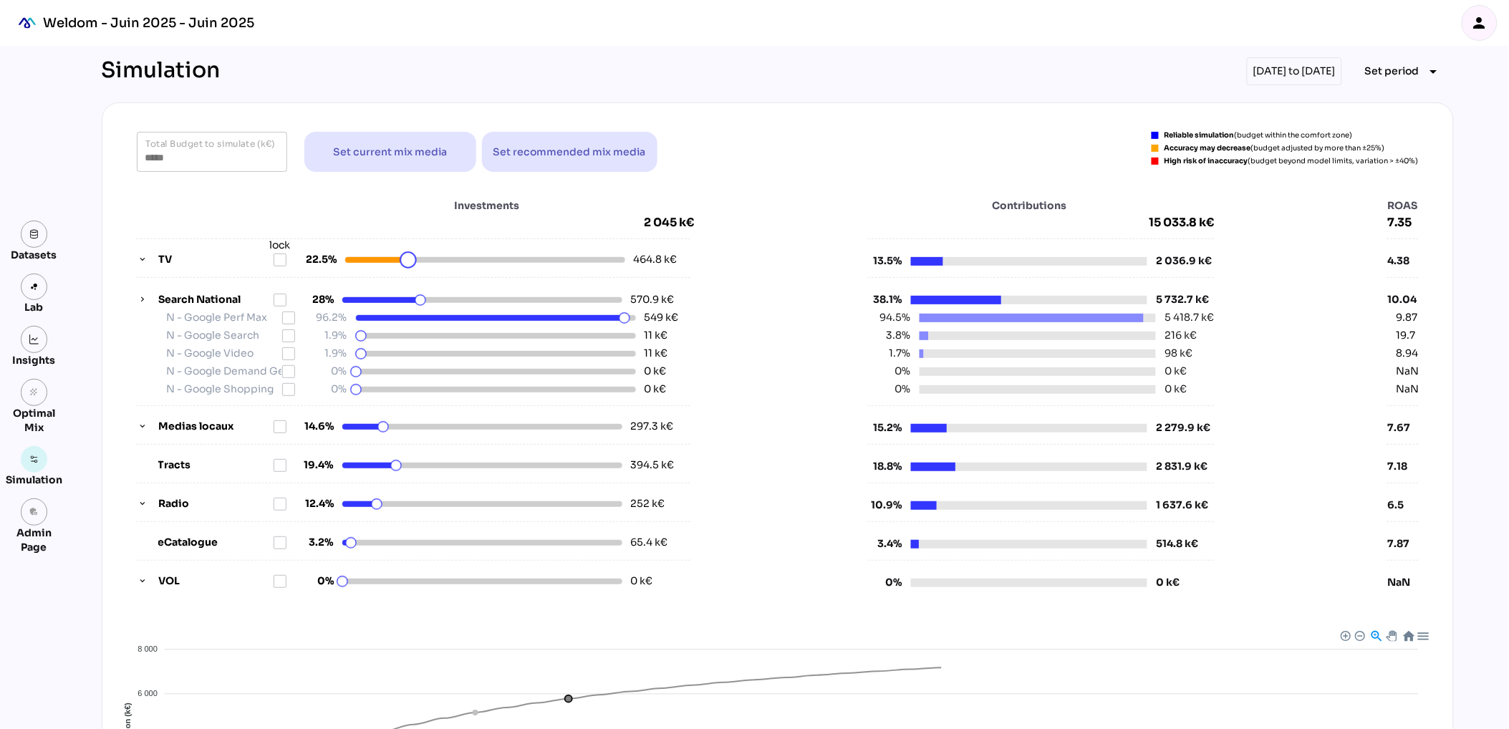
drag, startPoint x: 426, startPoint y: 261, endPoint x: 409, endPoint y: 262, distance: 17.3
click at [409, 262] on html "Weldom - Juin 2025 - Juin 2025 person Datasets Lab Insights grain Optimal Mix S…" at bounding box center [754, 533] width 1509 height 1066
click at [276, 303] on icon at bounding box center [279, 299] width 11 height 11
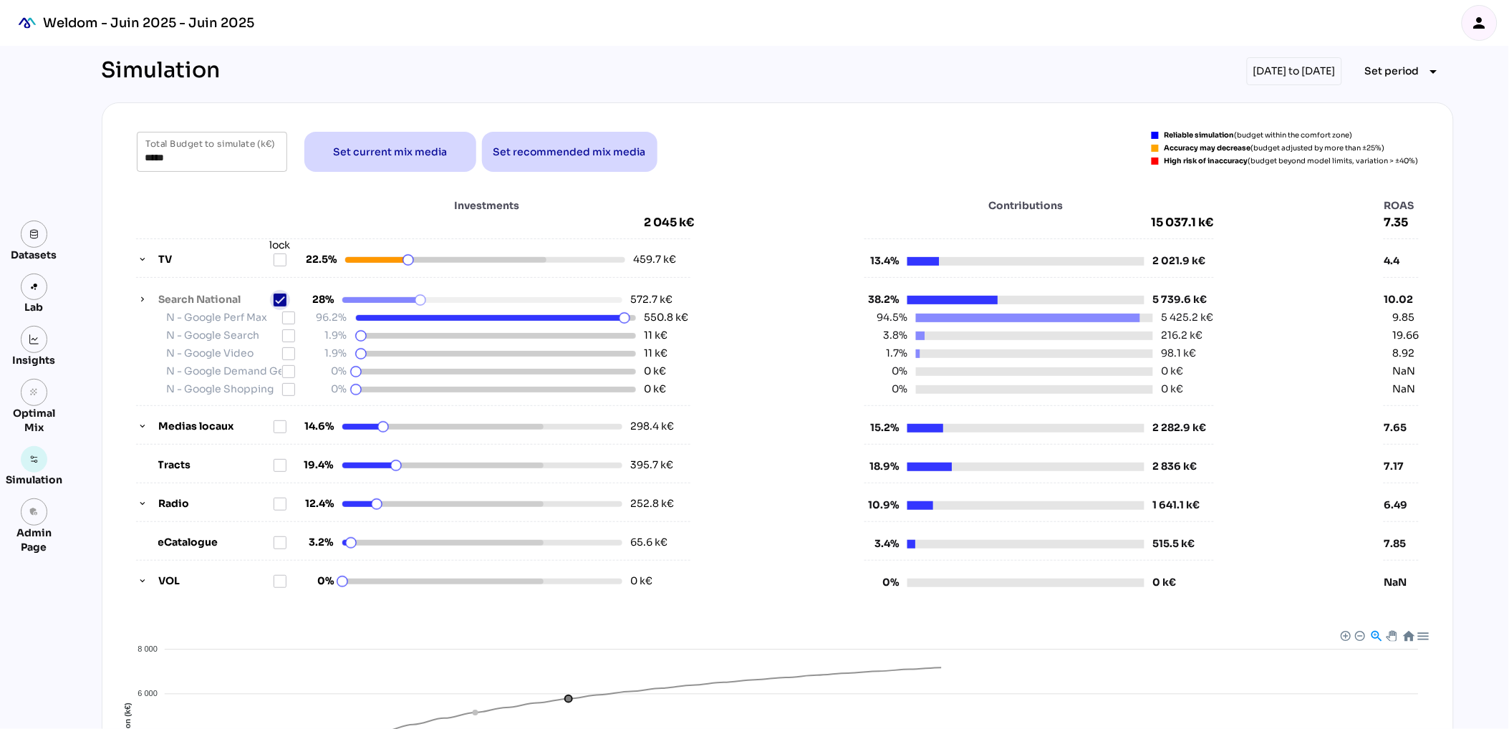
click at [282, 300] on icon at bounding box center [280, 300] width 10 height 10
click at [279, 304] on icon at bounding box center [279, 299] width 11 height 11
click at [391, 468] on html "Weldom - Juin 2025 - Juin 2025 person Datasets Lab Insights grain Optimal Mix S…" at bounding box center [754, 533] width 1509 height 1066
click at [377, 431] on html "Weldom - Juin 2025 - Juin 2025 person Datasets Lab Insights grain Optimal Mix S…" at bounding box center [754, 533] width 1509 height 1066
click at [385, 504] on html "Weldom - Juin 2025 - Juin 2025 person Datasets Lab Insights grain Optimal Mix S…" at bounding box center [754, 533] width 1509 height 1066
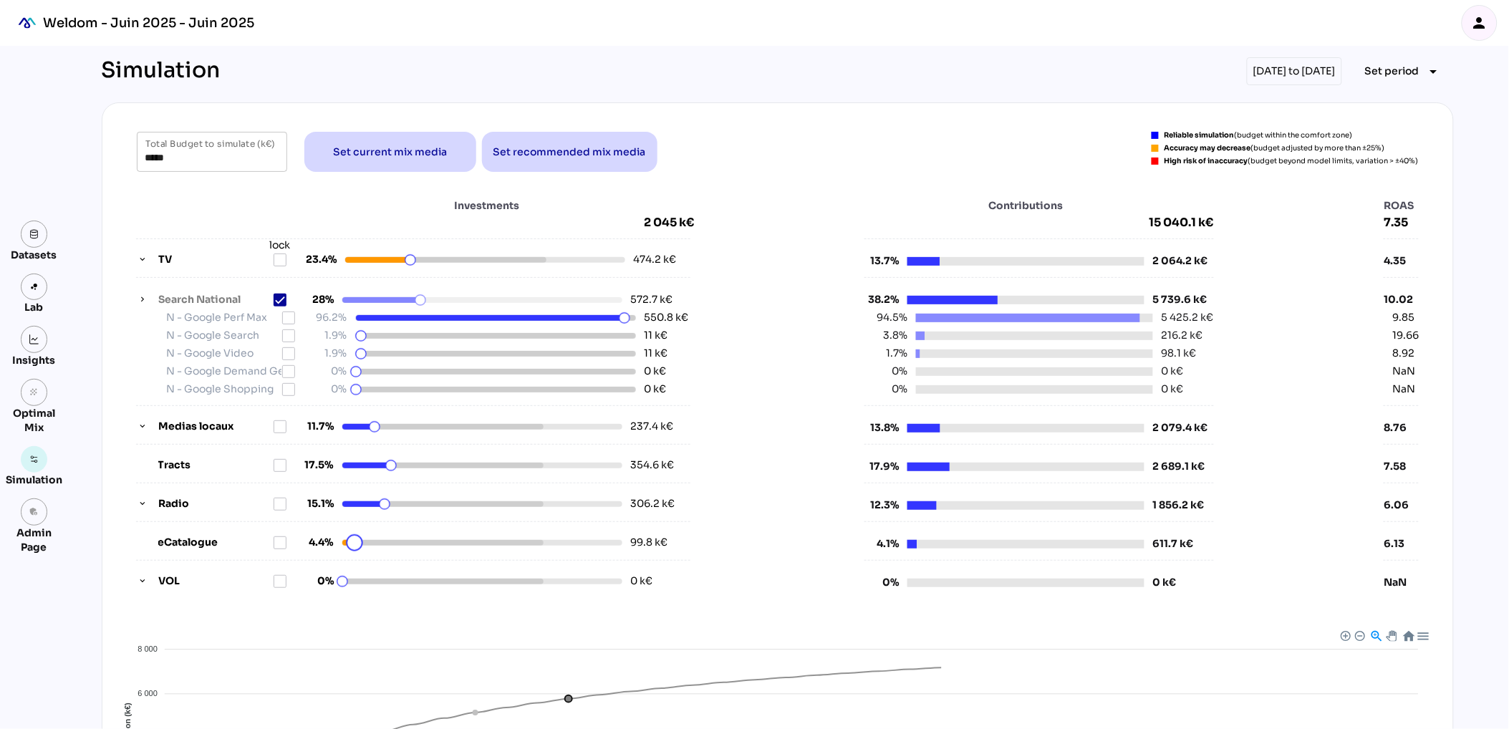
click at [355, 542] on html "Weldom - Juin 2025 - Juin 2025 person Datasets Lab Insights grain Optimal Mix S…" at bounding box center [754, 533] width 1509 height 1066
drag, startPoint x: 176, startPoint y: 161, endPoint x: 135, endPoint y: 158, distance: 41.0
click at [137, 158] on div "***** Total Budget to simulate (k€)" at bounding box center [212, 152] width 150 height 40
type input "*****"
click at [418, 262] on html "Weldom - Juin 2025 - Juin 2025 person Datasets Lab Insights grain Optimal Mix S…" at bounding box center [754, 533] width 1509 height 1066
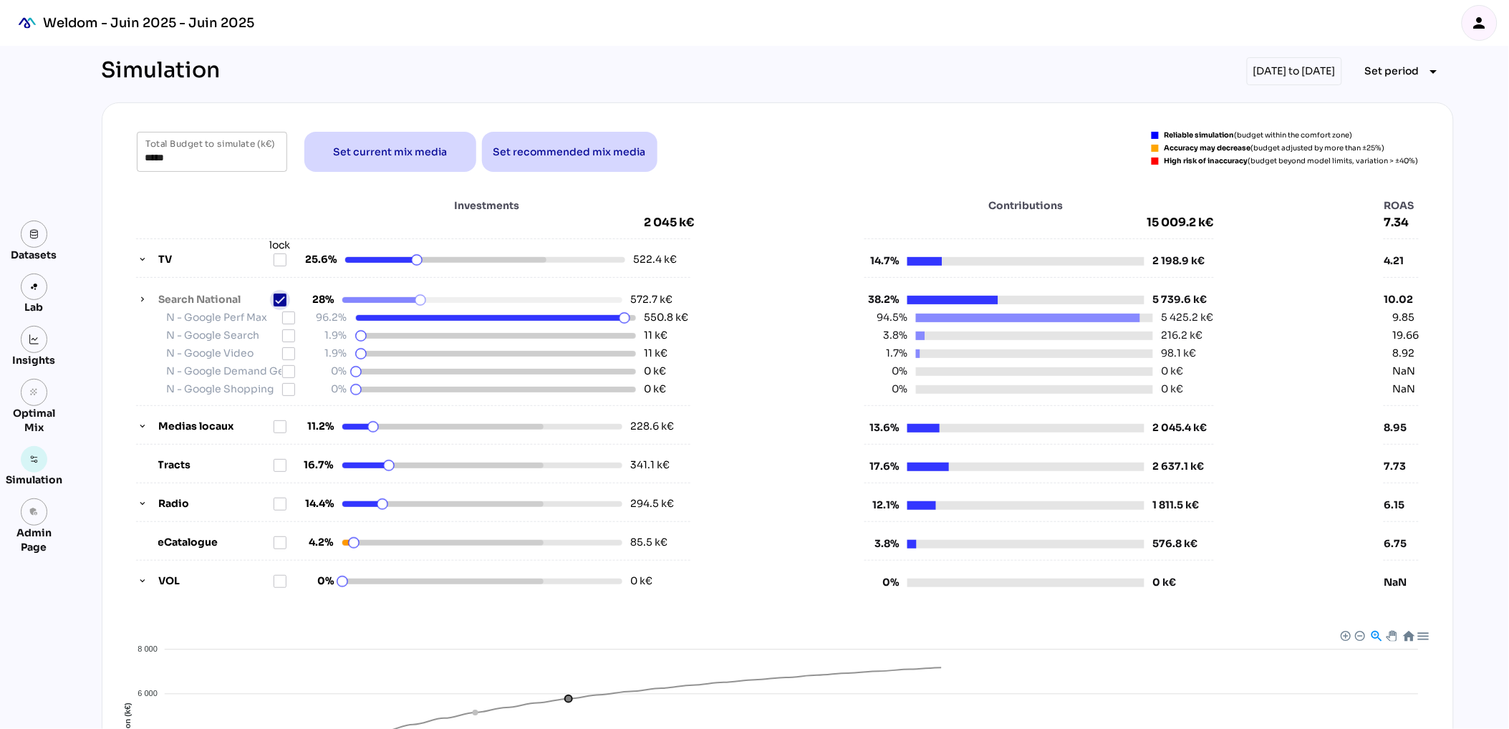
click at [282, 297] on icon at bounding box center [280, 300] width 10 height 10
click at [278, 261] on icon at bounding box center [279, 259] width 11 height 11
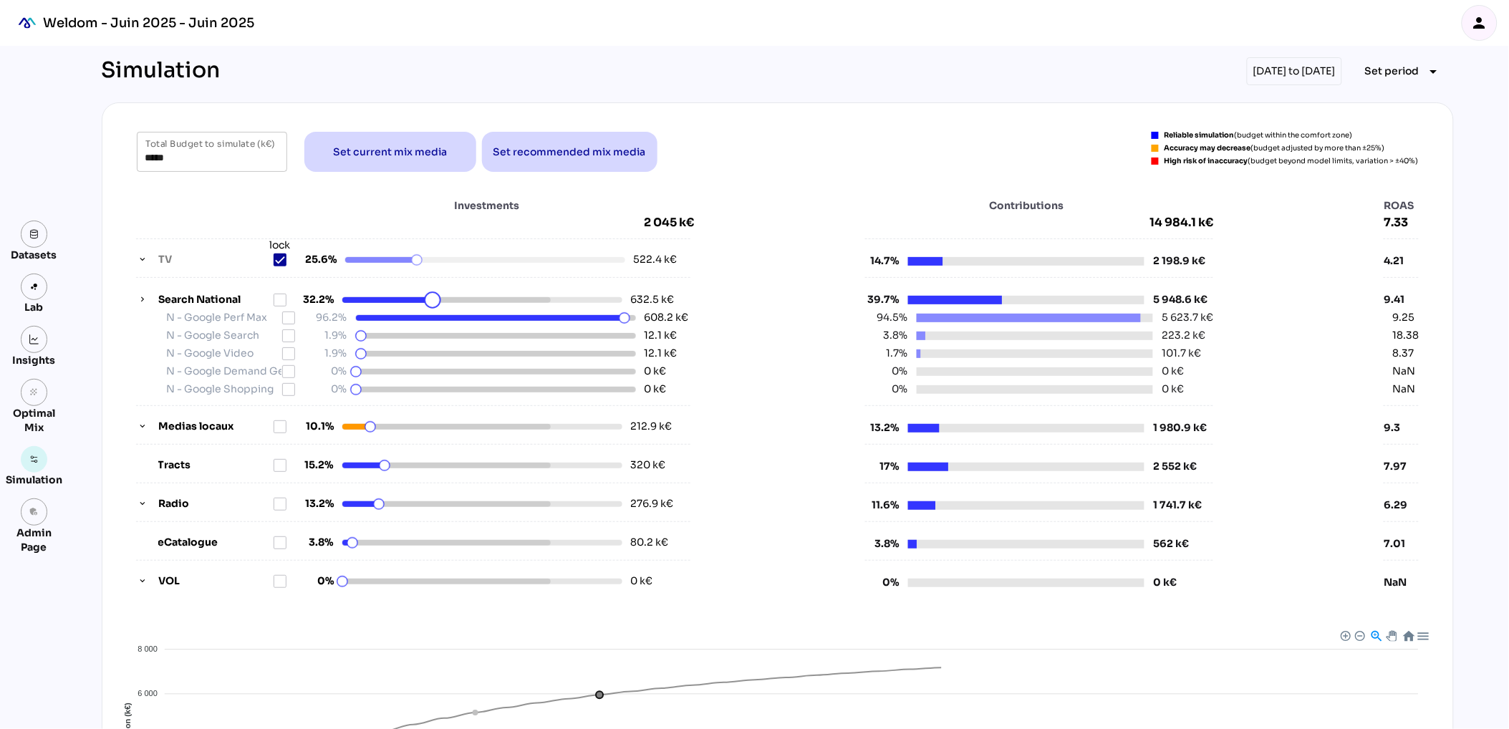
click at [433, 299] on html "Weldom - Juin 2025 - Juin 2025 person Datasets Lab Insights grain Optimal Mix S…" at bounding box center [754, 533] width 1509 height 1066
click at [284, 302] on icon at bounding box center [279, 299] width 11 height 11
click at [284, 302] on icon at bounding box center [280, 300] width 10 height 10
click at [767, 175] on div "***** Total Budget to simulate (k€) Set current mix media Set recommended mix m…" at bounding box center [778, 368] width 1317 height 473
click at [165, 160] on input "*****" at bounding box center [211, 152] width 133 height 40
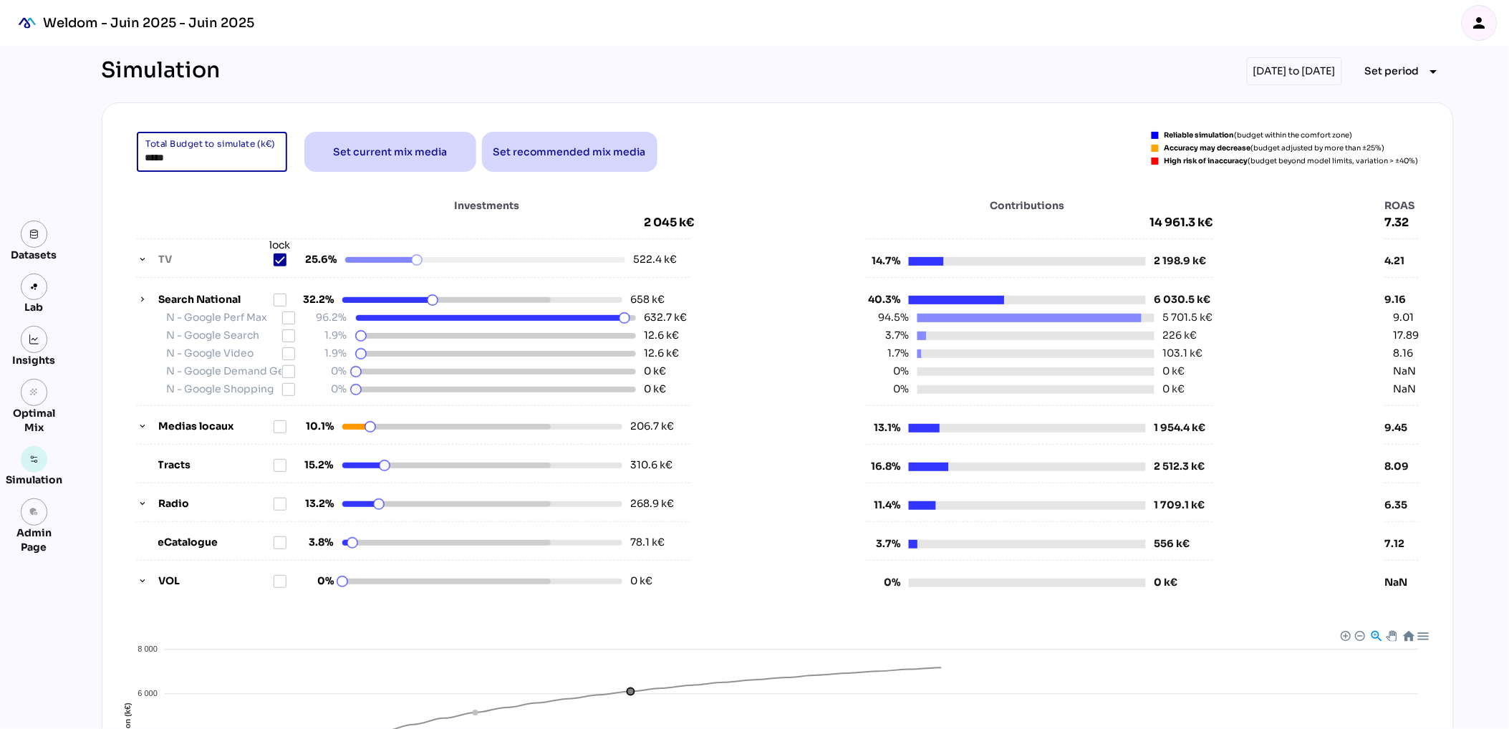
click at [165, 160] on input "*****" at bounding box center [211, 152] width 133 height 40
click at [208, 201] on div "Investments 2 045 k€" at bounding box center [415, 214] width 559 height 32
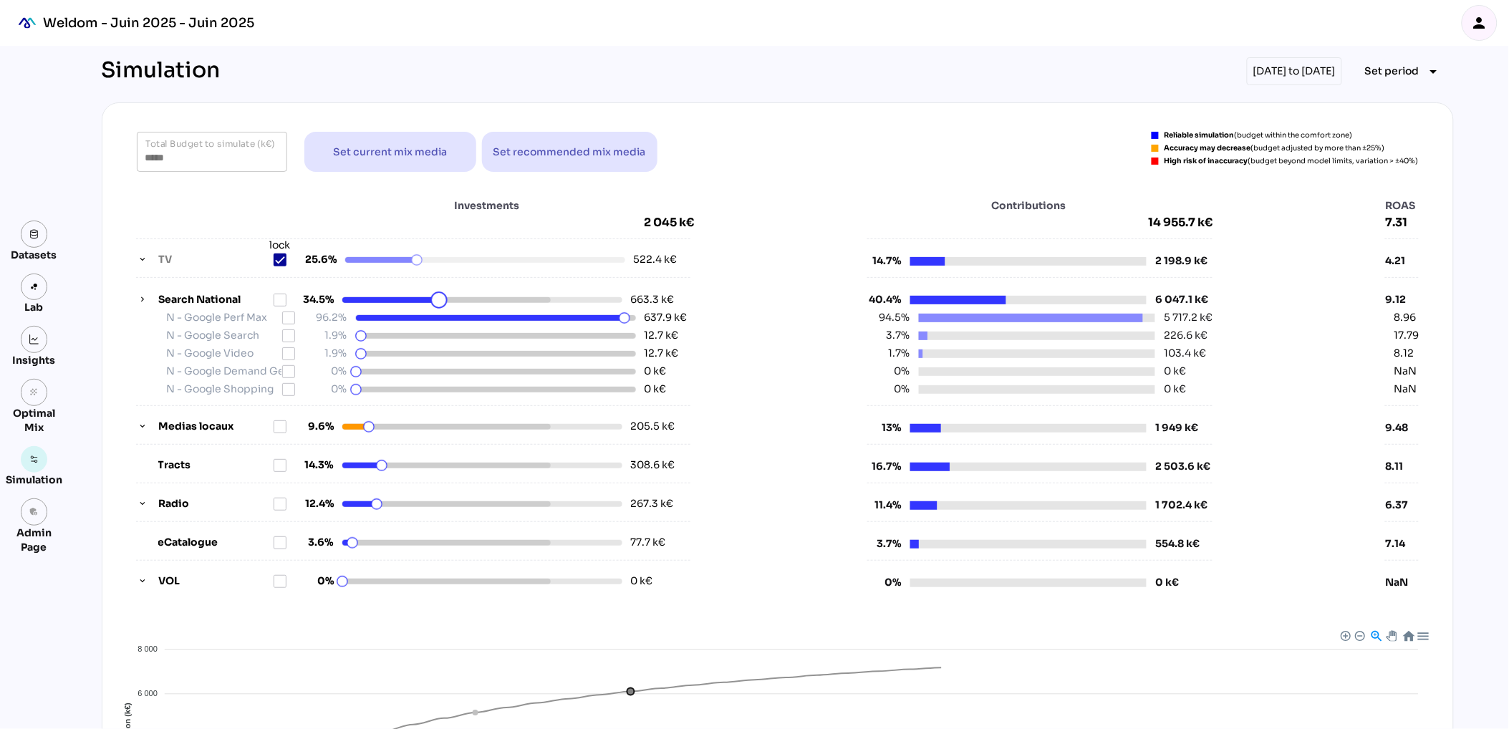
click at [439, 305] on html "Weldom - Juin 2025 - Juin 2025 person Datasets Lab Insights grain Optimal Mix S…" at bounding box center [754, 533] width 1509 height 1066
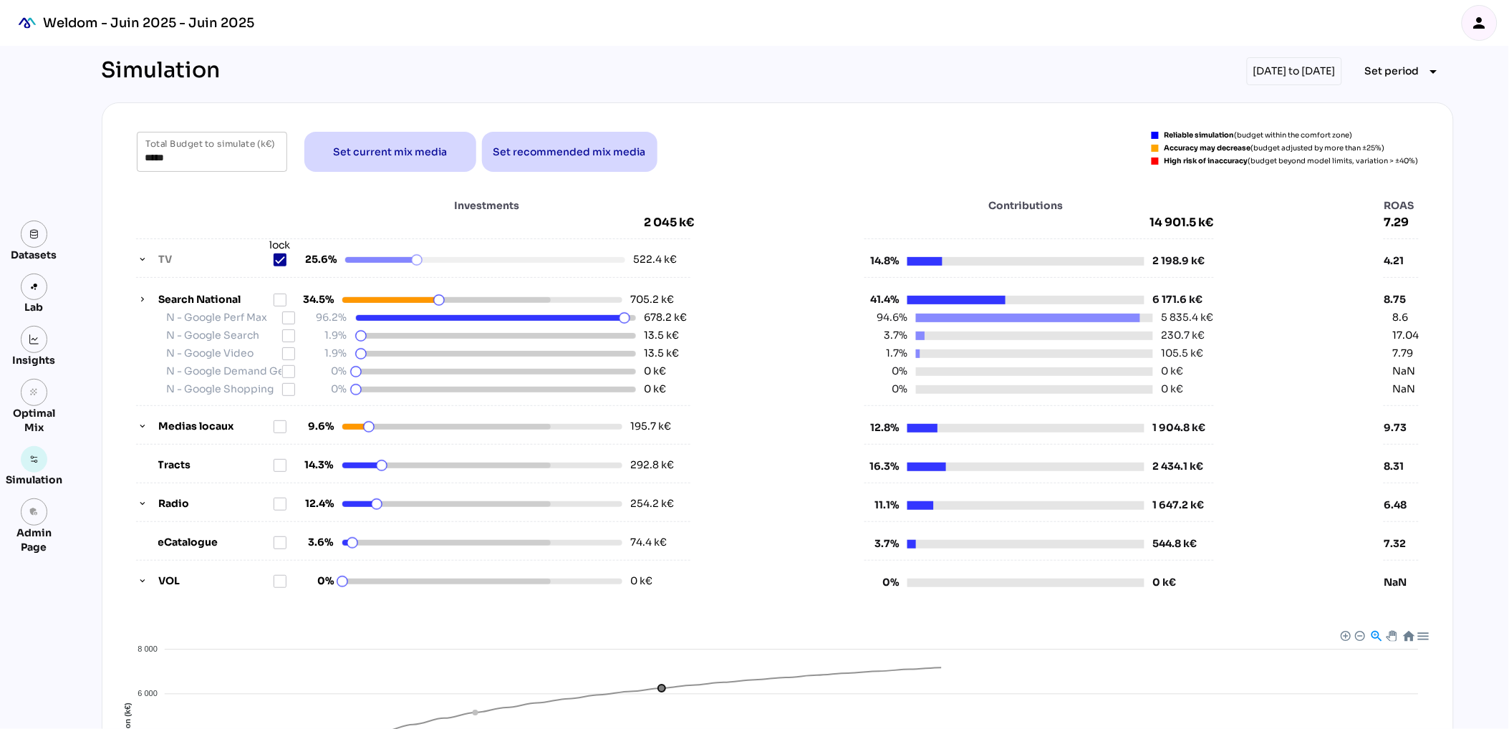
click at [816, 145] on div "***** Total Budget to simulate (k€) Set current mix media Set recommended mix m…" at bounding box center [778, 152] width 1282 height 40
click at [206, 158] on input "*****" at bounding box center [211, 152] width 133 height 40
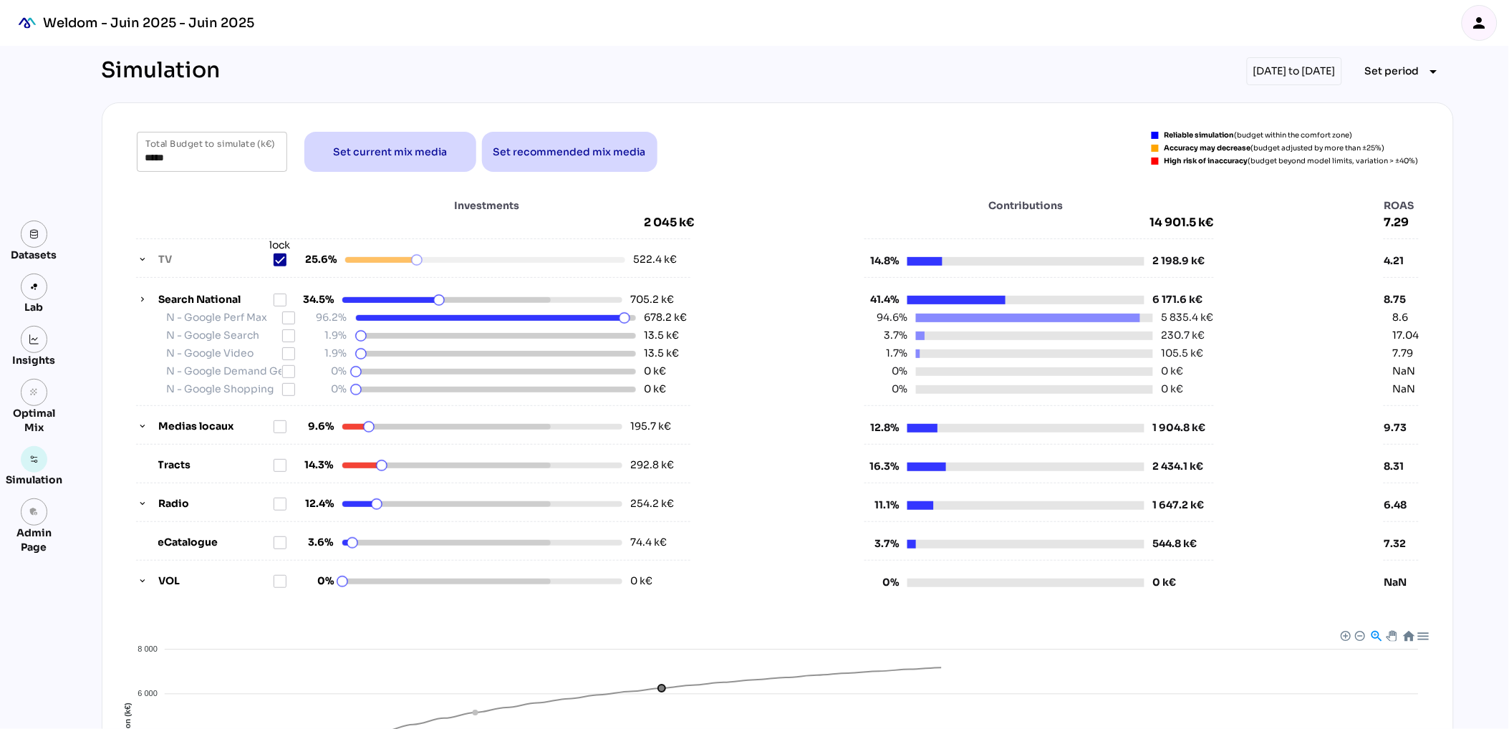
click at [822, 153] on div "***** Total Budget to simulate (k€) Set current mix media Set recommended mix m…" at bounding box center [778, 152] width 1282 height 40
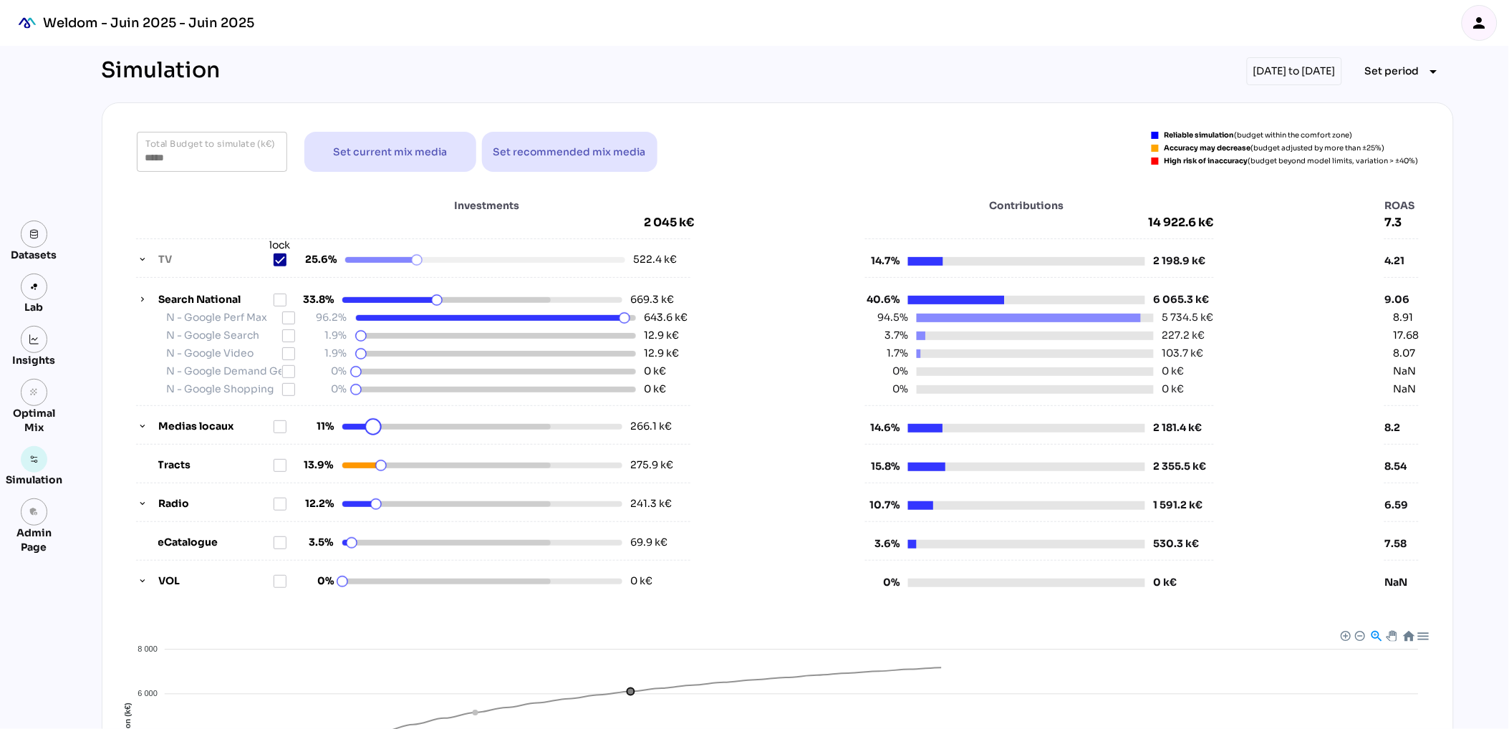
click at [371, 424] on html "Weldom - Juin 2025 - Juin 2025 person Datasets Lab Insights grain Optimal Mix S…" at bounding box center [754, 533] width 1509 height 1066
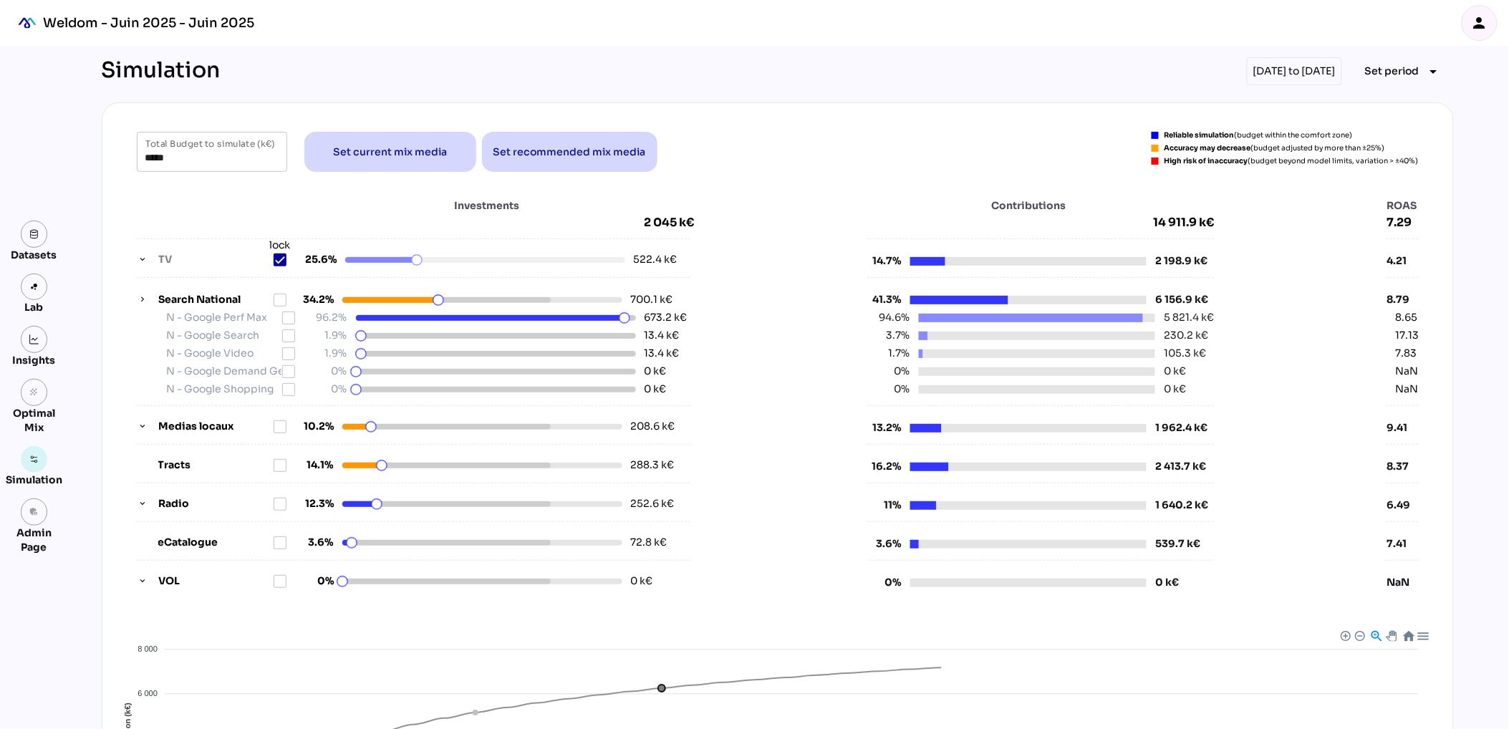
click at [787, 178] on div "***** Total Budget to simulate (k€) Set current mix media Set recommended mix m…" at bounding box center [778, 368] width 1317 height 473
click at [384, 504] on html "Weldom - Juin 2025 - Juin 2025 person Datasets Lab Insights grain Optimal Mix S…" at bounding box center [754, 533] width 1509 height 1066
click at [941, 156] on div "***** Total Budget to simulate (k€) Set current mix media Set recommended mix m…" at bounding box center [778, 152] width 1282 height 40
click at [1404, 79] on span "Set period" at bounding box center [1392, 70] width 54 height 17
click at [1385, 136] on div "Year" at bounding box center [1382, 136] width 67 height 12
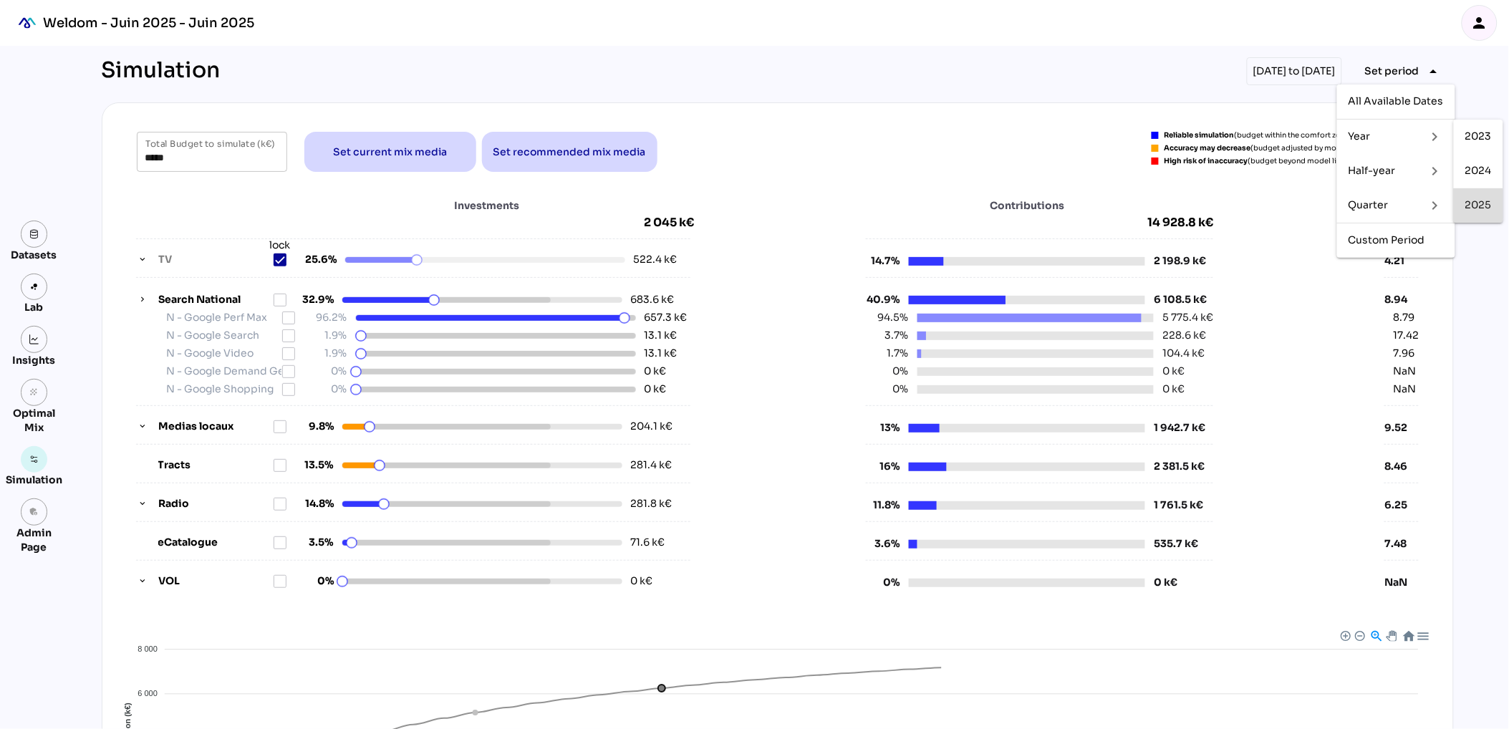
click at [1476, 208] on div "2025" at bounding box center [1479, 205] width 27 height 12
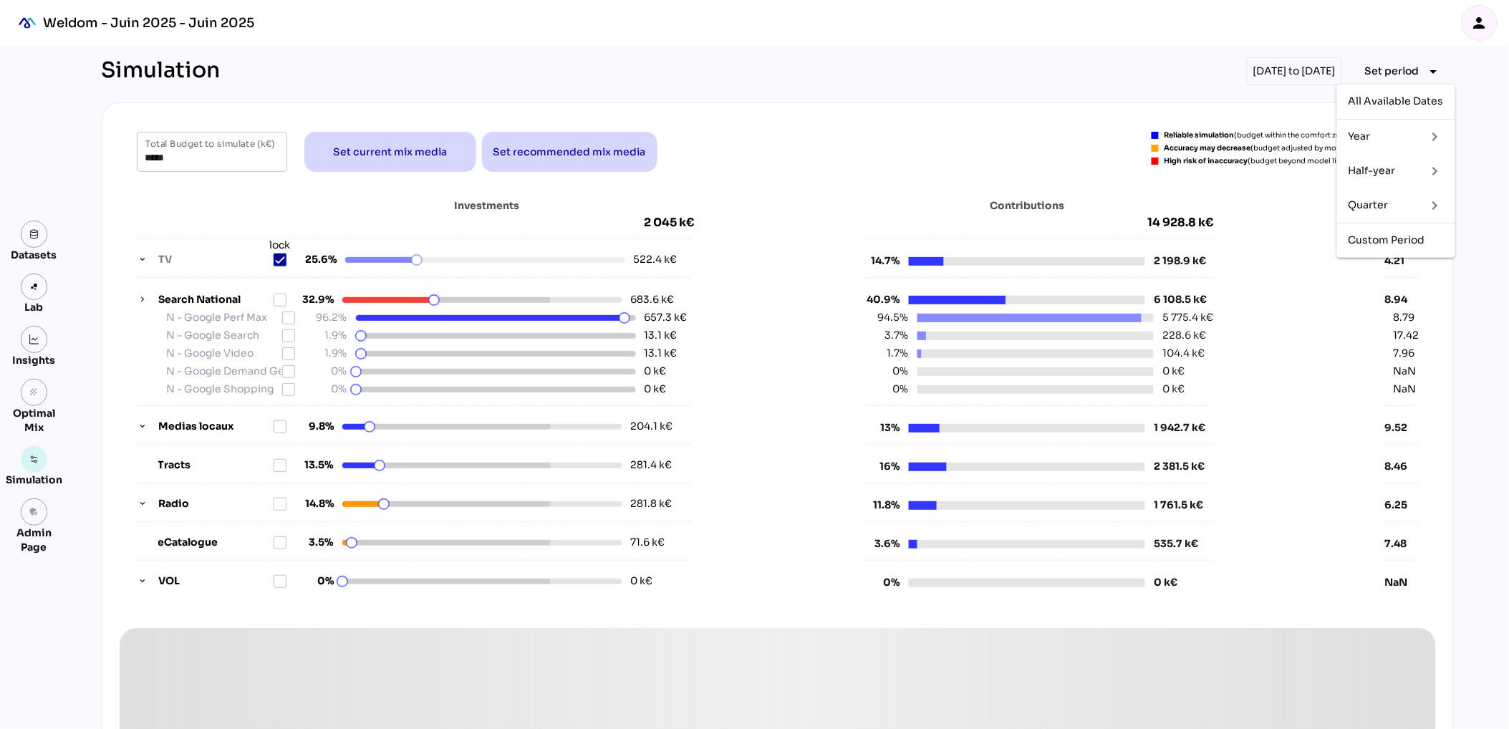
type input "*****"
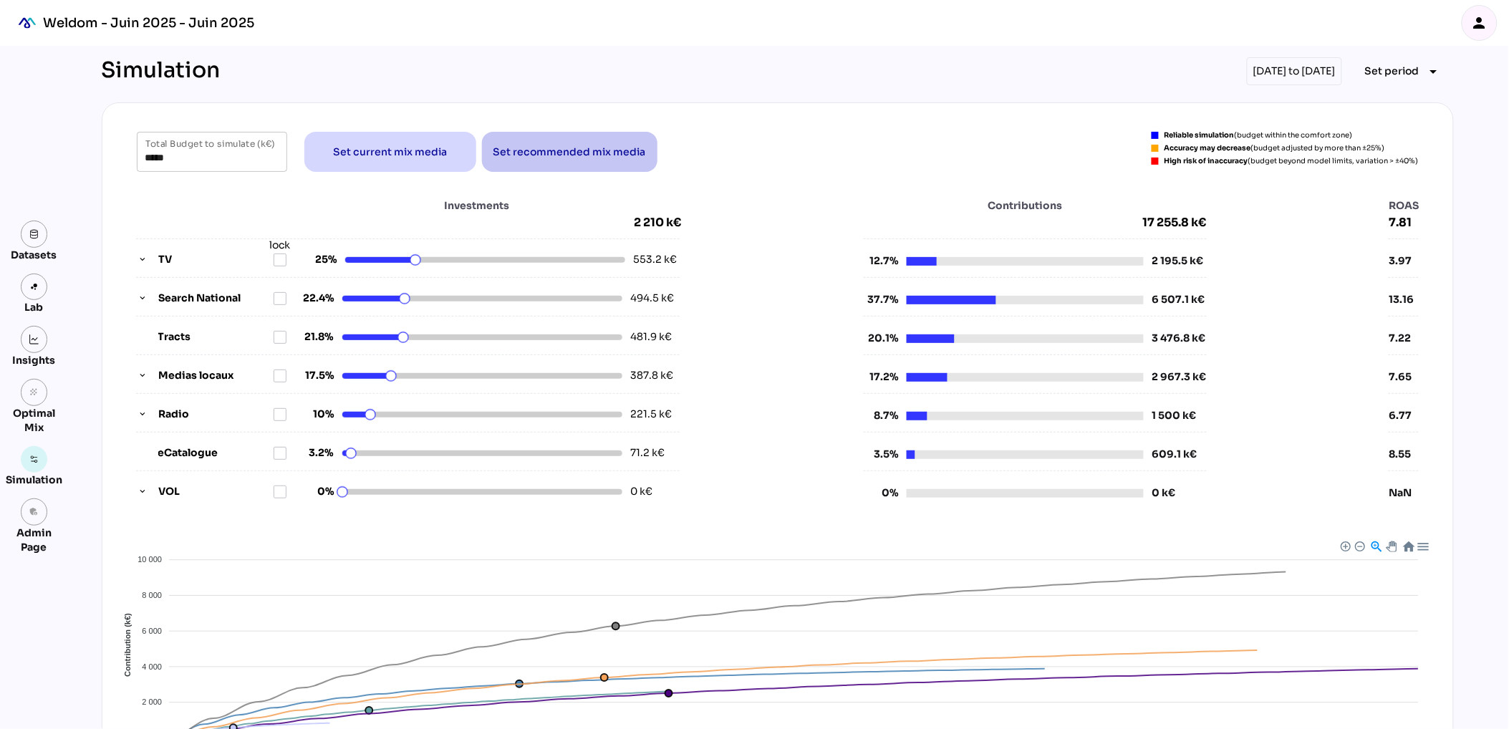
click at [575, 153] on span "Set recommended mix media" at bounding box center [570, 151] width 153 height 17
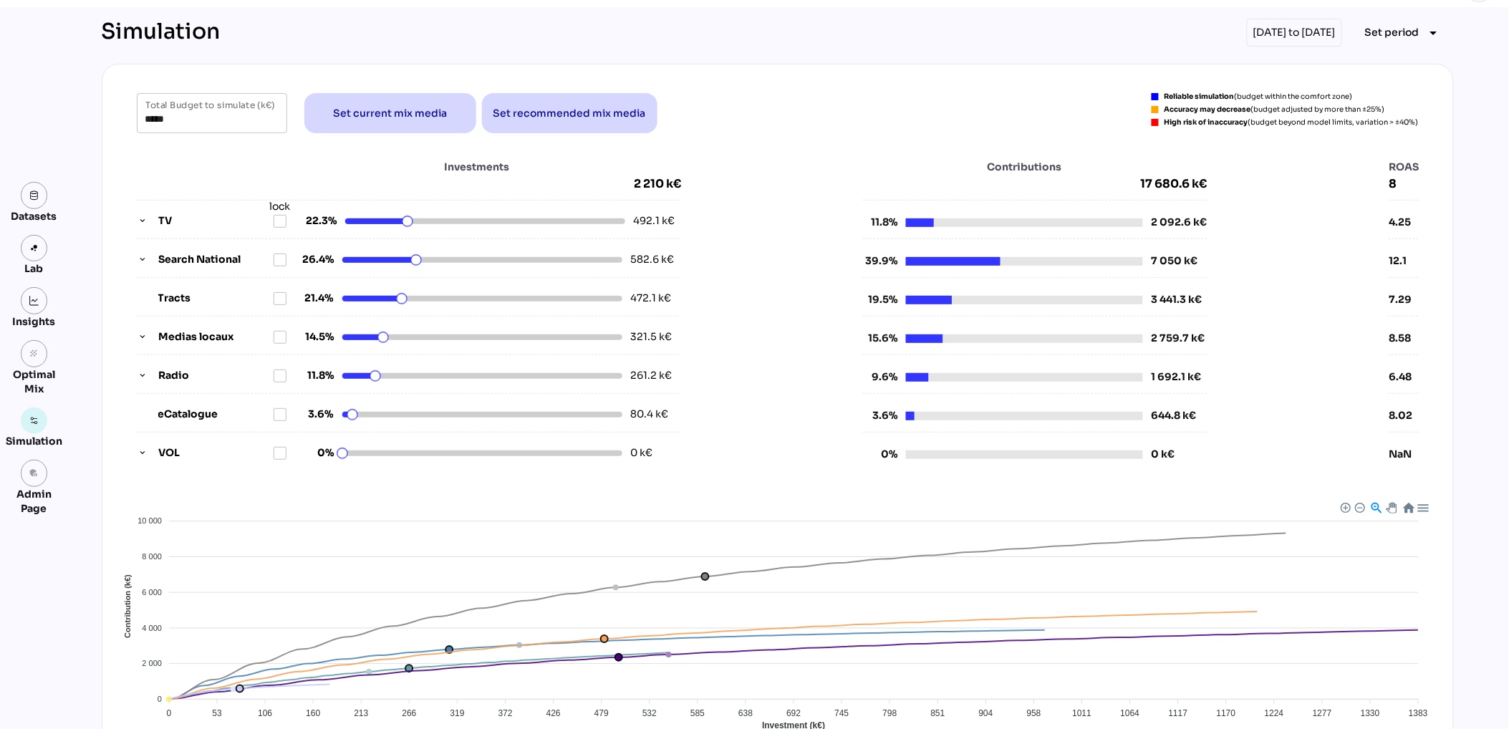
scroll to position [42, 0]
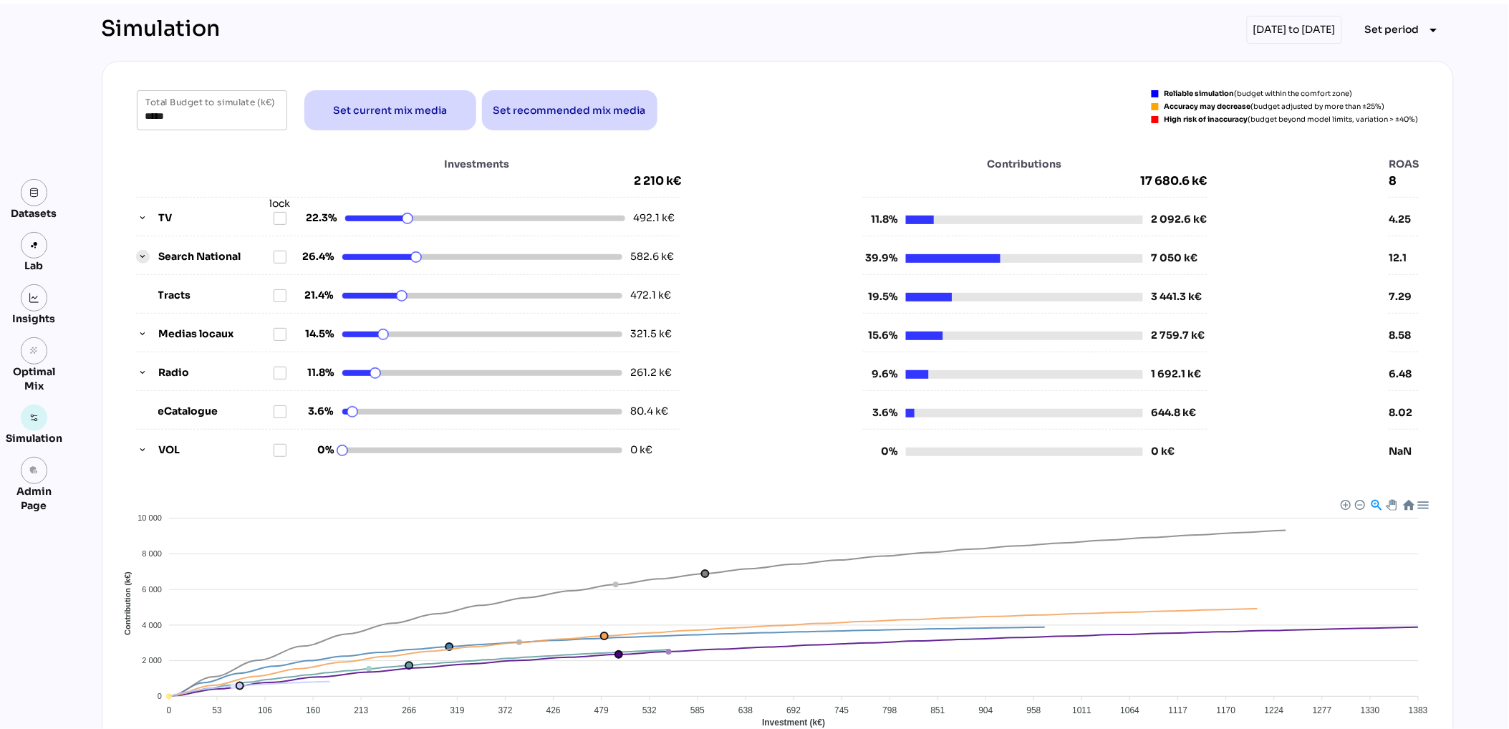
click at [143, 253] on icon "button" at bounding box center [143, 257] width 10 height 10
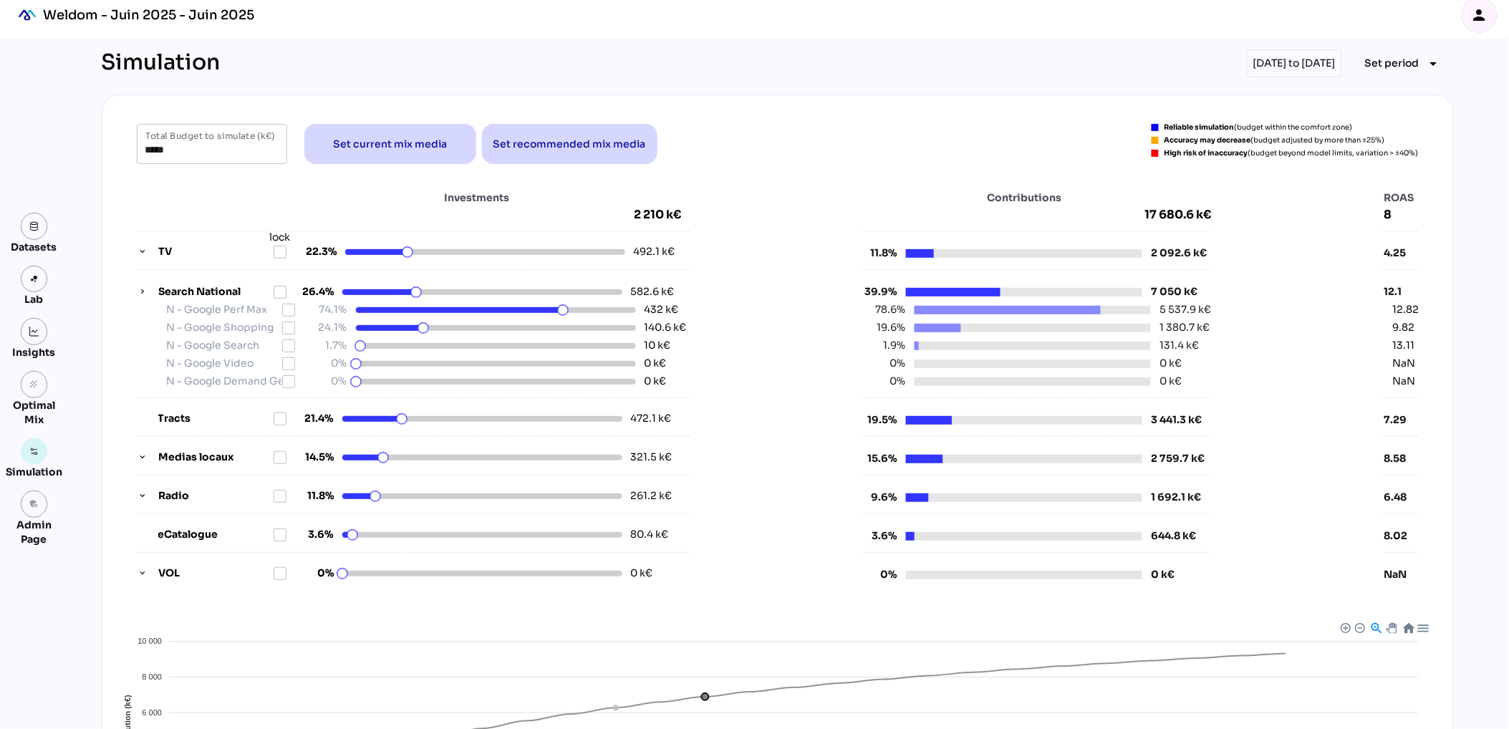
scroll to position [4, 0]
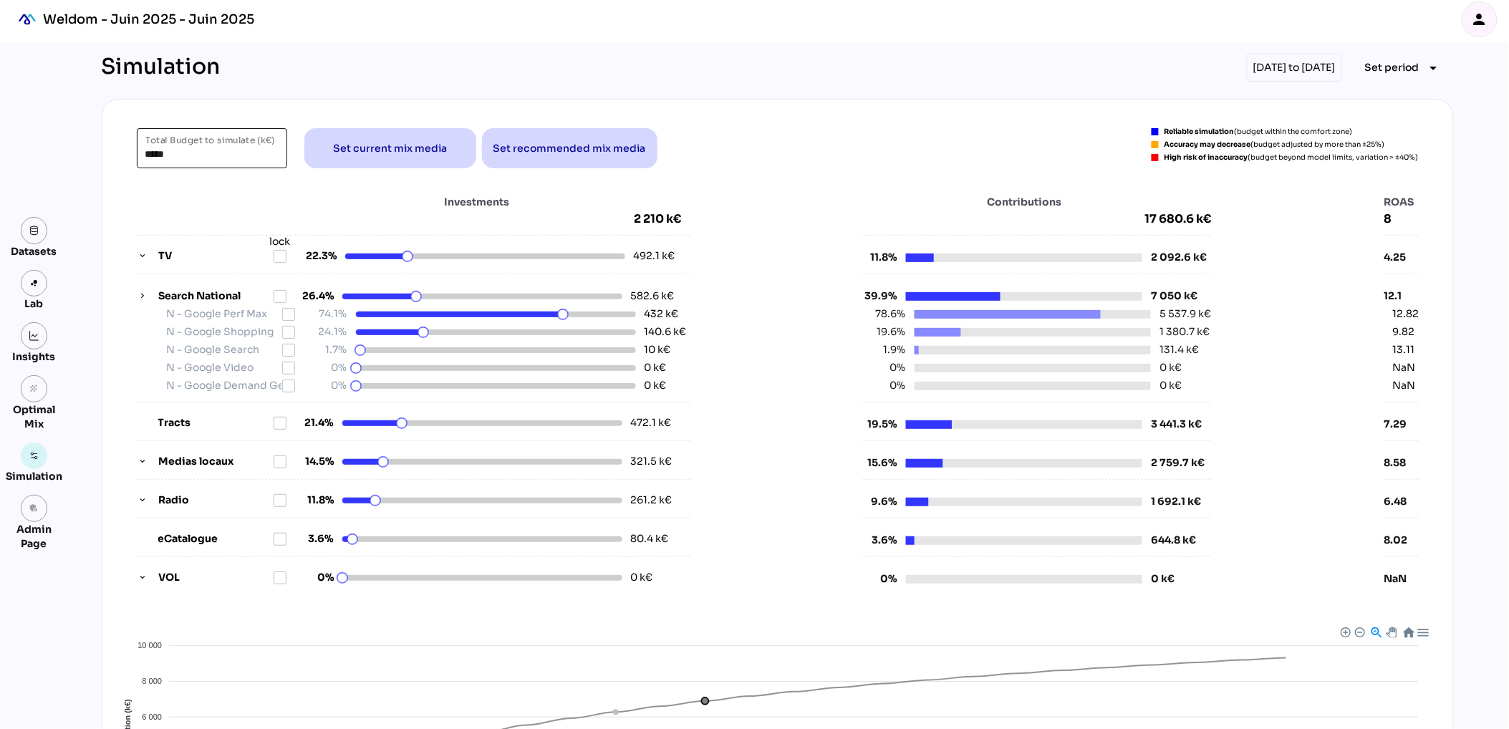
click at [153, 155] on input "*****" at bounding box center [211, 148] width 133 height 40
click at [227, 200] on div "Investments 2 210 k€" at bounding box center [413, 211] width 554 height 32
click at [150, 156] on input "*****" at bounding box center [211, 148] width 133 height 40
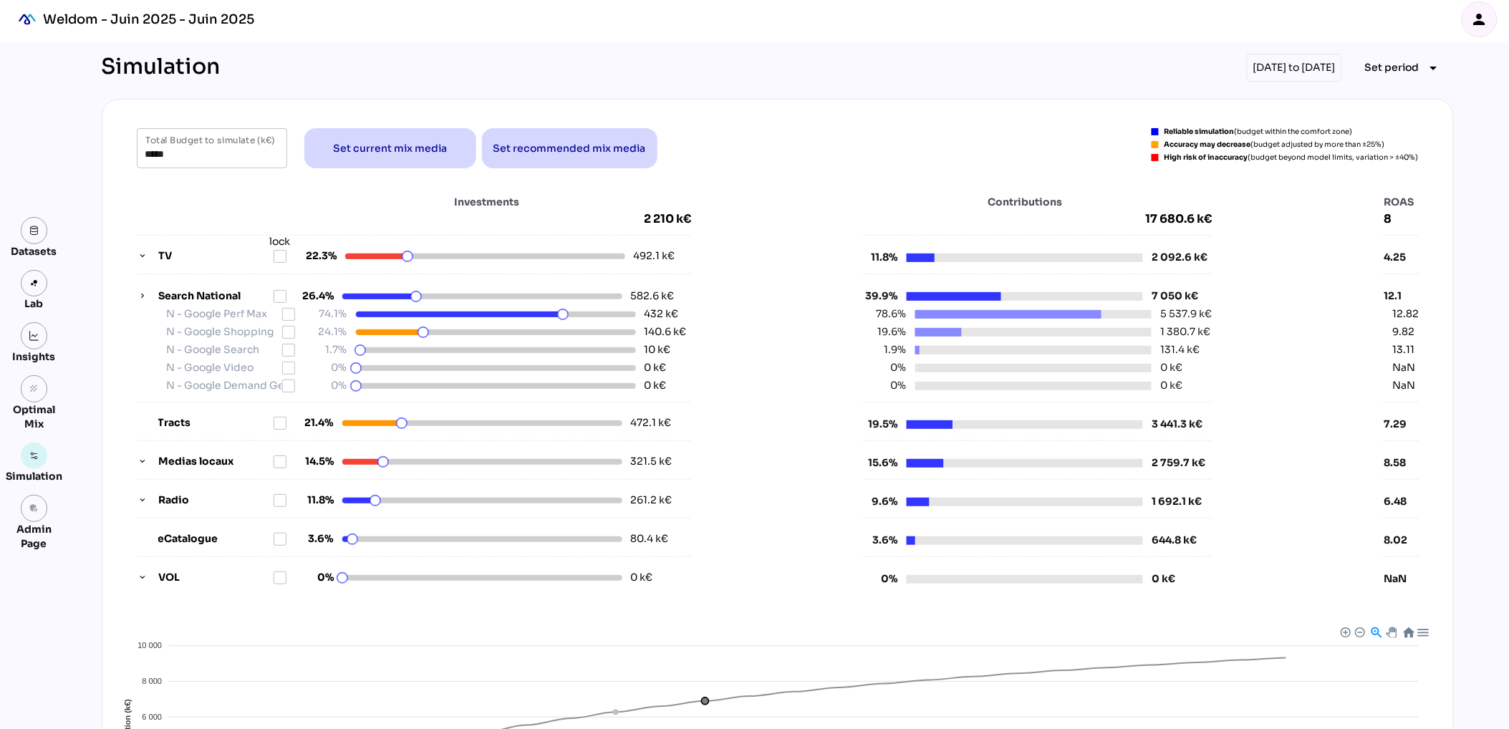
click at [192, 199] on div "Investments 2 210 k€" at bounding box center [414, 211] width 556 height 32
click at [771, 174] on div "***** Total Budget to simulate (k€) Set current mix media Set recommended mix m…" at bounding box center [778, 364] width 1317 height 473
click at [574, 145] on span "Set recommended mix media" at bounding box center [570, 148] width 153 height 17
drag, startPoint x: 190, startPoint y: 157, endPoint x: 120, endPoint y: 157, distance: 69.5
click at [120, 157] on div "***** Total Budget to simulate (k€) Set current mix media Set recommended mix m…" at bounding box center [778, 148] width 1317 height 40
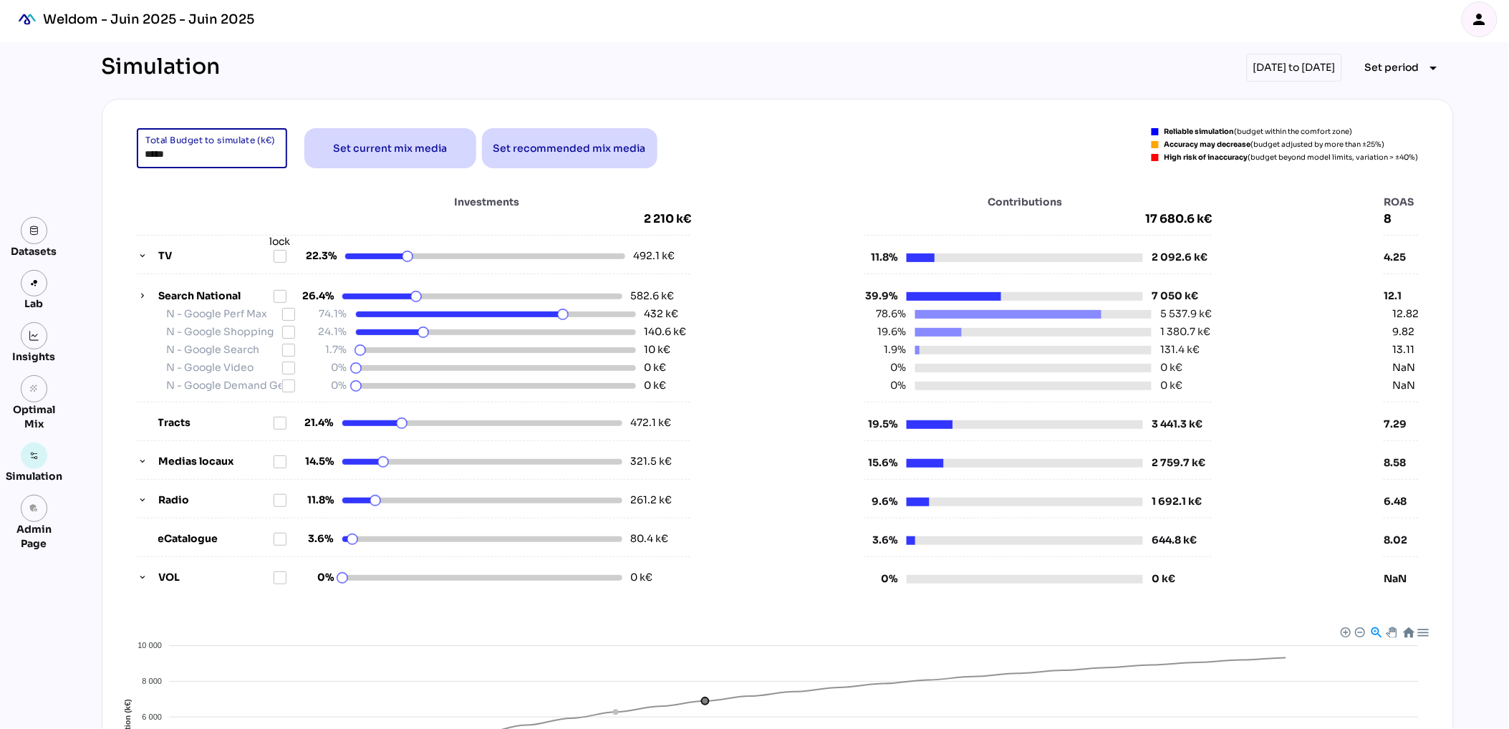
click at [157, 154] on input "*****" at bounding box center [211, 148] width 133 height 40
click at [169, 148] on input "*****" at bounding box center [211, 148] width 133 height 40
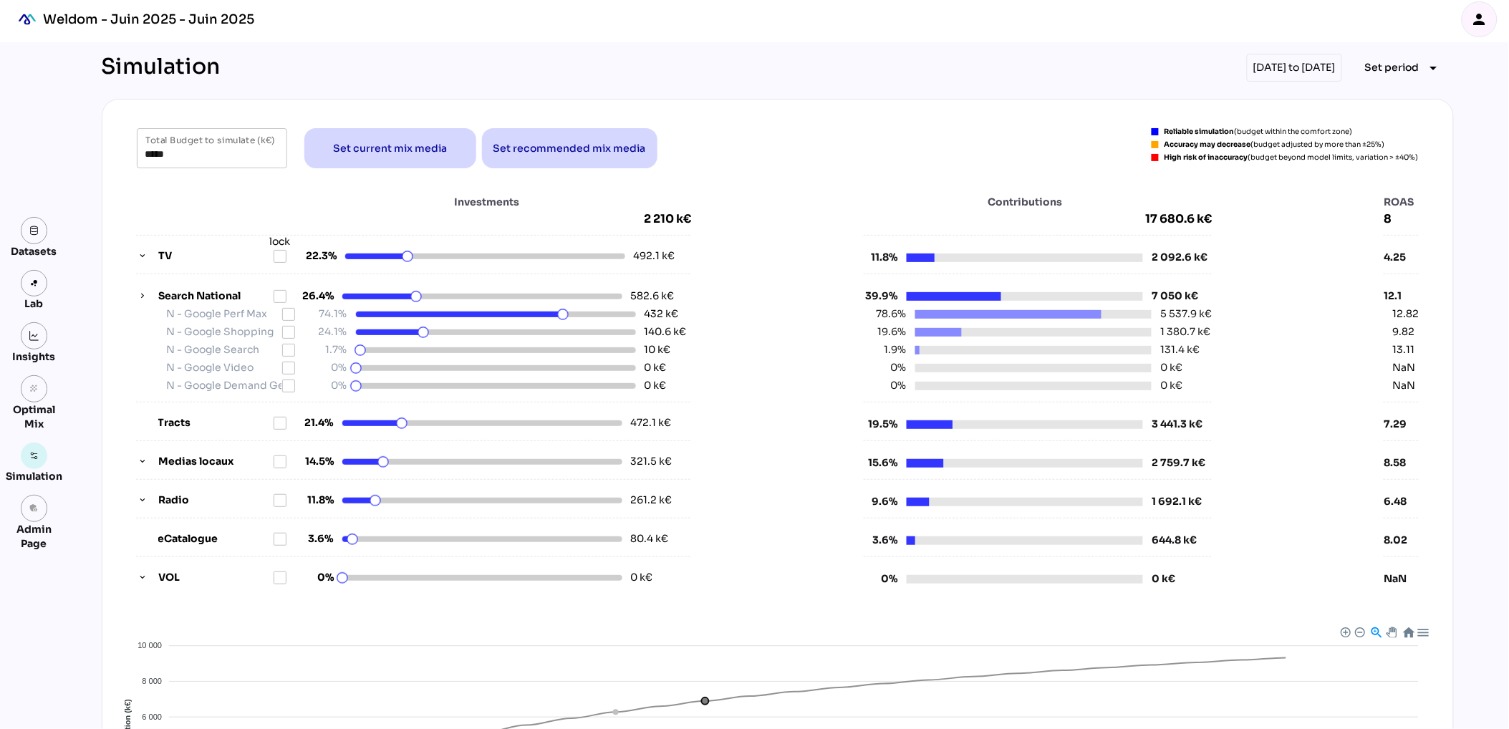
click at [165, 215] on div "Investments 2 210 k€" at bounding box center [414, 211] width 556 height 32
click at [175, 158] on input "*****" at bounding box center [211, 148] width 133 height 40
click at [221, 155] on input "*****" at bounding box center [211, 148] width 133 height 40
click at [211, 185] on div "Investments 2 210 k€ TV lock 22.3% 492.1 k€ Search National 26.4% 582.6 k€ N - …" at bounding box center [778, 391] width 1317 height 422
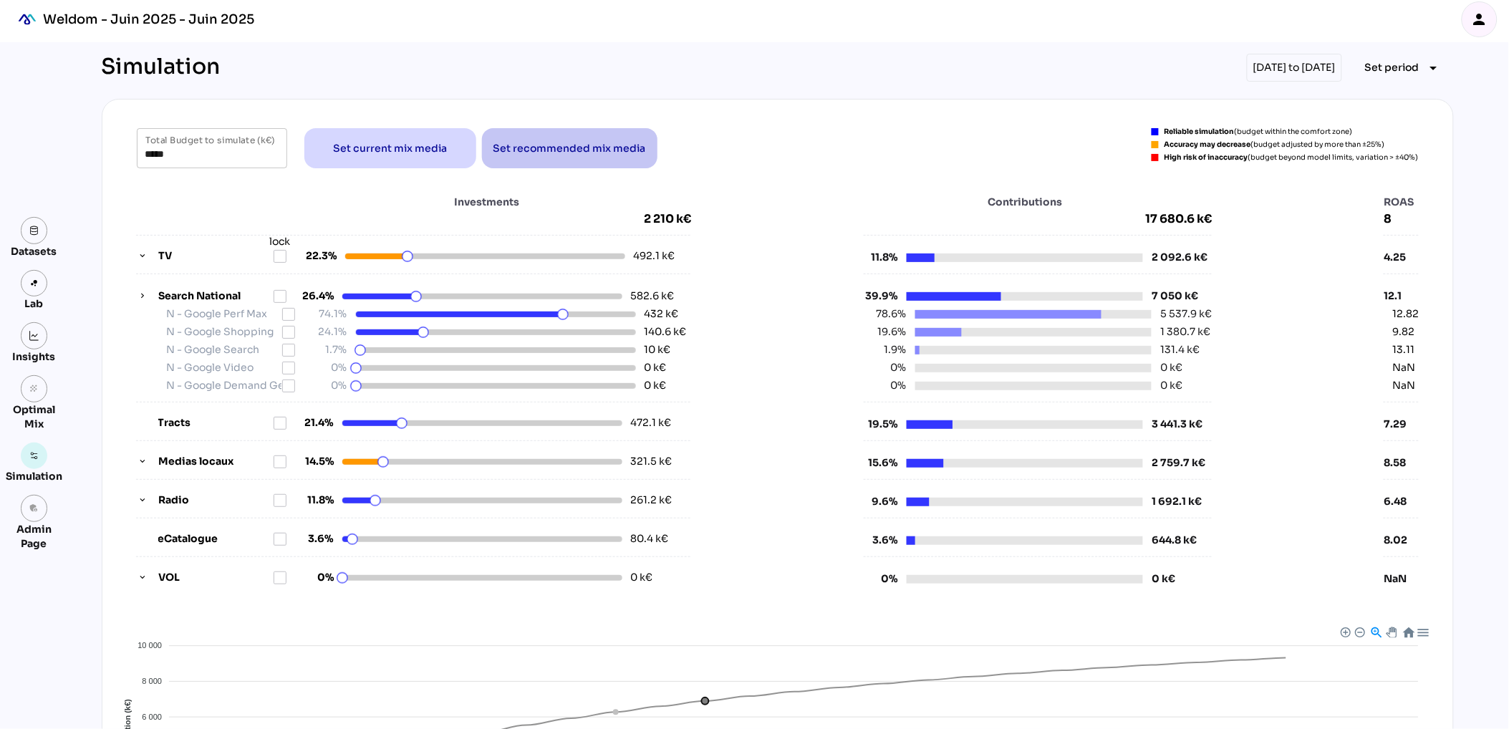
click at [627, 143] on span "Set recommended mix media" at bounding box center [570, 148] width 153 height 17
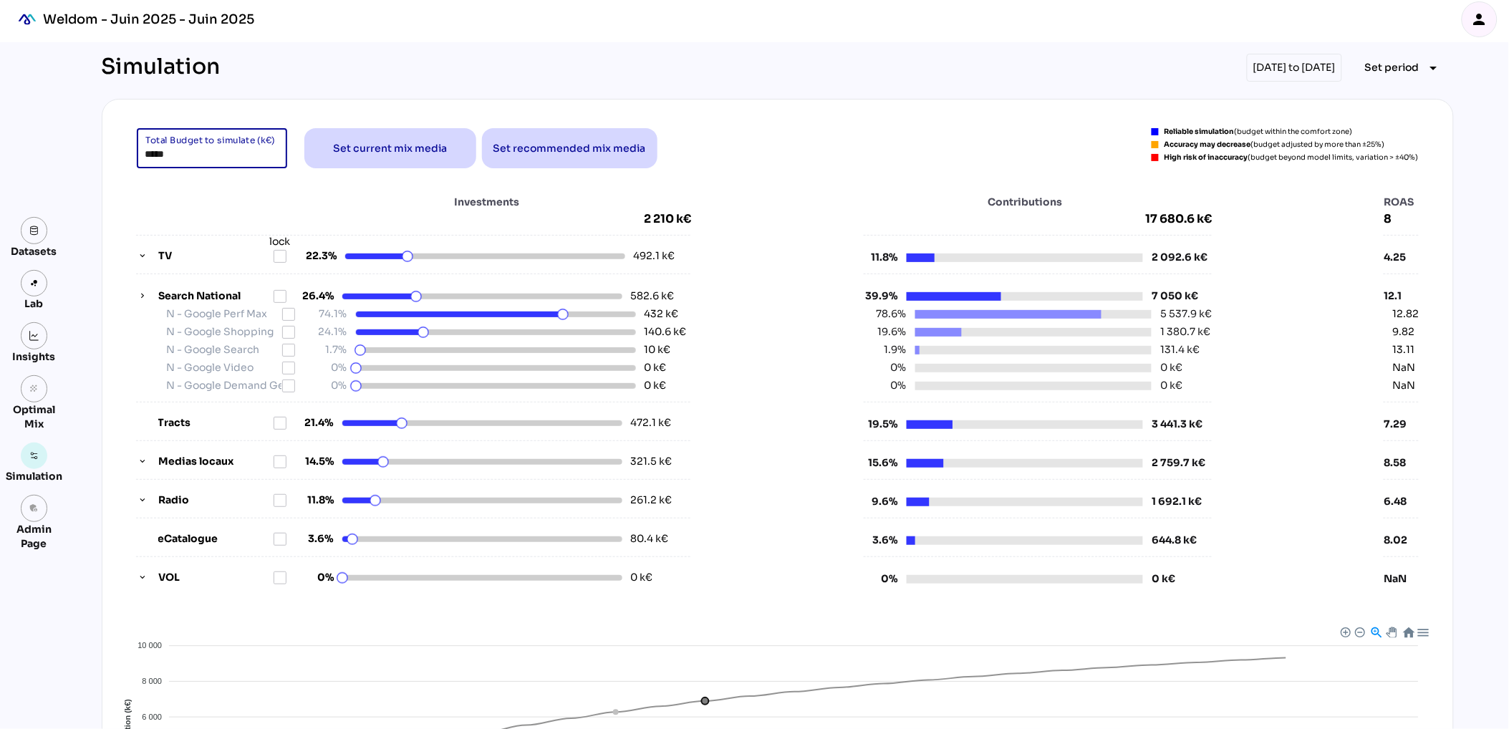
drag, startPoint x: 226, startPoint y: 154, endPoint x: 96, endPoint y: 153, distance: 129.7
click at [96, 153] on div "Simulation 01/01/2025 to 30/04/2025 Set period arrow_drop_down ***** Total Budg…" at bounding box center [777, 552] width 1375 height 1020
click at [172, 209] on div "Investments 2 210 k€" at bounding box center [414, 211] width 556 height 32
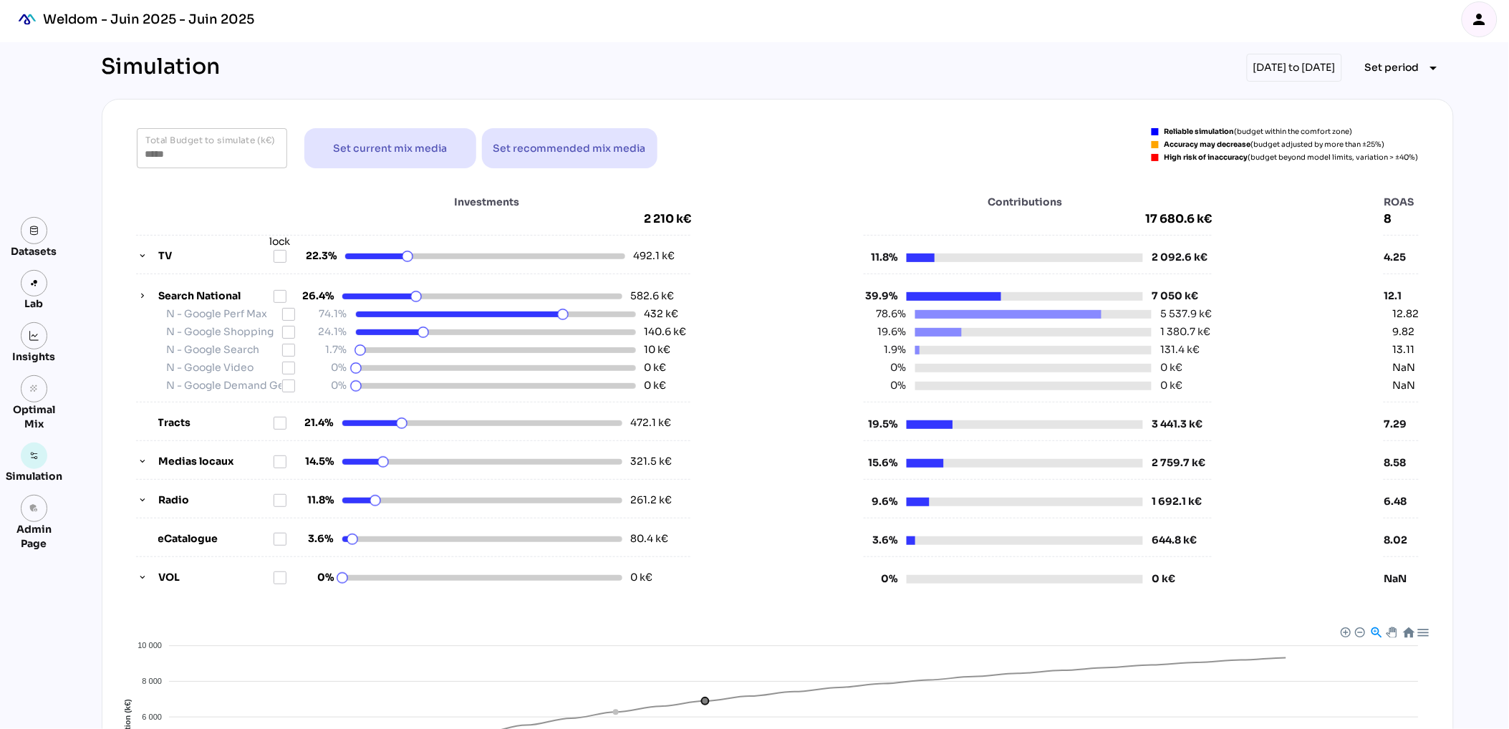
click at [172, 209] on div "Investments 2 210 k€" at bounding box center [414, 211] width 556 height 32
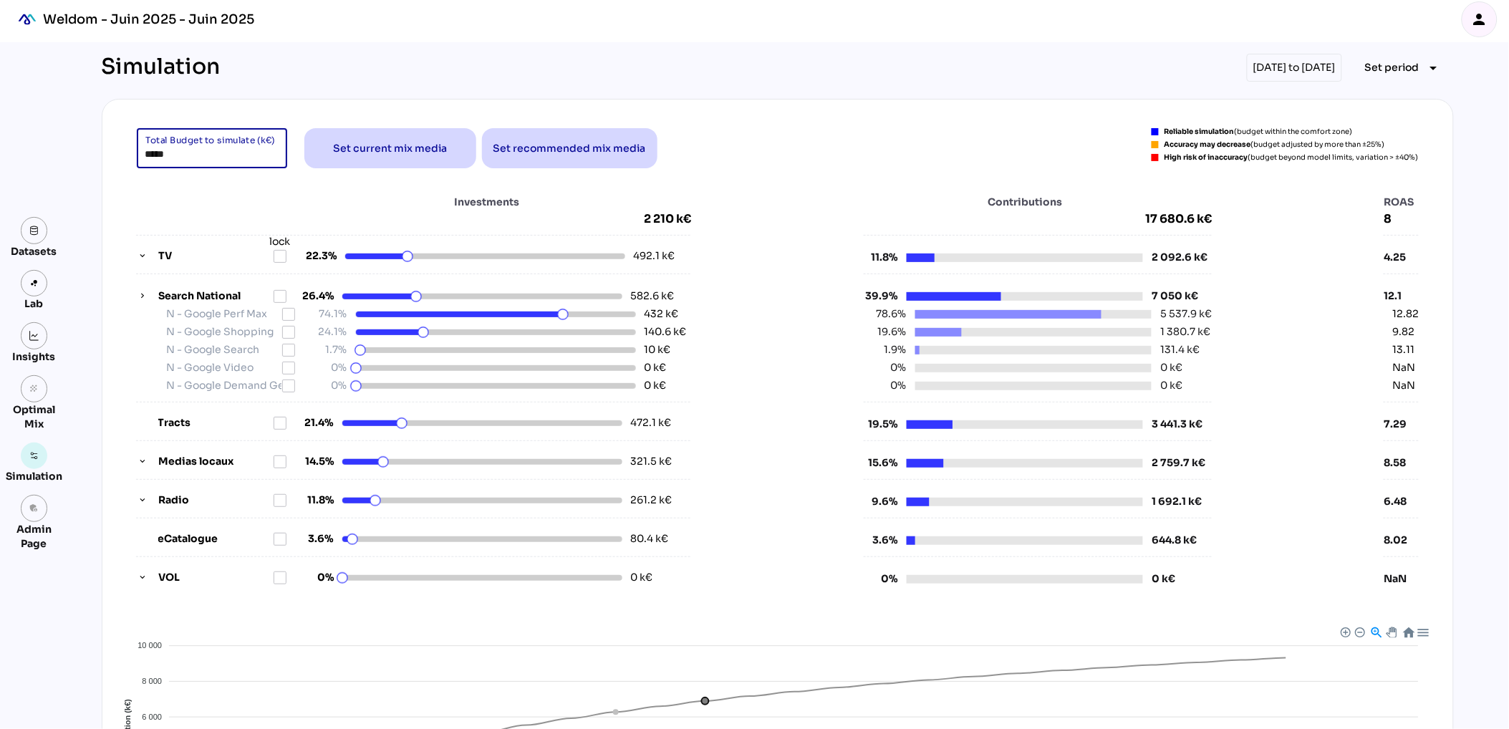
drag, startPoint x: 203, startPoint y: 151, endPoint x: 100, endPoint y: 151, distance: 102.4
click at [100, 151] on div "Simulation 01/01/2025 to 30/04/2025 Set period arrow_drop_down ***** Total Budg…" at bounding box center [777, 552] width 1375 height 1020
drag, startPoint x: 181, startPoint y: 150, endPoint x: 135, endPoint y: 149, distance: 45.2
click at [135, 149] on div "***** Total Budget to simulate (k€) Set current mix media Set recommended mix m…" at bounding box center [778, 148] width 1317 height 40
click at [943, 165] on div "***** Total Budget to simulate (k€) Set current mix media Set recommended mix m…" at bounding box center [778, 148] width 1282 height 40
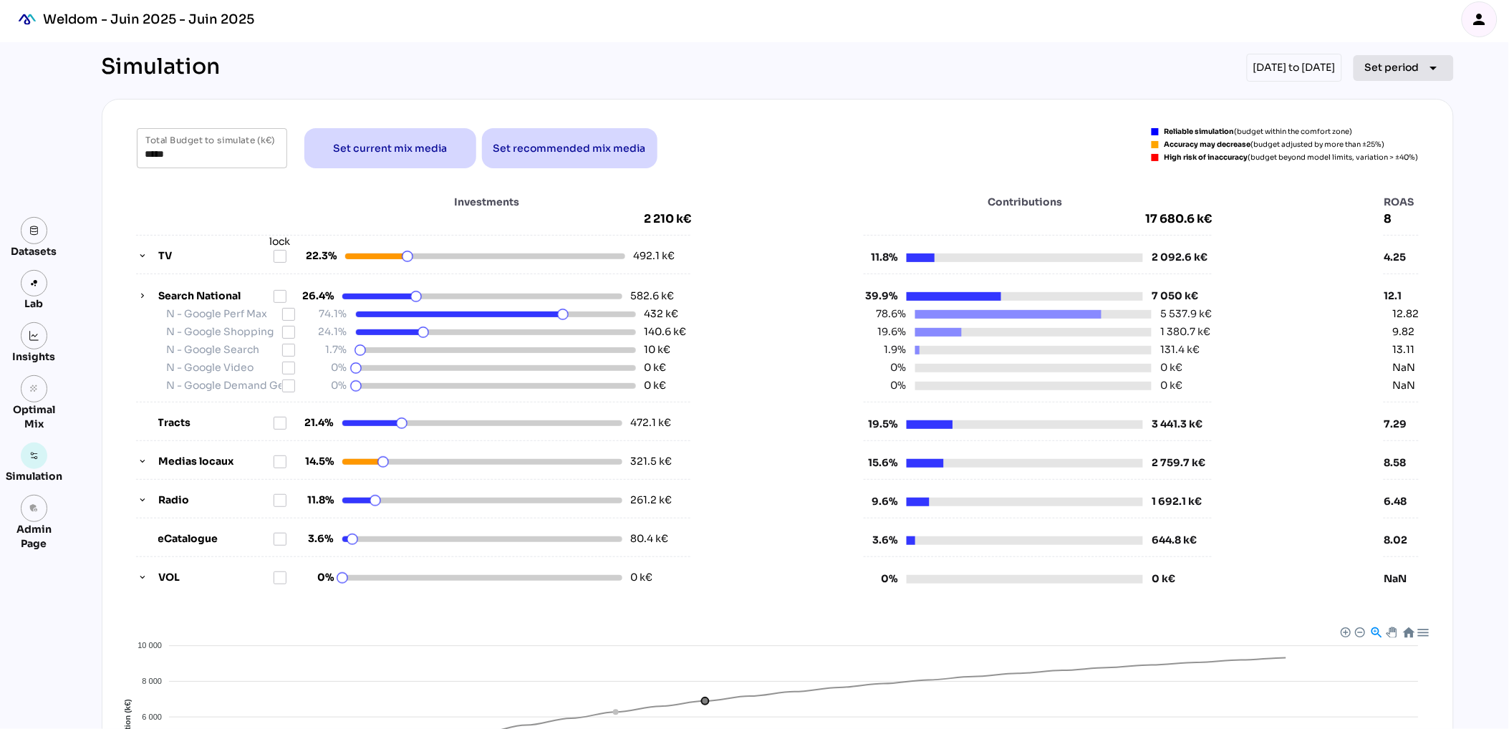
click at [1385, 62] on span "Set period" at bounding box center [1392, 67] width 54 height 17
click at [1388, 95] on div "All Available Dates" at bounding box center [1396, 98] width 95 height 12
type input "******"
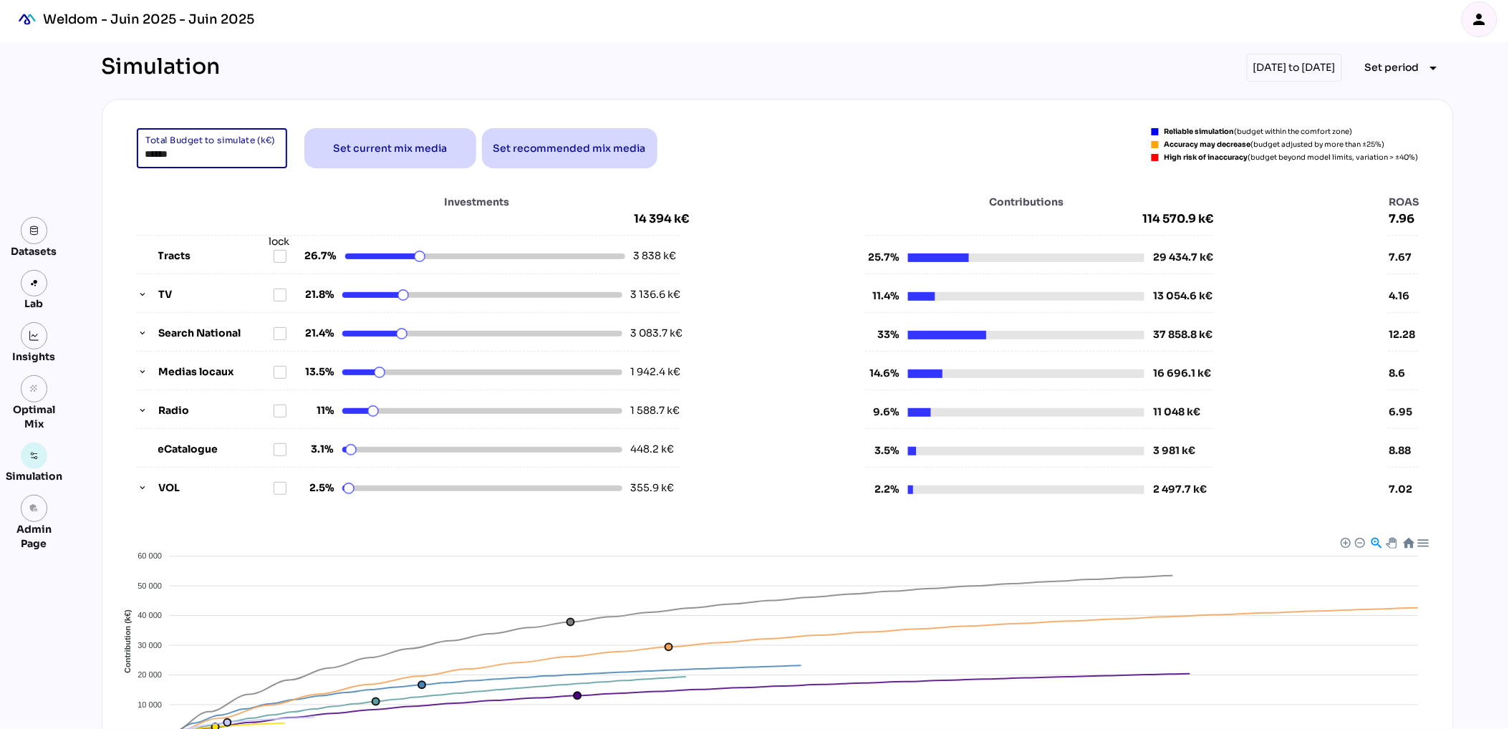
drag, startPoint x: 186, startPoint y: 153, endPoint x: 113, endPoint y: 148, distance: 72.5
click at [113, 152] on div "****** Total Budget to simulate (k€) Set current mix media Set recommended mix …" at bounding box center [778, 487] width 1352 height 776
type input "******"
click at [211, 197] on div "Investments 14 394 k€" at bounding box center [413, 211] width 554 height 32
